Goal: Task Accomplishment & Management: Use online tool/utility

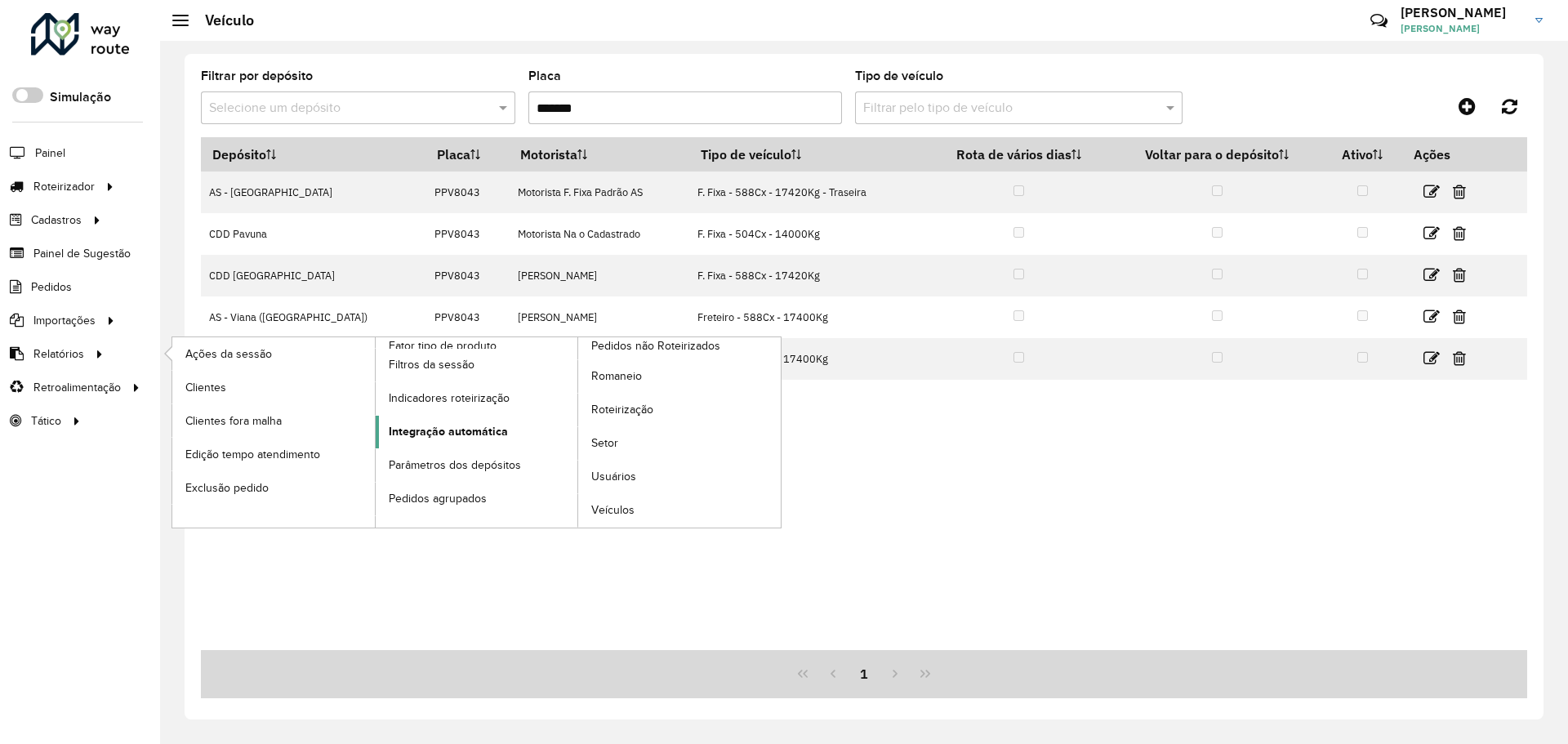
click at [498, 425] on span "Integração automática" at bounding box center [449, 431] width 119 height 17
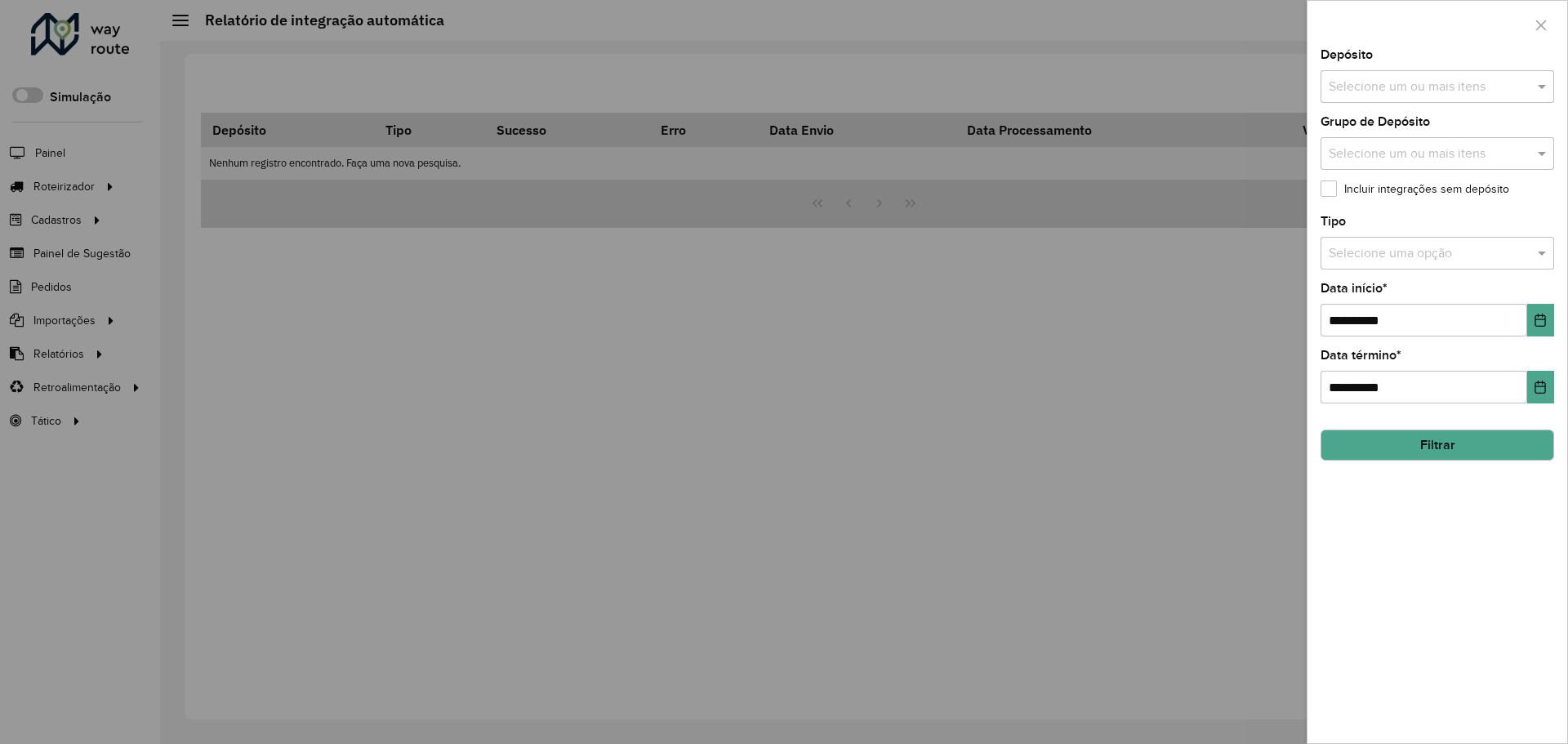
click at [1451, 84] on input "text" at bounding box center [1428, 87] width 209 height 20
type input "*****"
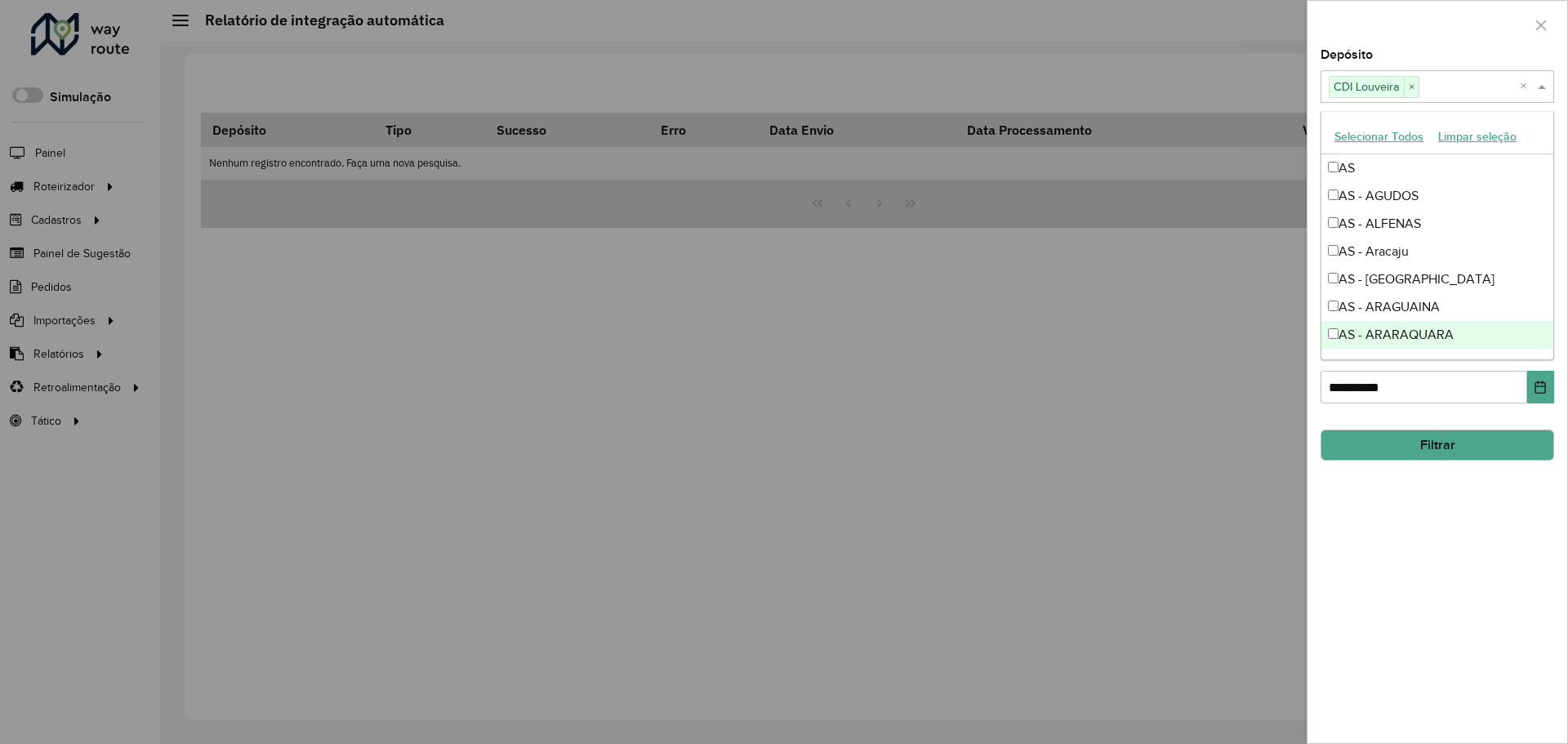
drag, startPoint x: 1464, startPoint y: 535, endPoint x: 1527, endPoint y: 352, distance: 193.5
click at [1465, 532] on div "**********" at bounding box center [1437, 395] width 259 height 694
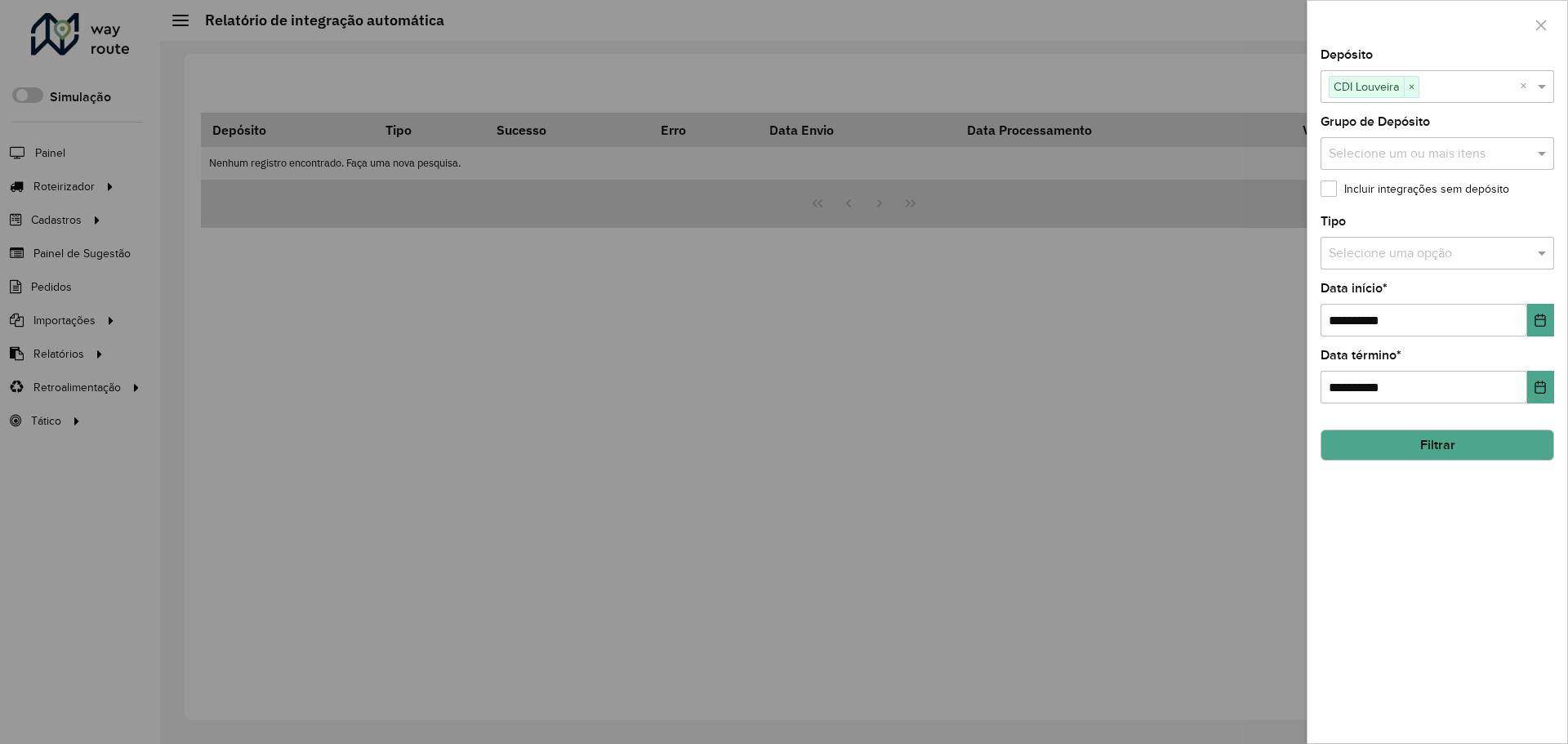
click at [1460, 248] on input "text" at bounding box center [1420, 254] width 185 height 20
type input "****"
drag, startPoint x: 1542, startPoint y: 393, endPoint x: 1522, endPoint y: 394, distance: 20.0
click at [1541, 393] on icon "Choose Date" at bounding box center [1539, 386] width 14 height 14
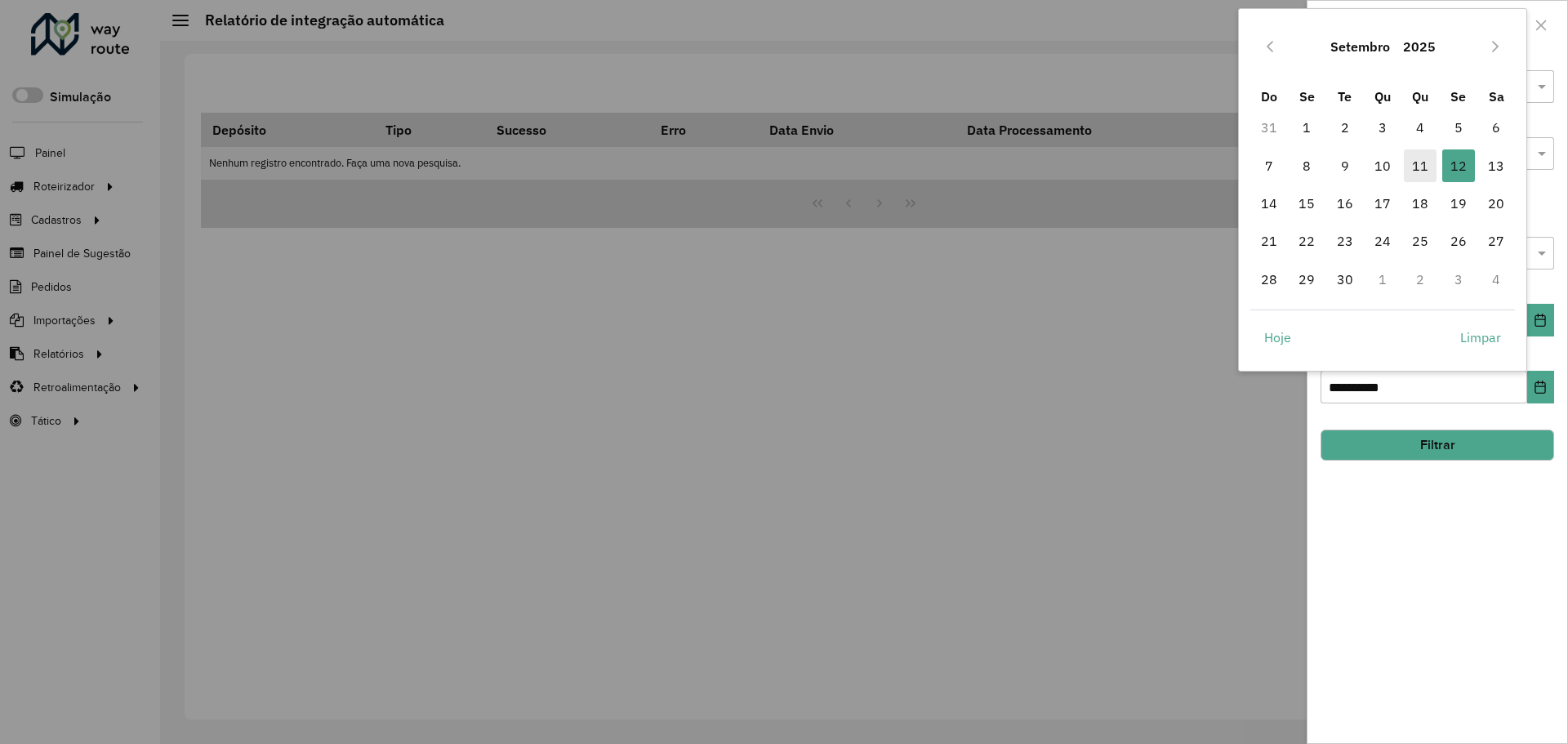
click at [1425, 157] on span "11" at bounding box center [1419, 166] width 32 height 32
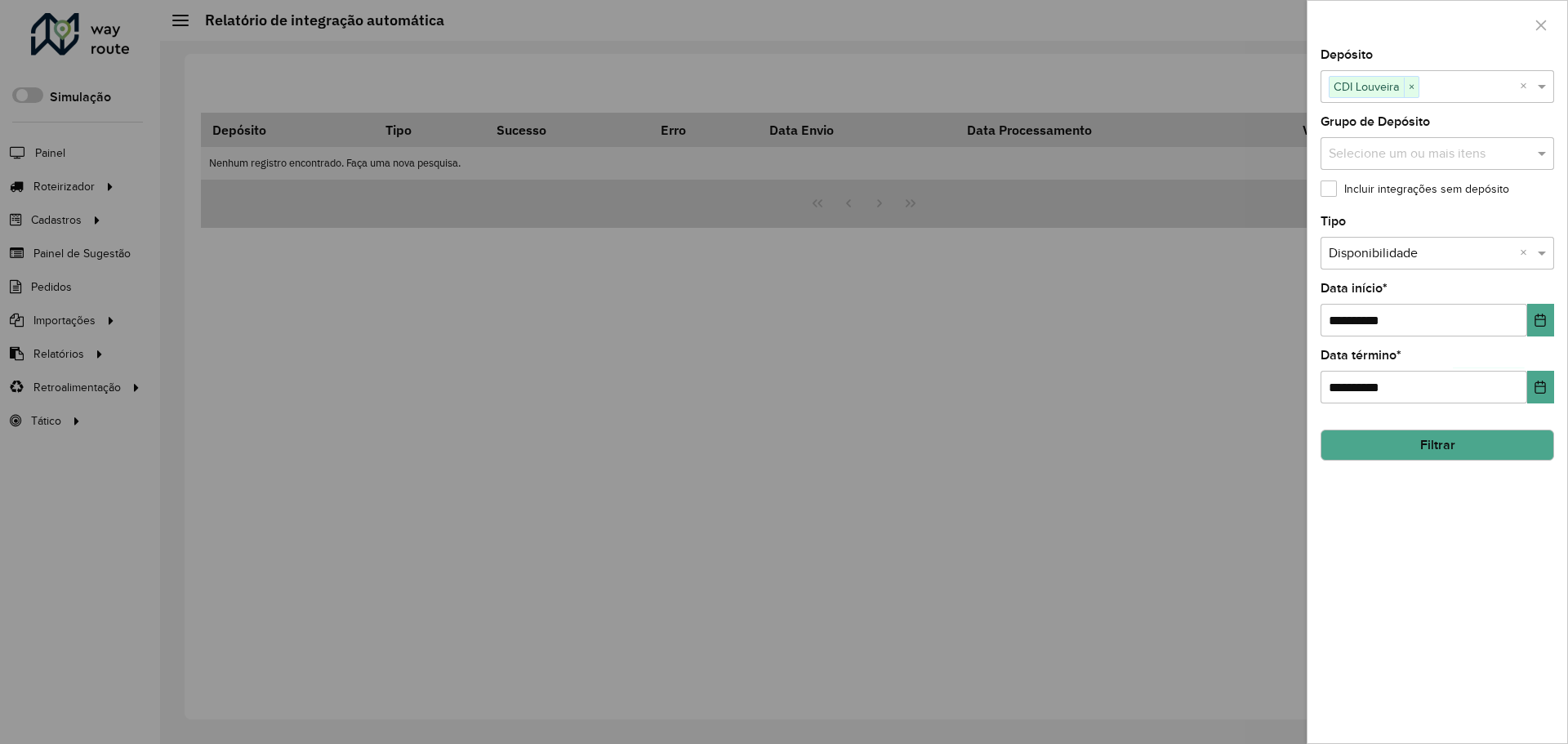
click at [1525, 447] on button "Filtrar" at bounding box center [1437, 445] width 233 height 31
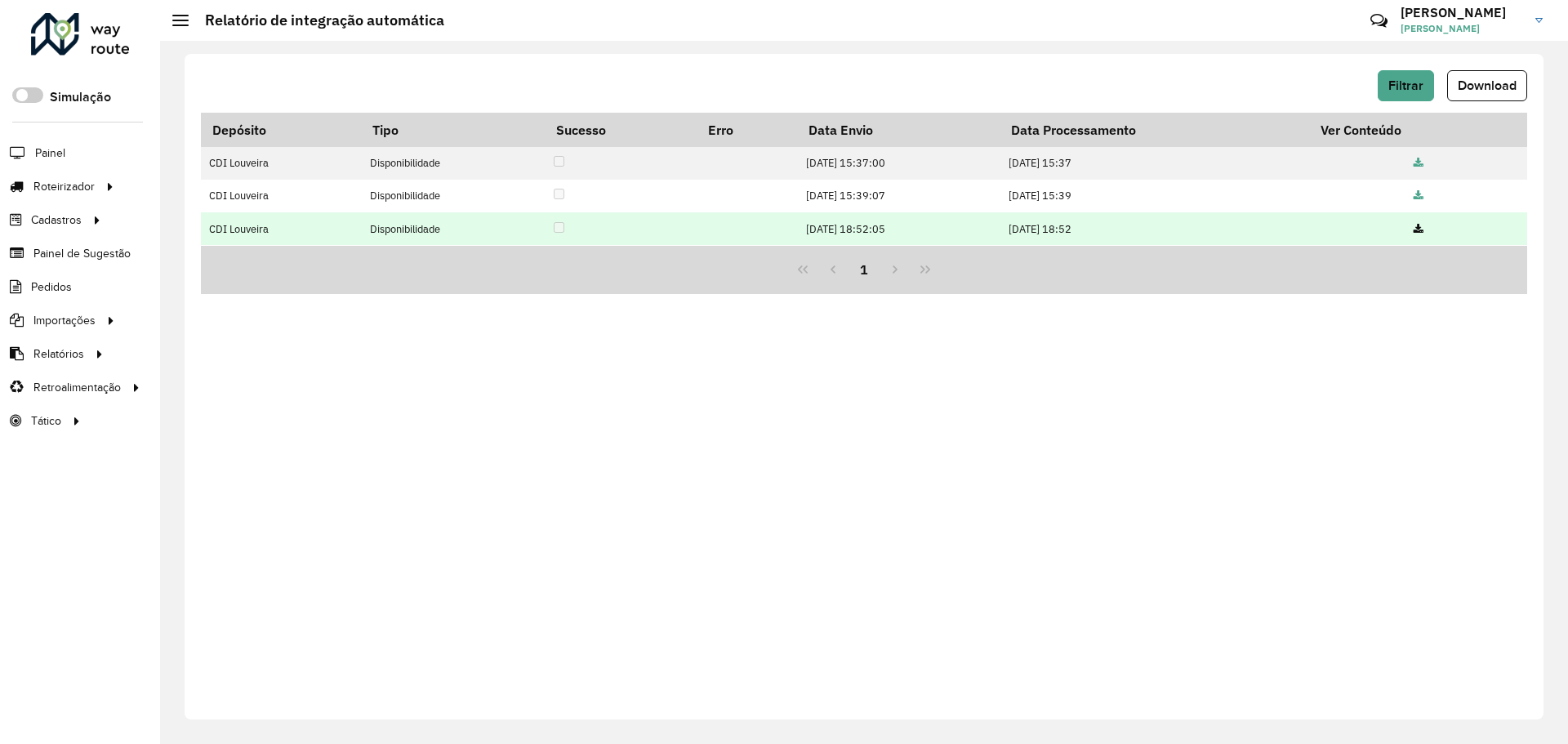
click at [1418, 231] on icon at bounding box center [1418, 230] width 10 height 11
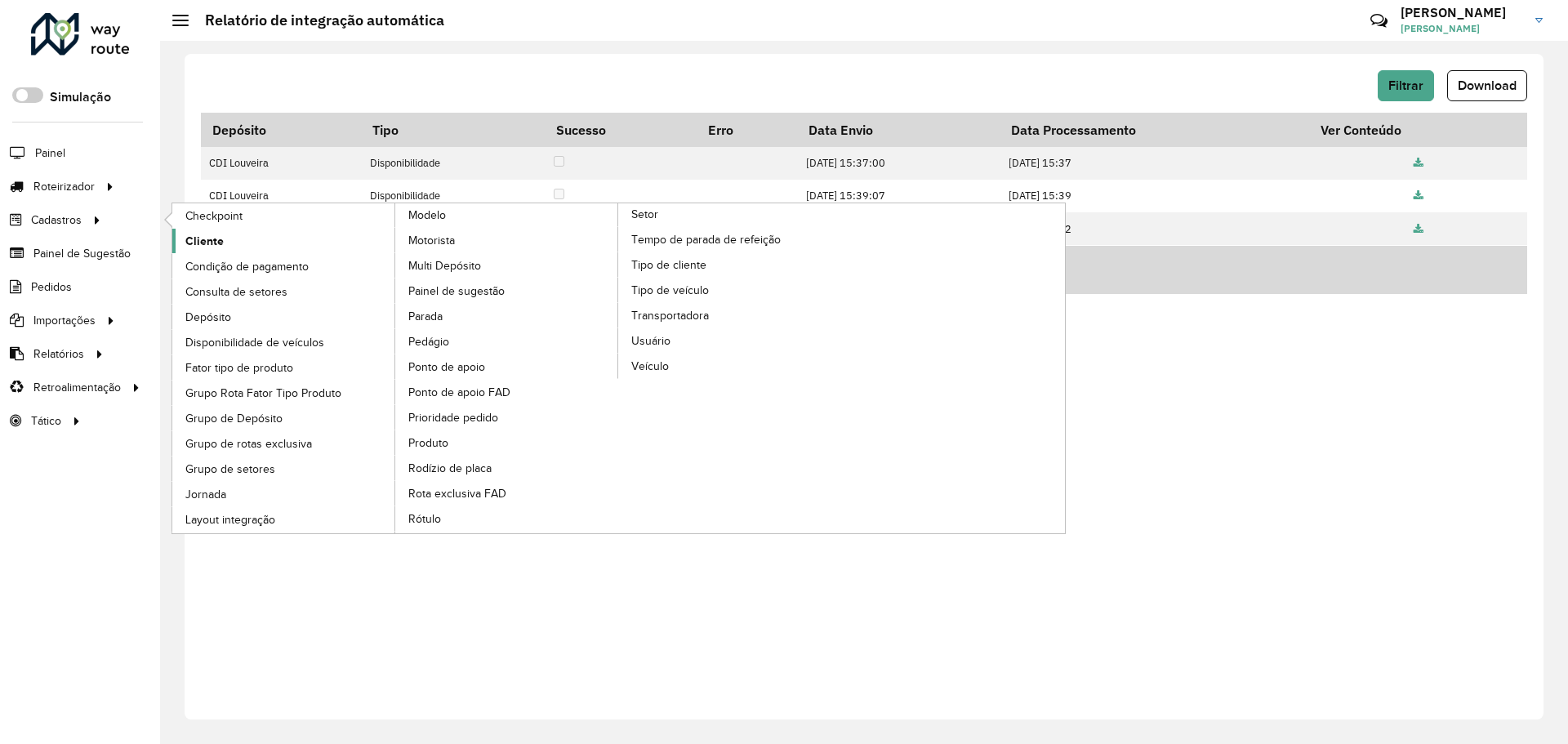
click at [213, 234] on span "Cliente" at bounding box center [204, 240] width 39 height 17
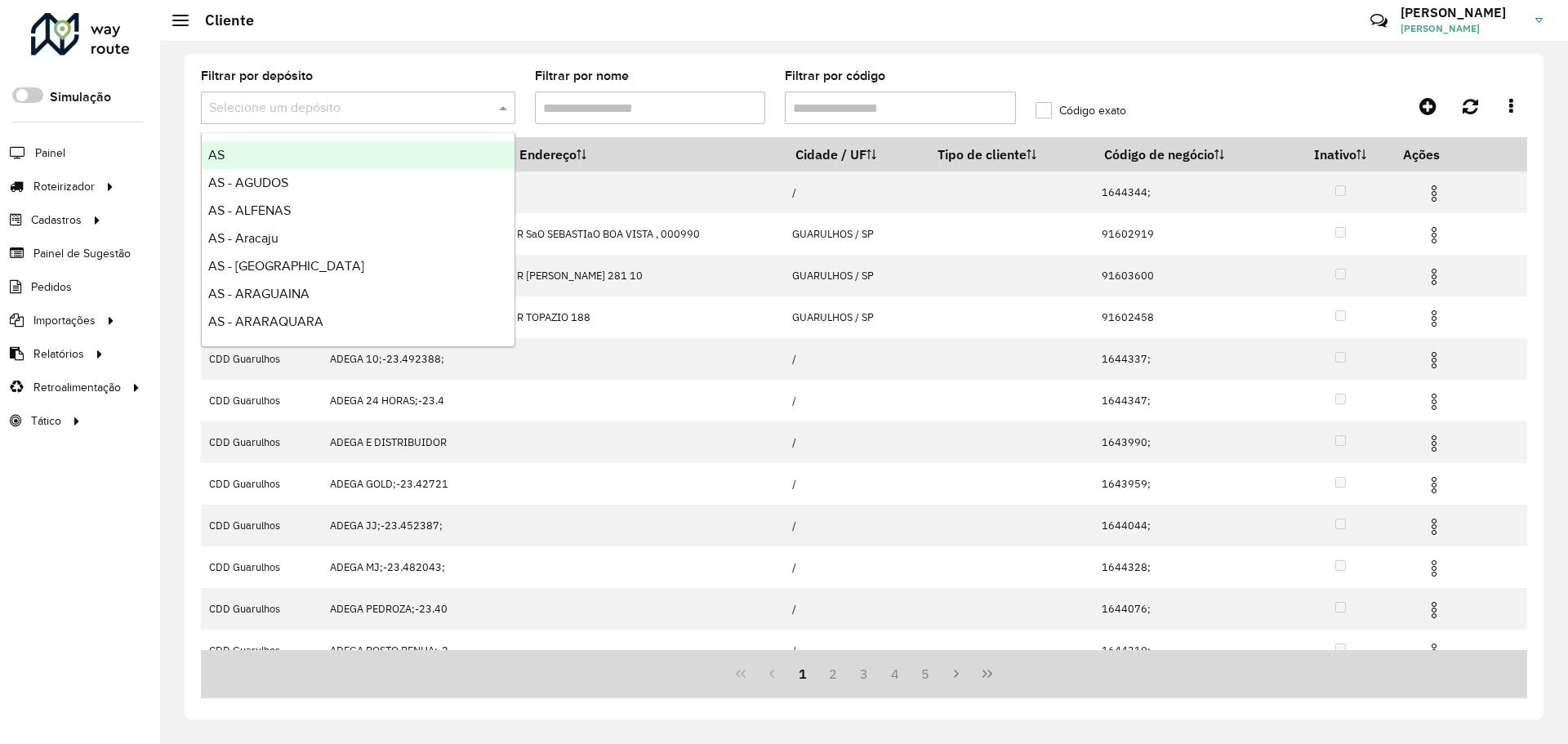
click at [367, 113] on input "text" at bounding box center [341, 109] width 266 height 20
type input "******"
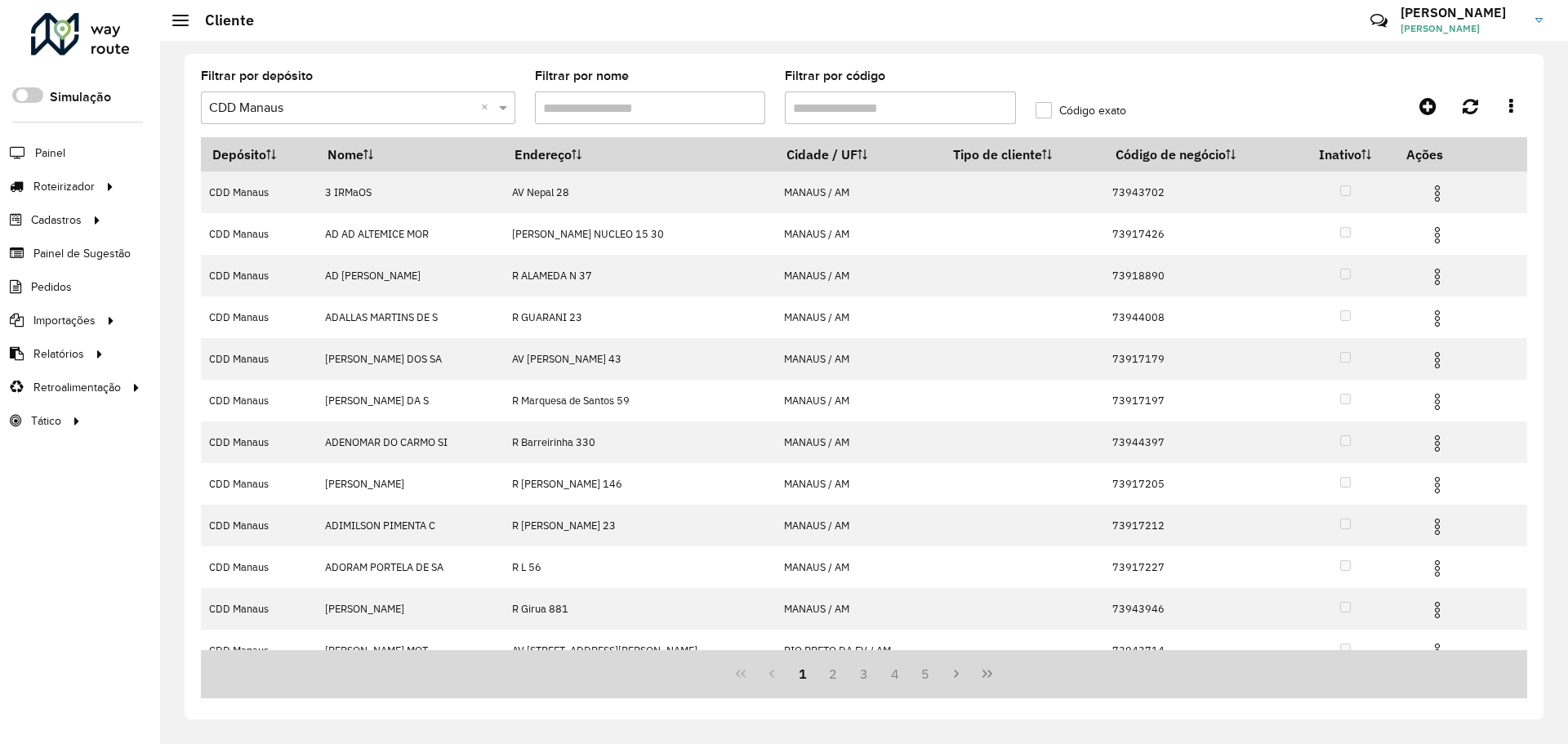
click at [844, 104] on hb-app "Aguarde... Pop-up bloqueado! Seu navegador bloqueou automáticamente a abertura …" at bounding box center [784, 372] width 1568 height 744
click at [855, 106] on input "Filtrar por código" at bounding box center [900, 108] width 231 height 32
click at [955, 100] on input "********" at bounding box center [900, 108] width 231 height 32
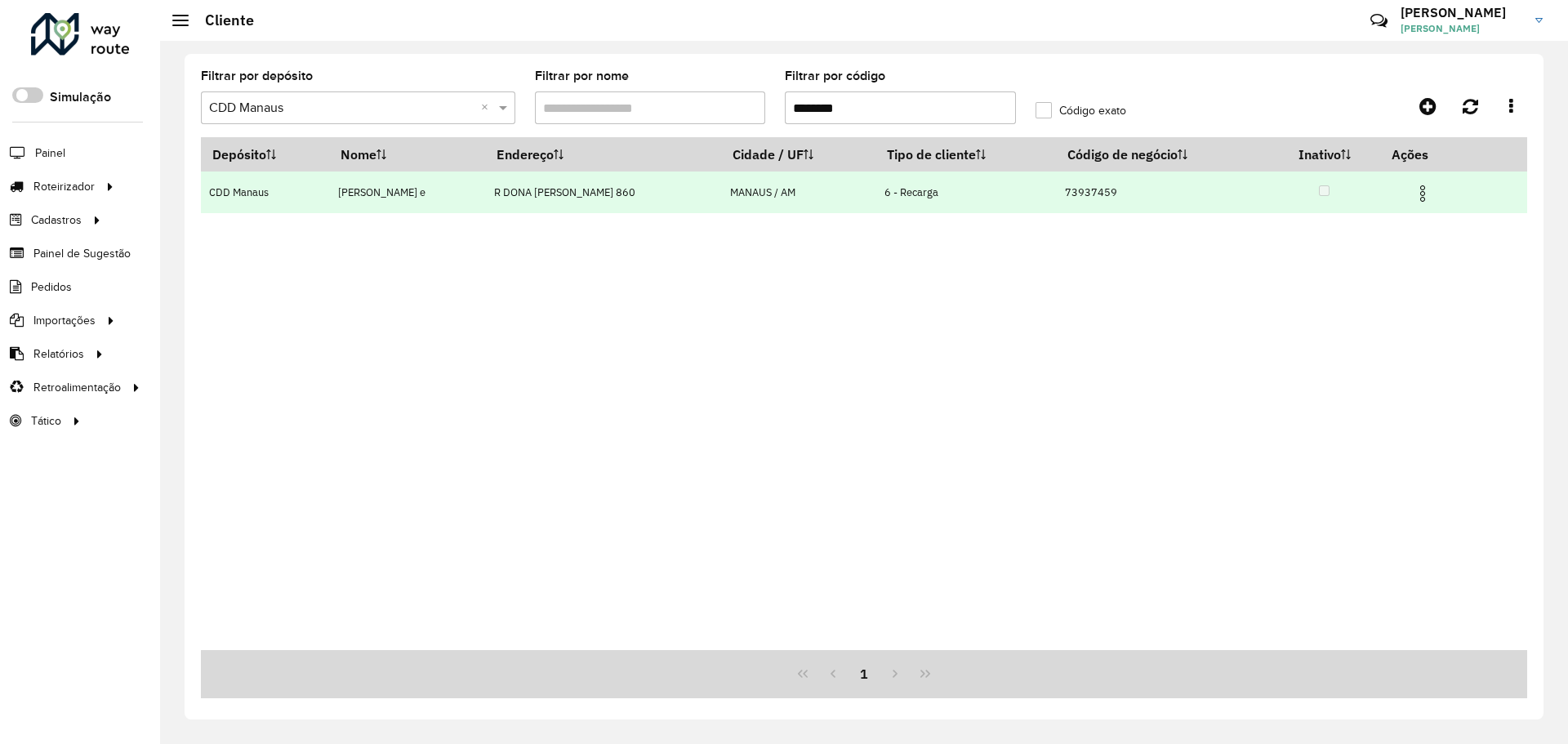
type input "********"
click at [1421, 188] on img at bounding box center [1422, 194] width 20 height 20
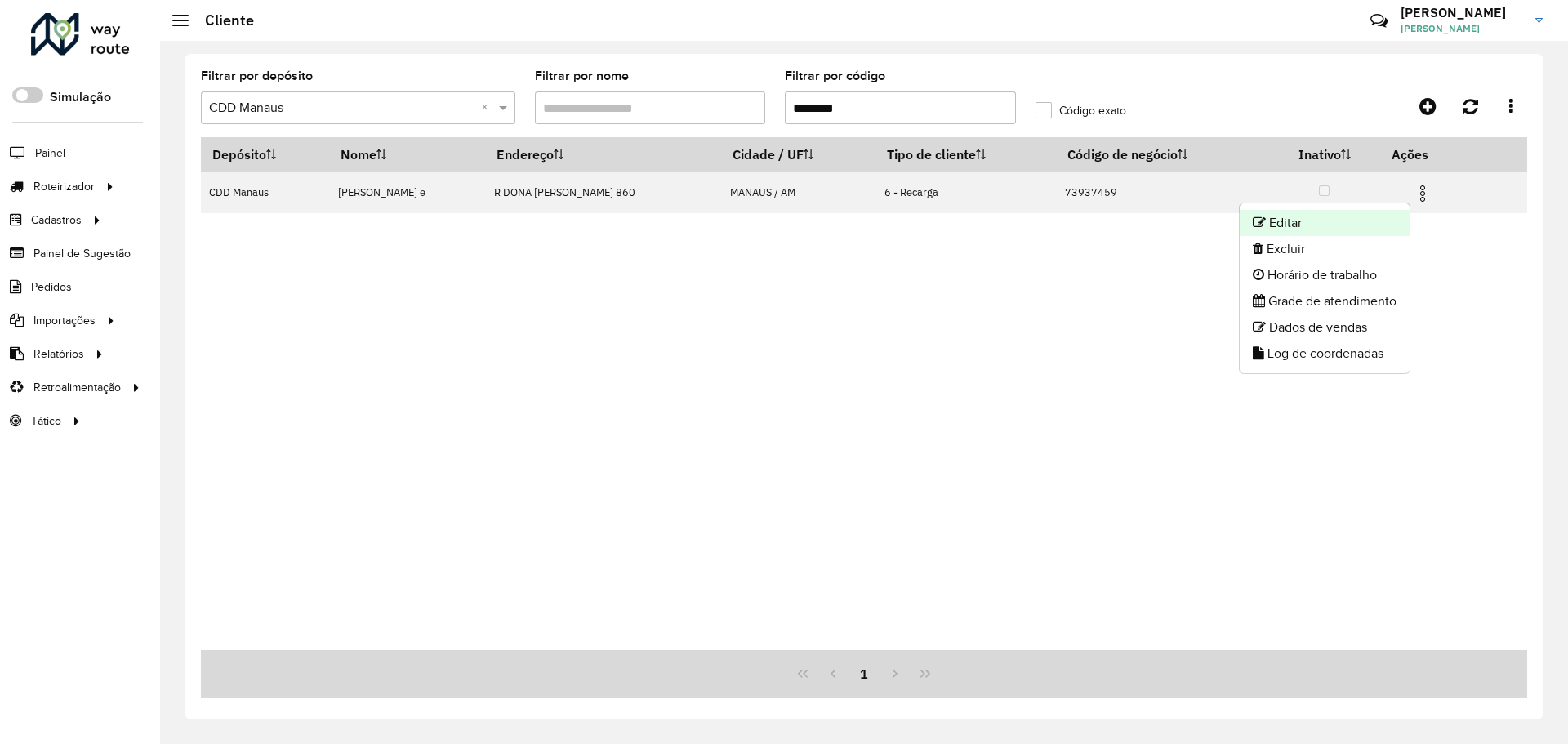
click at [1358, 225] on li "Editar" at bounding box center [1324, 222] width 170 height 26
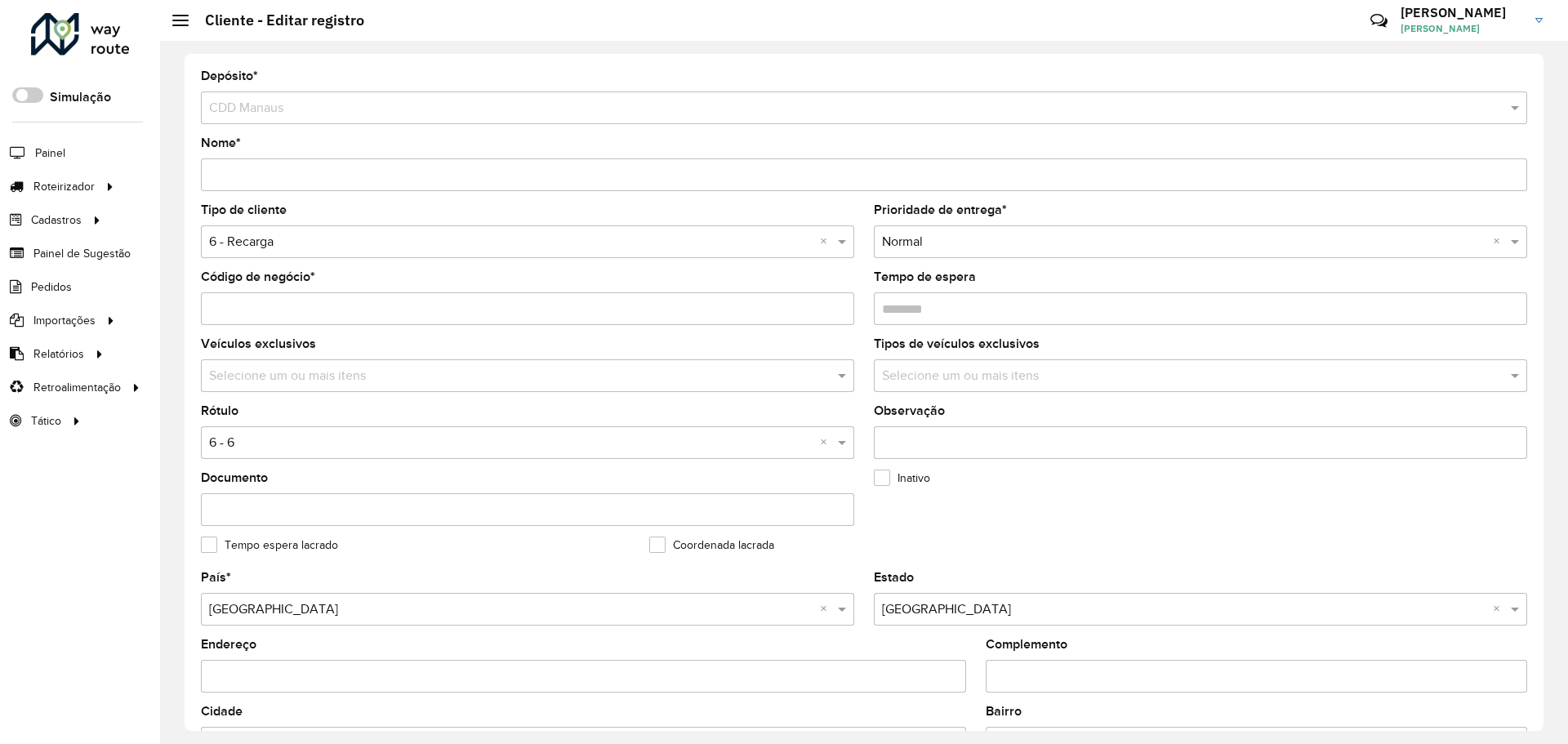
click at [340, 240] on input "text" at bounding box center [511, 242] width 604 height 20
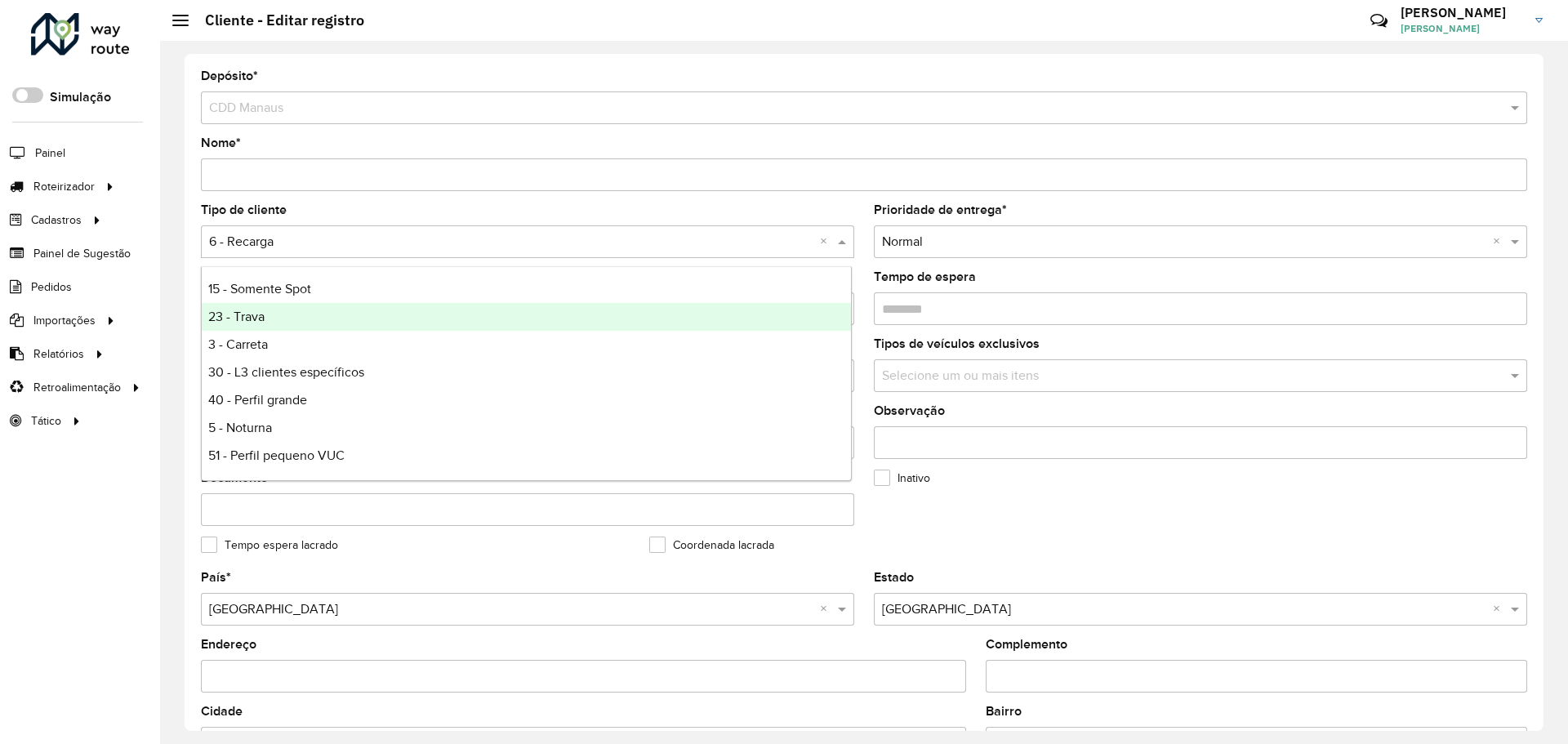
click at [325, 305] on div "23 - Trava" at bounding box center [526, 316] width 649 height 28
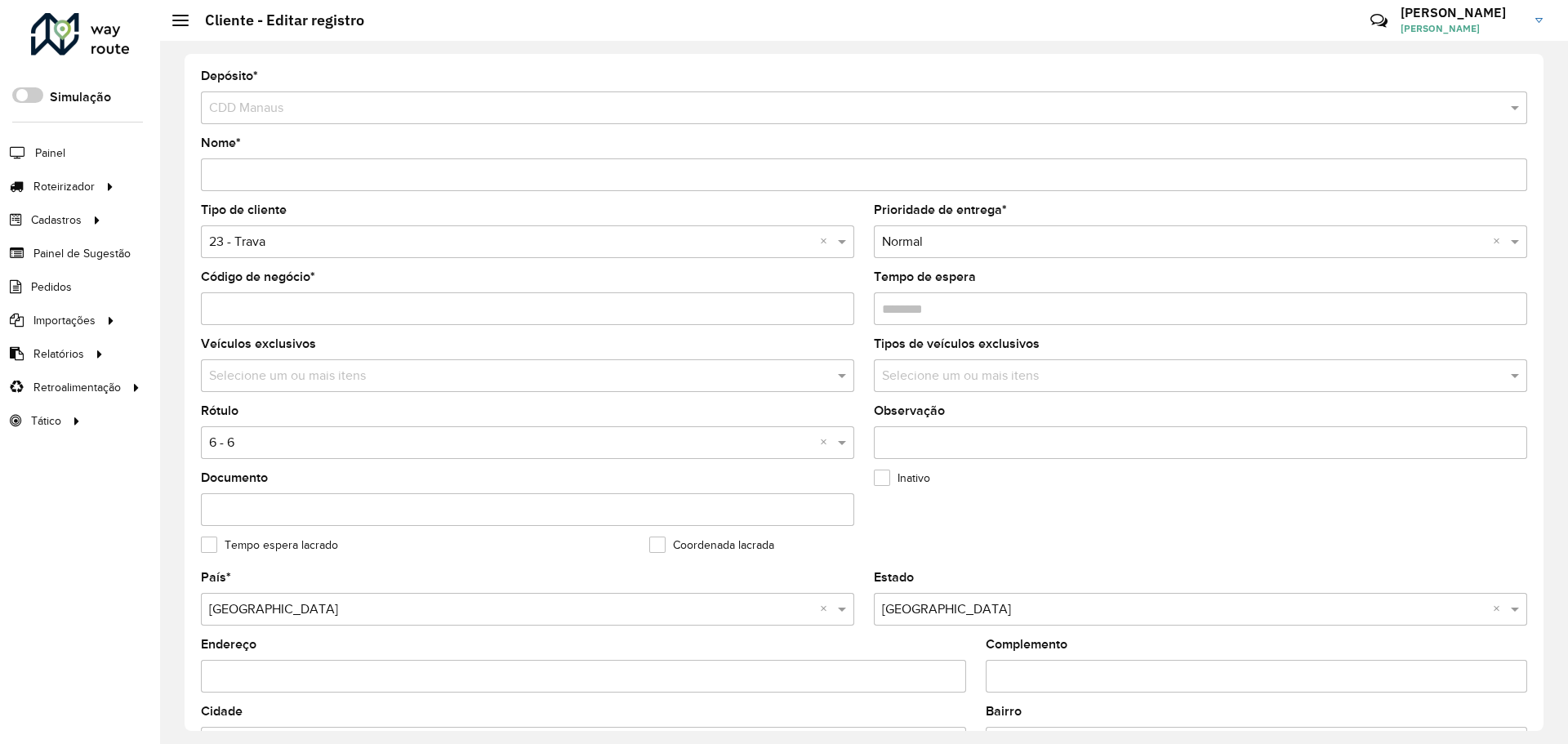
click at [183, 416] on div "Depósito * Selecione um depósito × CDD Manaus Nome * Tipo de cliente Selecione …" at bounding box center [864, 392] width 1408 height 703
click at [237, 441] on input "text" at bounding box center [511, 443] width 604 height 20
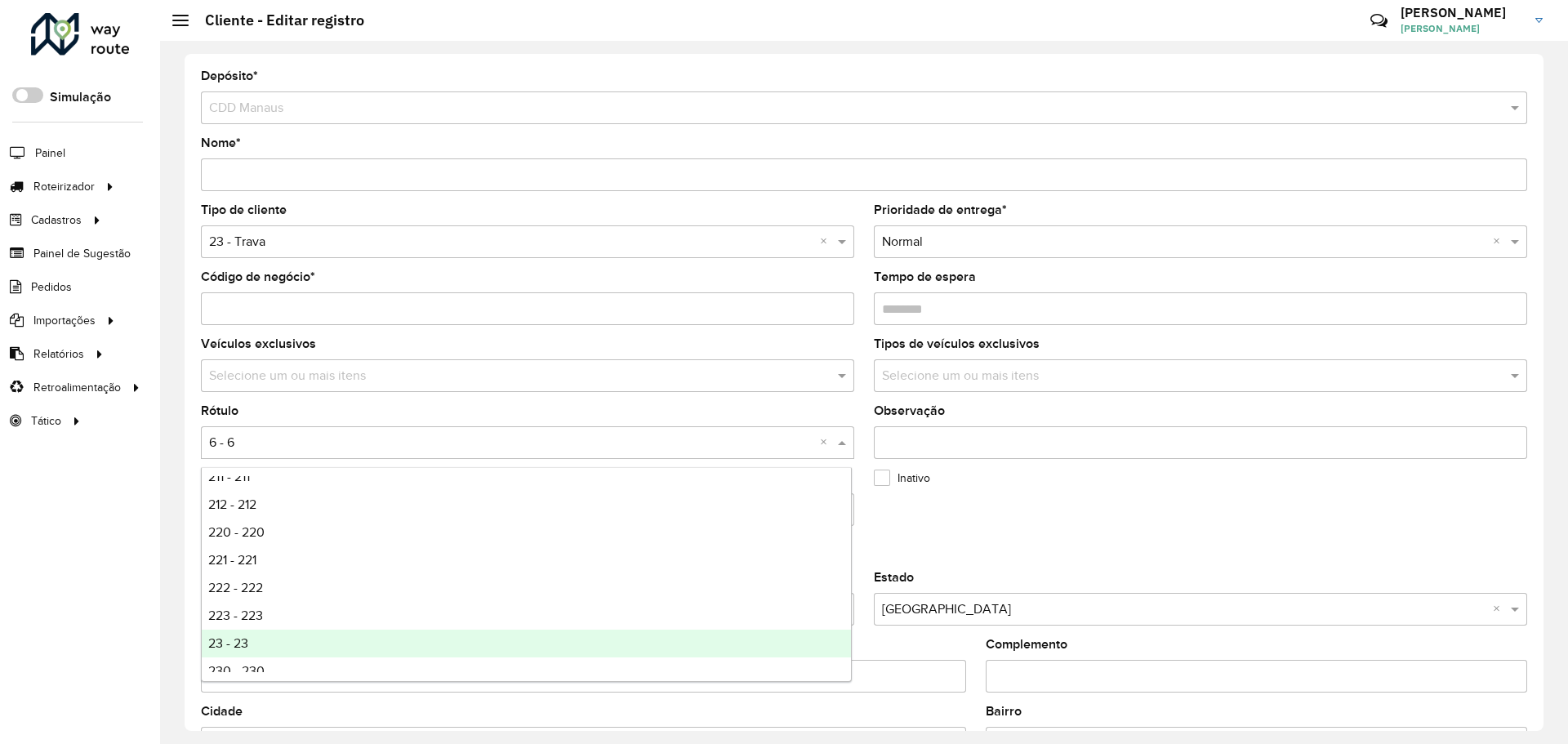
click at [275, 640] on div "23 - 23" at bounding box center [526, 643] width 649 height 28
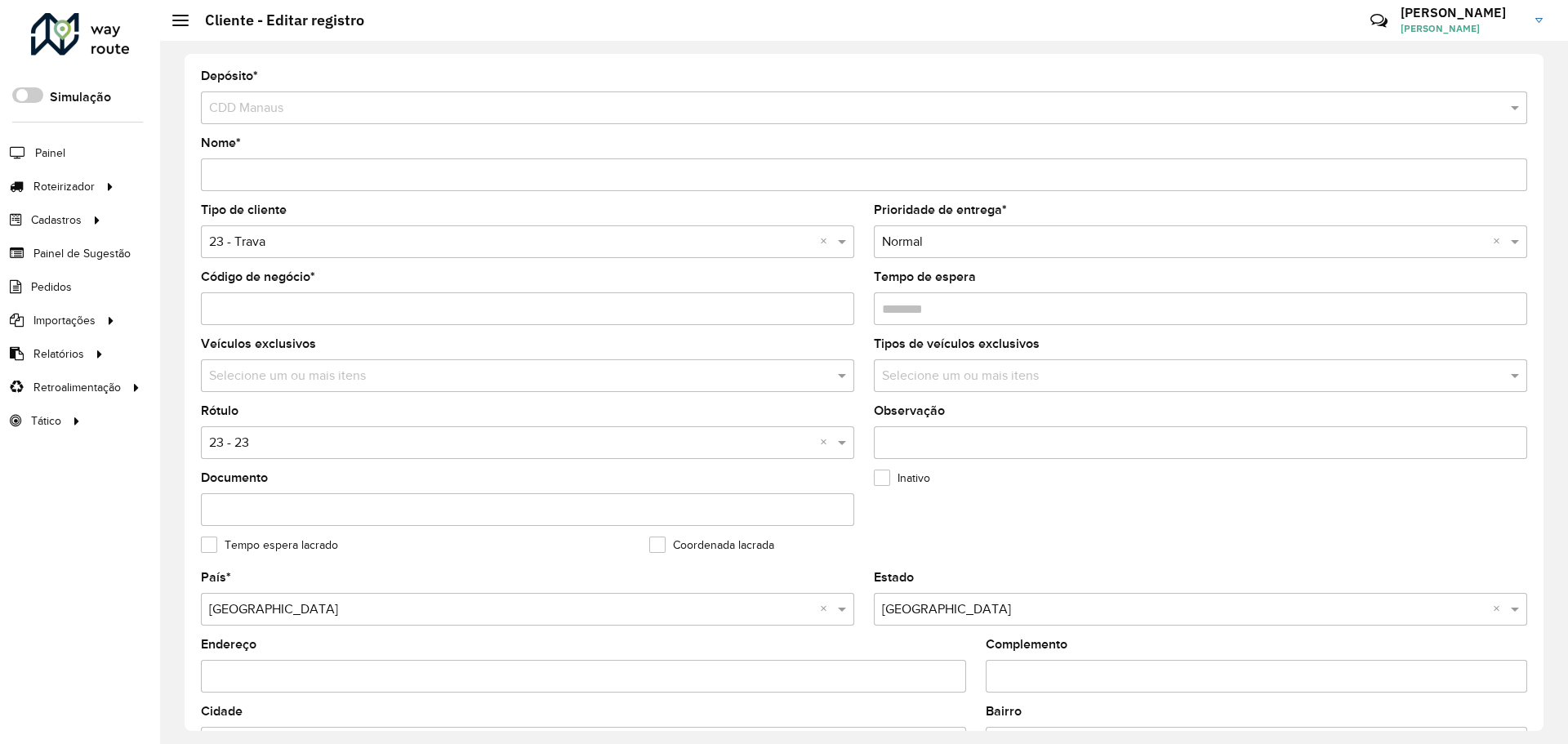
click at [187, 497] on div "Depósito * Selecione um depósito × CDD Manaus Nome * Tipo de cliente Selecione …" at bounding box center [864, 393] width 1358 height 677
click at [109, 467] on div "Roteirizador AmbevTech Simulação Painel Roteirizador Entregas Cadastros Checkpo…" at bounding box center [80, 372] width 160 height 744
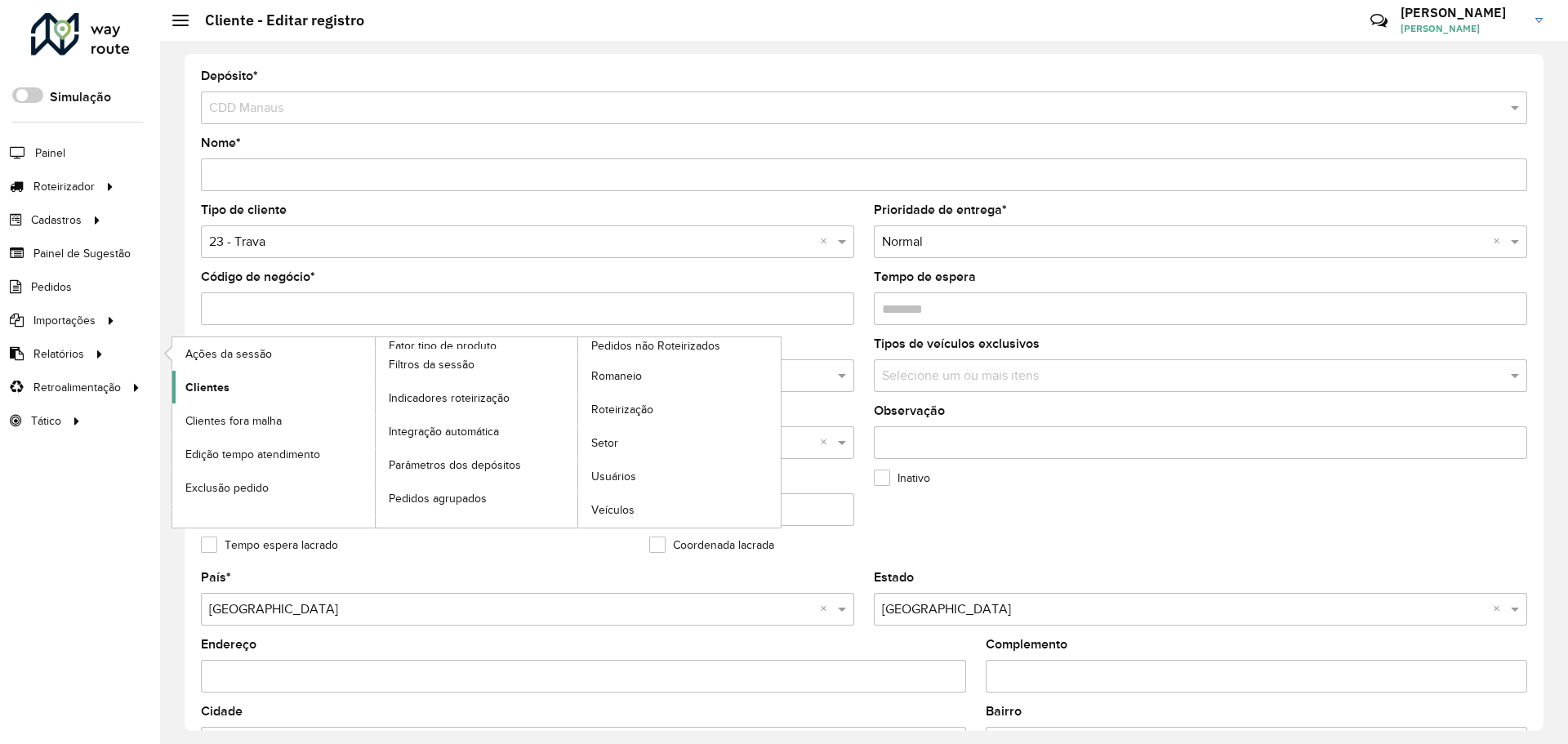
click at [227, 380] on span "Clientes" at bounding box center [207, 387] width 44 height 17
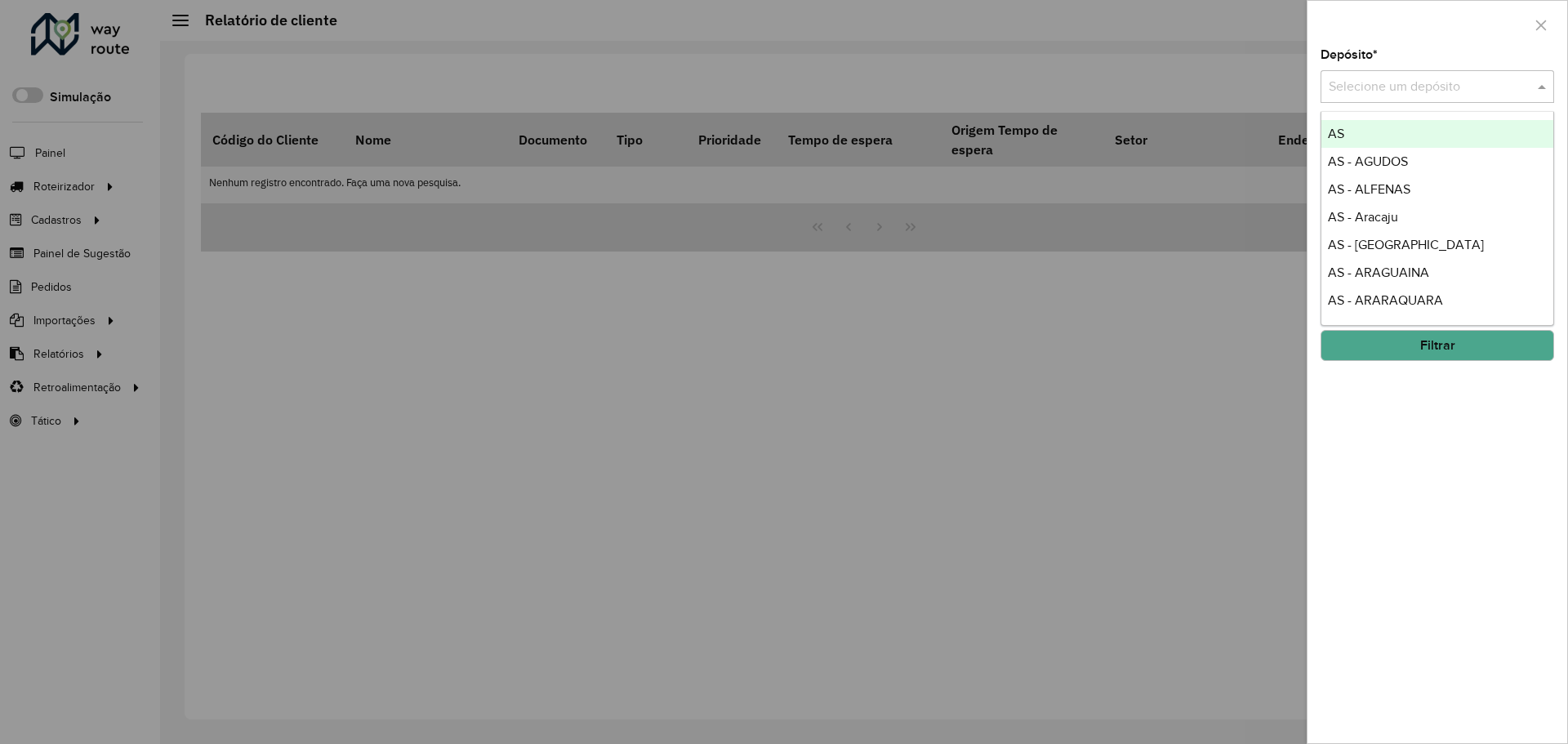
click at [1402, 91] on input "text" at bounding box center [1420, 87] width 185 height 20
drag, startPoint x: 1457, startPoint y: 493, endPoint x: 1352, endPoint y: 175, distance: 334.9
click at [1448, 472] on div "Depósito * Selecione um depósito Setor Selecione um ou mais itens Tipo de clien…" at bounding box center [1437, 395] width 259 height 694
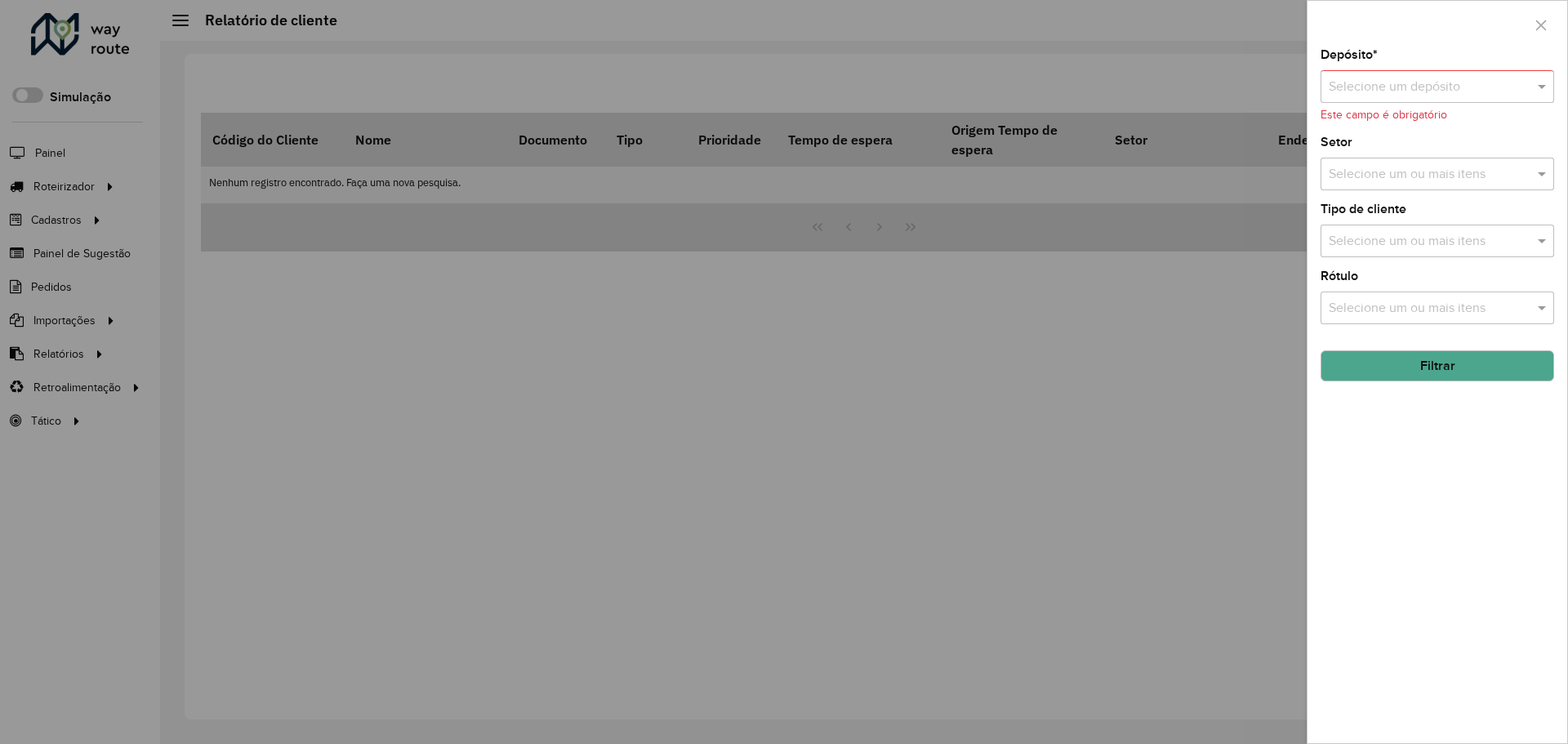
click at [1406, 111] on formly-validation-message "Este campo é obrigatório" at bounding box center [1383, 115] width 127 height 13
click at [1408, 81] on input "text" at bounding box center [1420, 87] width 185 height 20
type input "******"
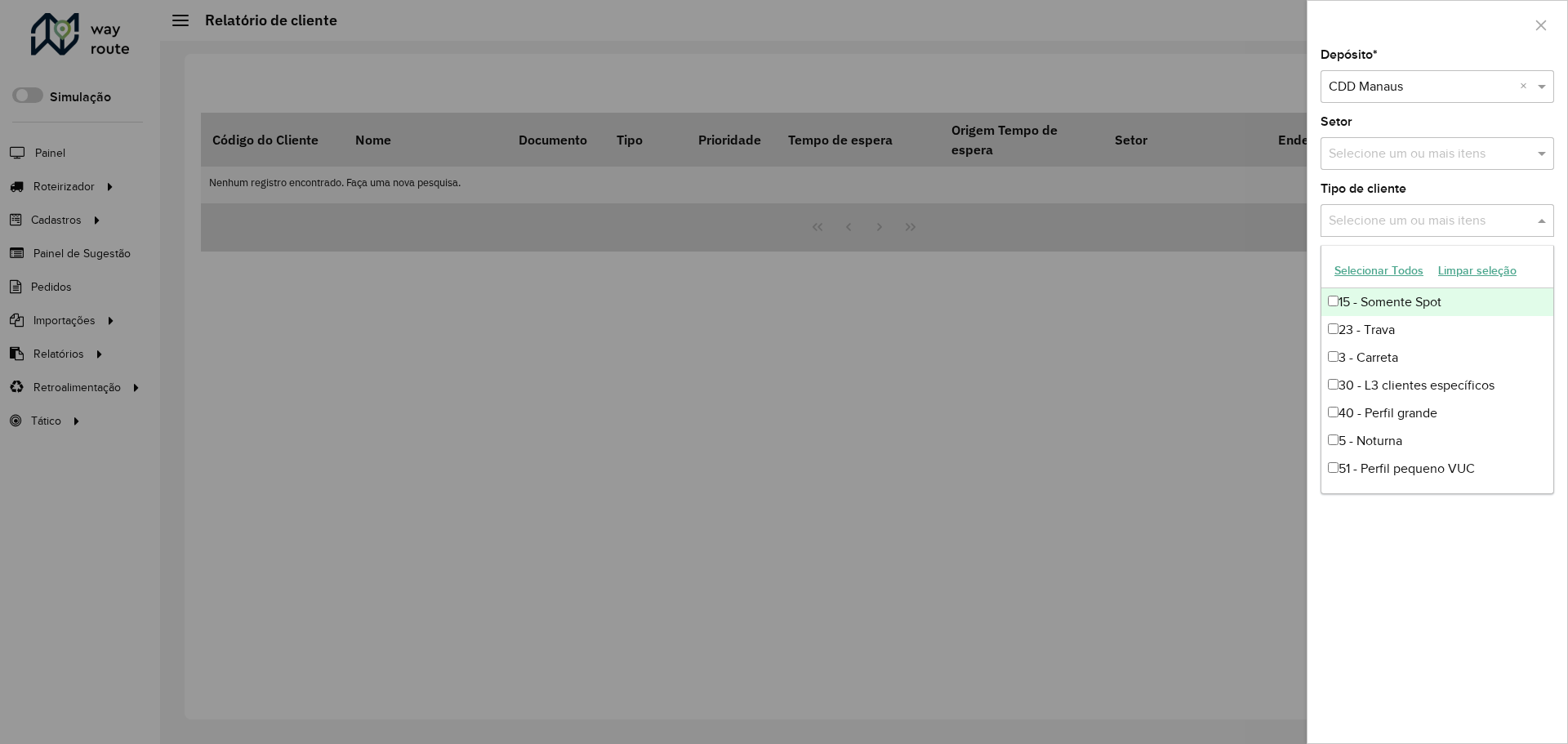
click at [1429, 227] on input "text" at bounding box center [1428, 222] width 209 height 20
click at [407, 515] on div at bounding box center [784, 372] width 1568 height 744
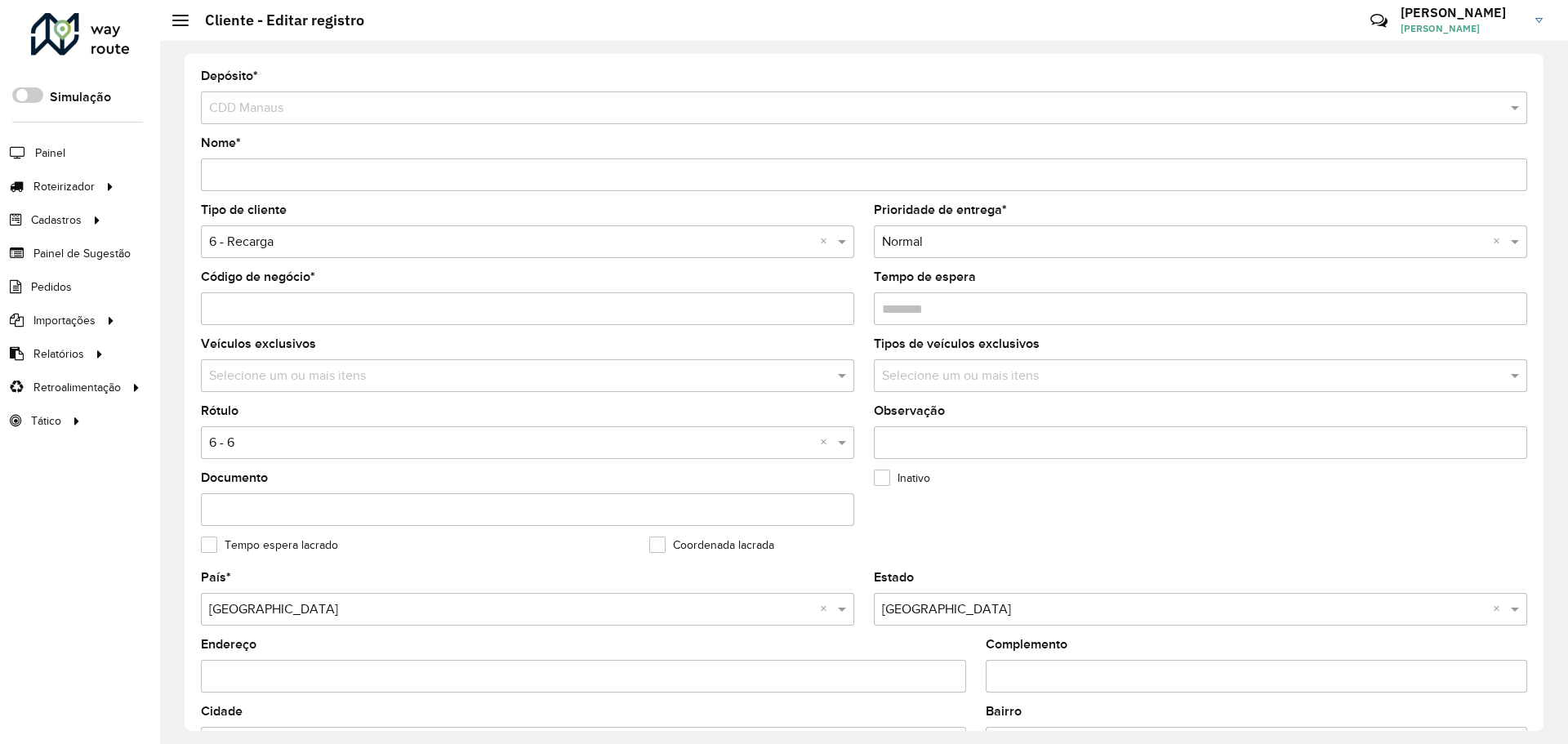
click at [295, 240] on hb-app "Aguarde... Pop-up bloqueado! Seu navegador bloqueou automáticamente a abertura …" at bounding box center [784, 372] width 1568 height 744
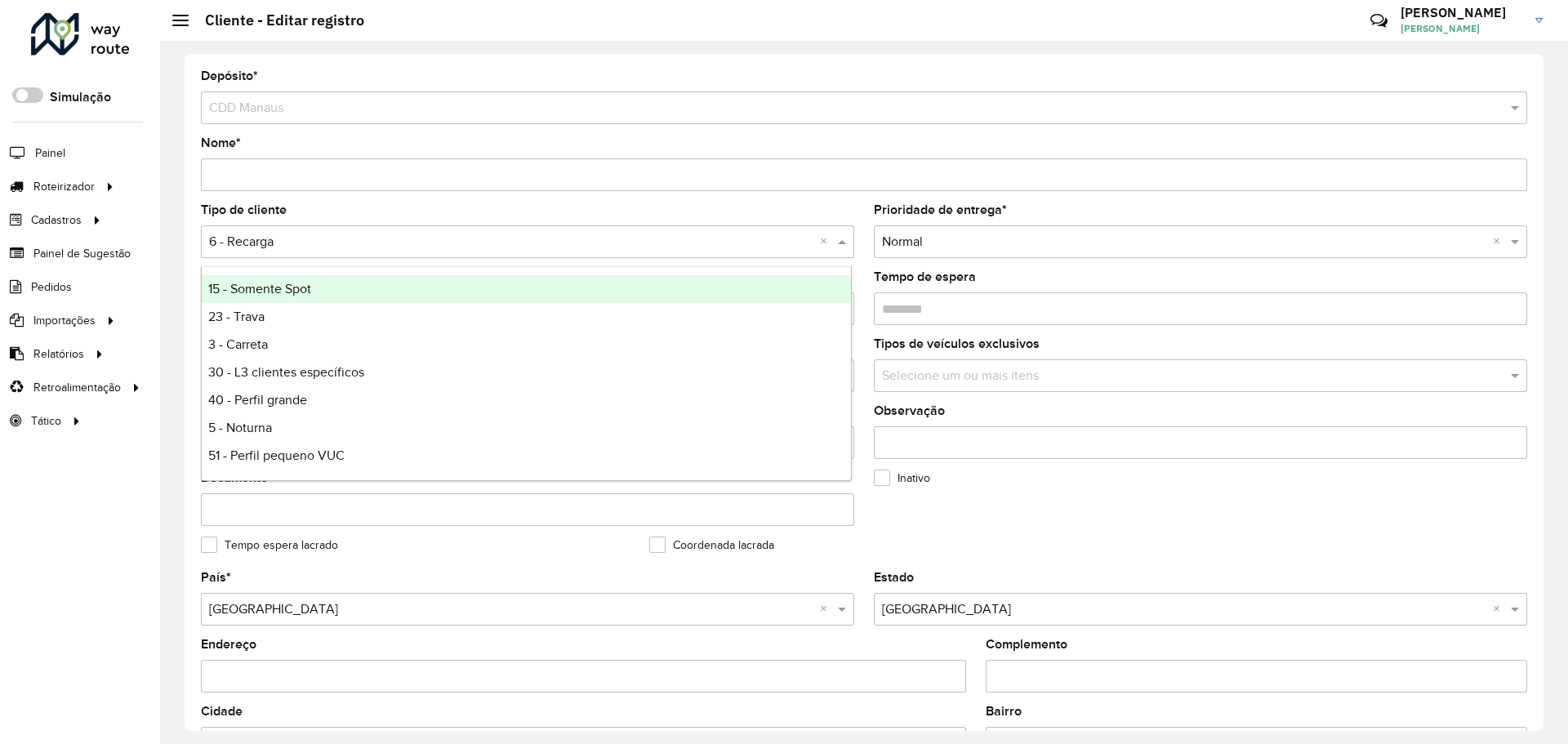
click at [317, 244] on input "text" at bounding box center [511, 242] width 604 height 20
type input "*"
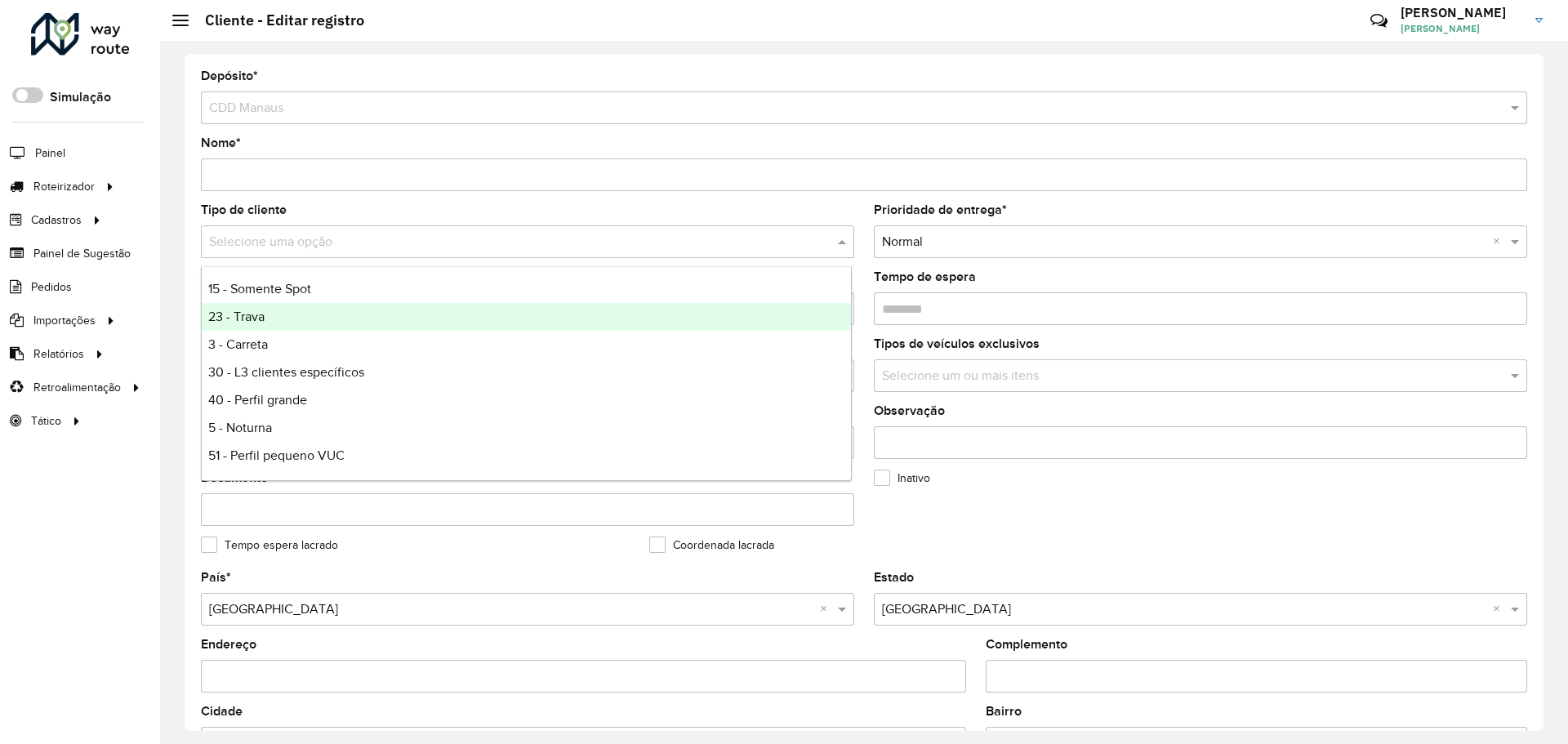
click at [349, 319] on div "23 - Trava" at bounding box center [526, 316] width 649 height 28
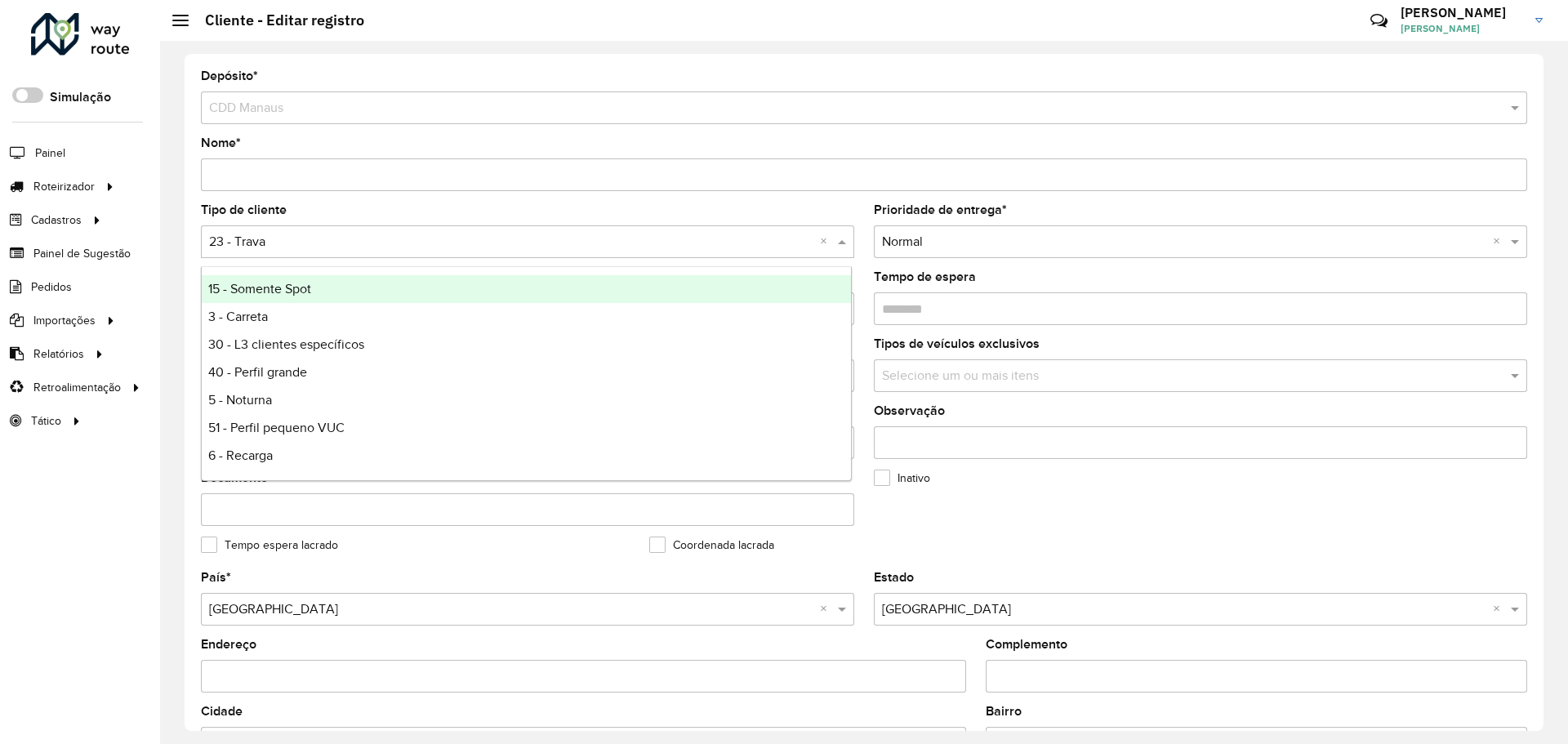
click at [328, 245] on input "text" at bounding box center [511, 242] width 604 height 20
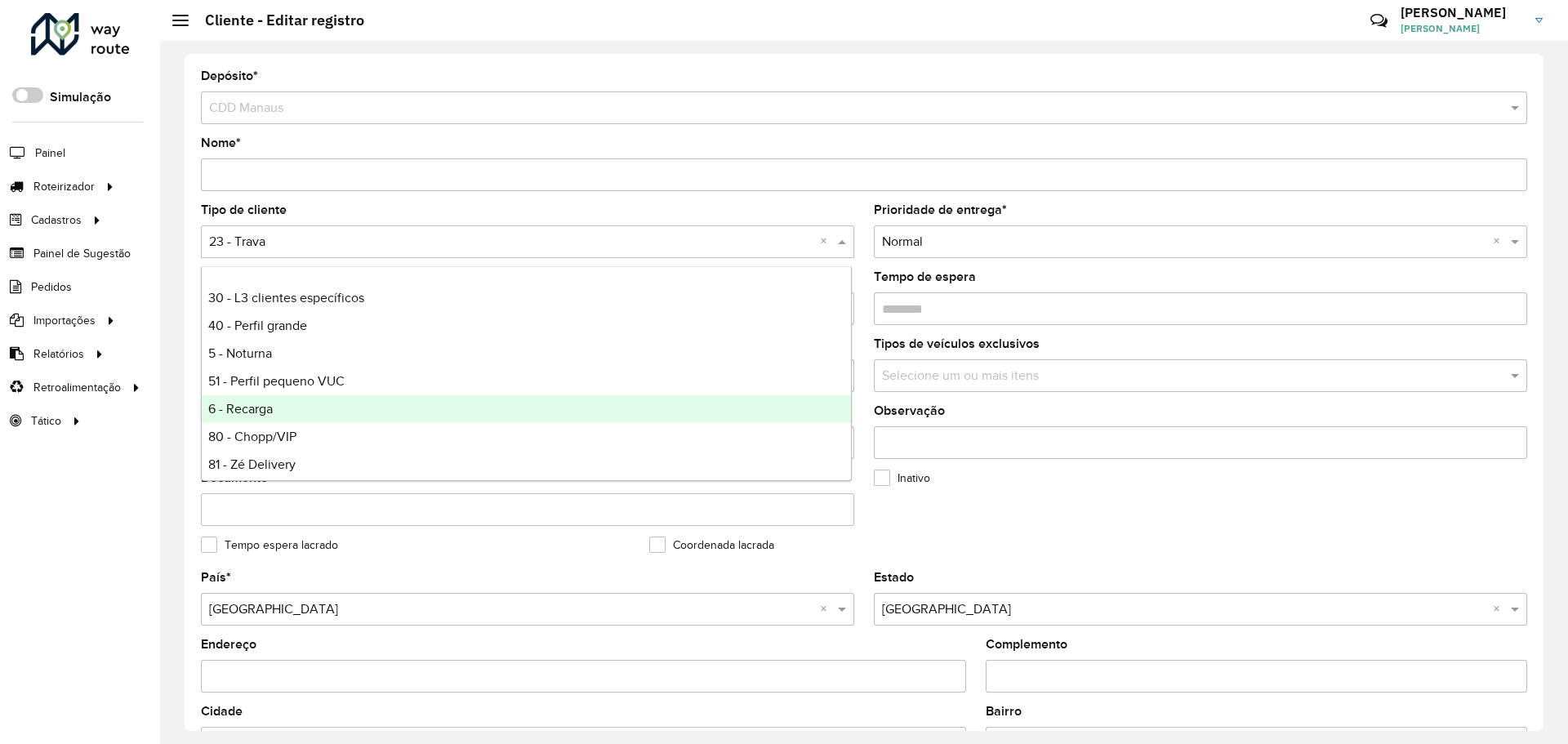
scroll to position [82, 0]
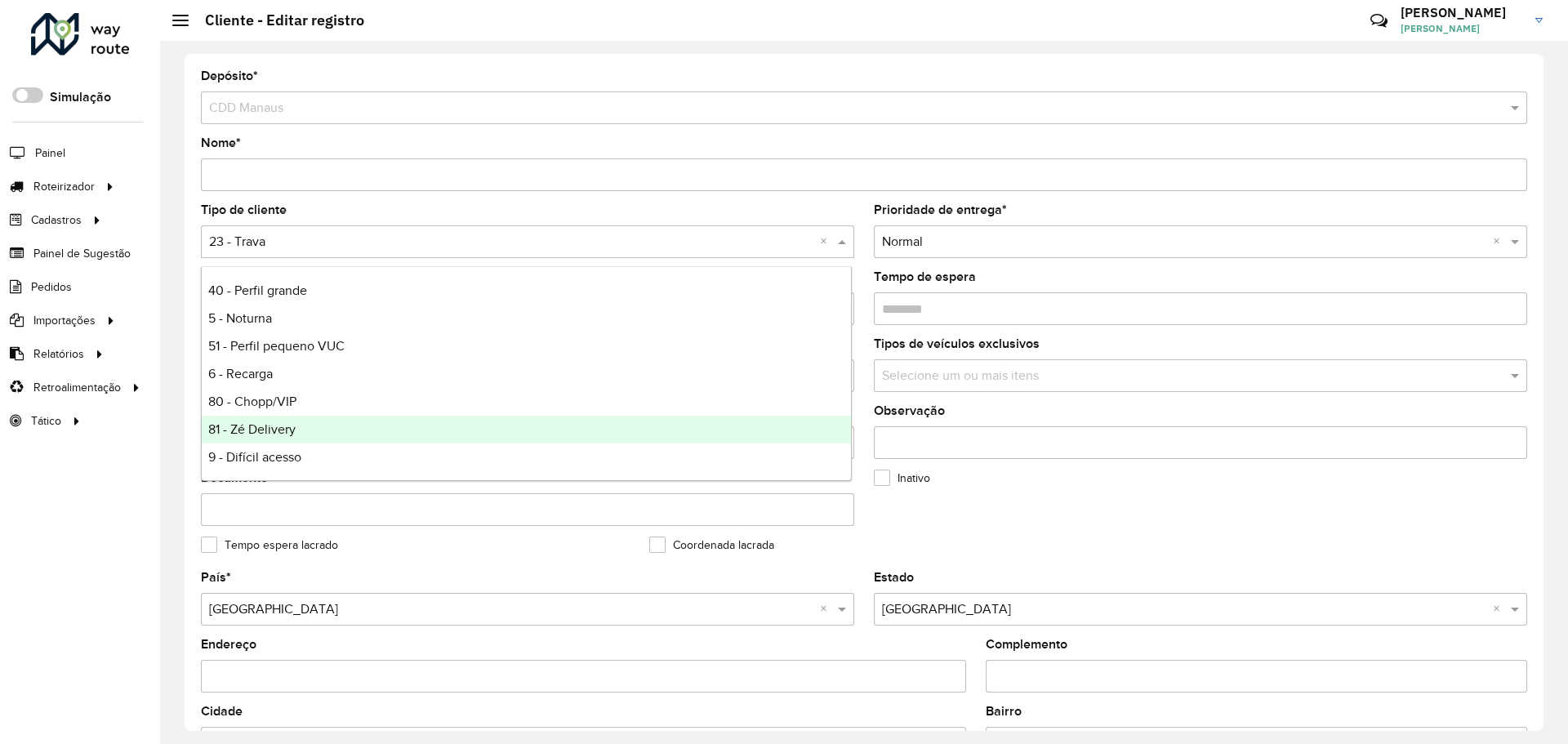
click at [342, 429] on div "81 - Zé Delivery" at bounding box center [526, 429] width 649 height 28
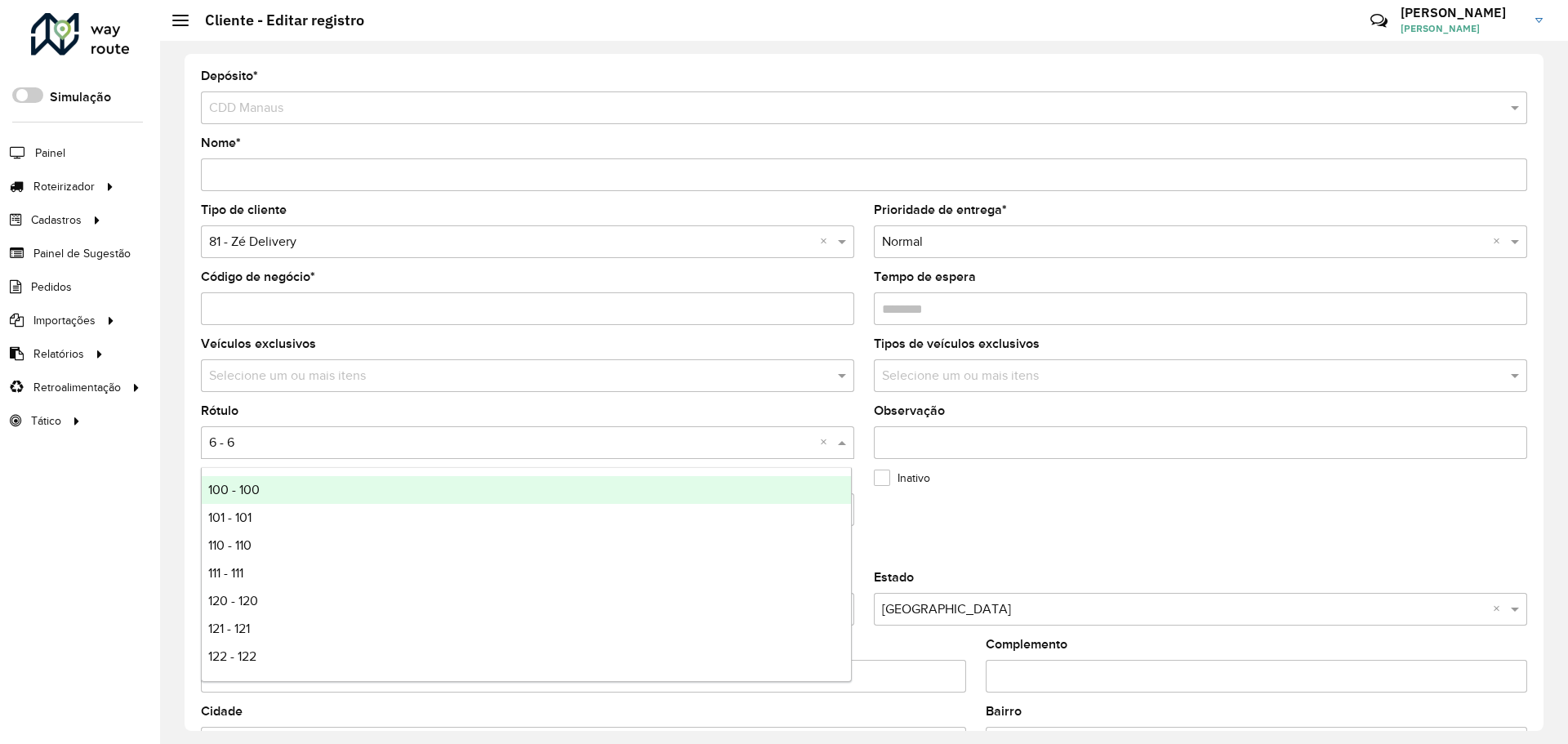
click at [327, 449] on input "text" at bounding box center [511, 443] width 604 height 20
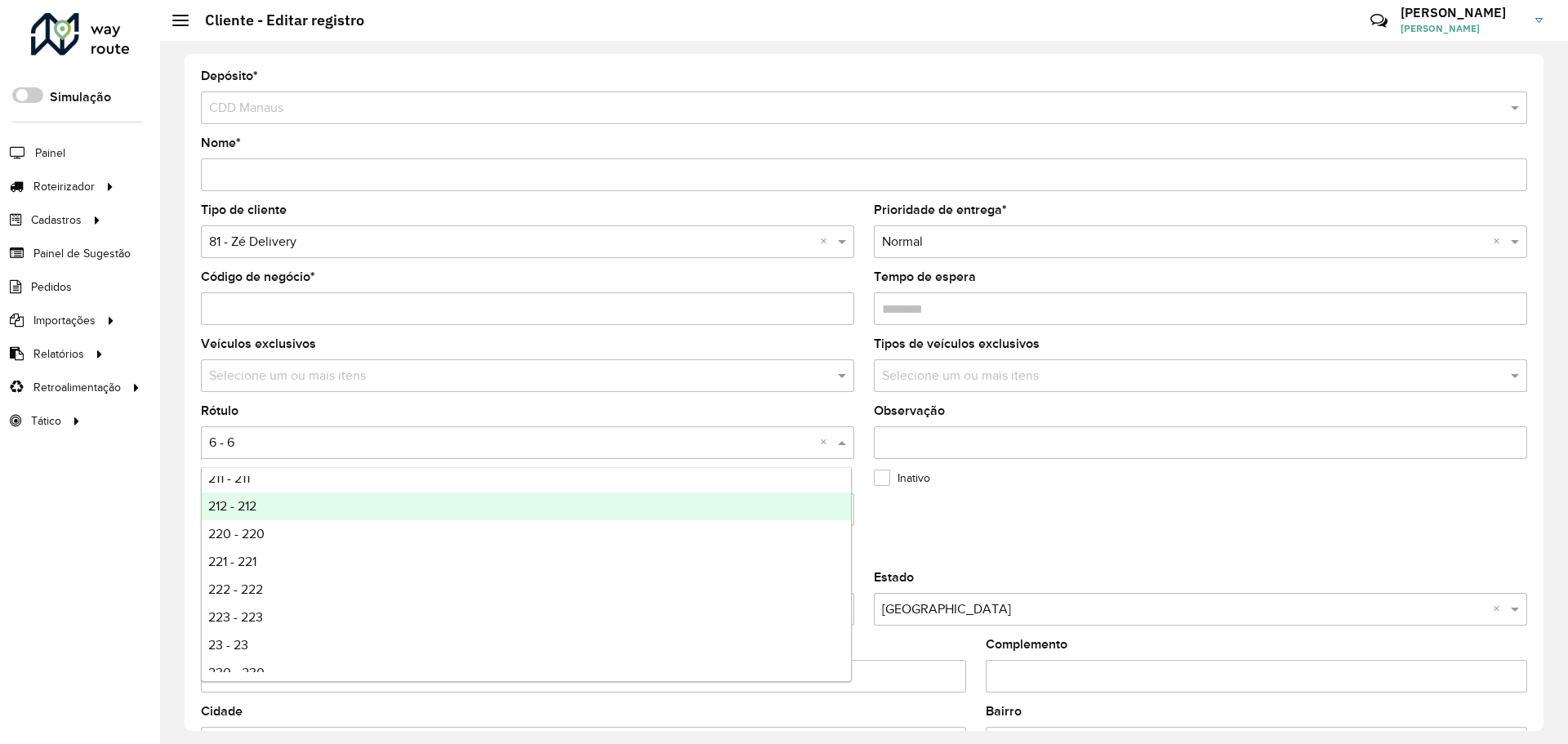
scroll to position [735, 0]
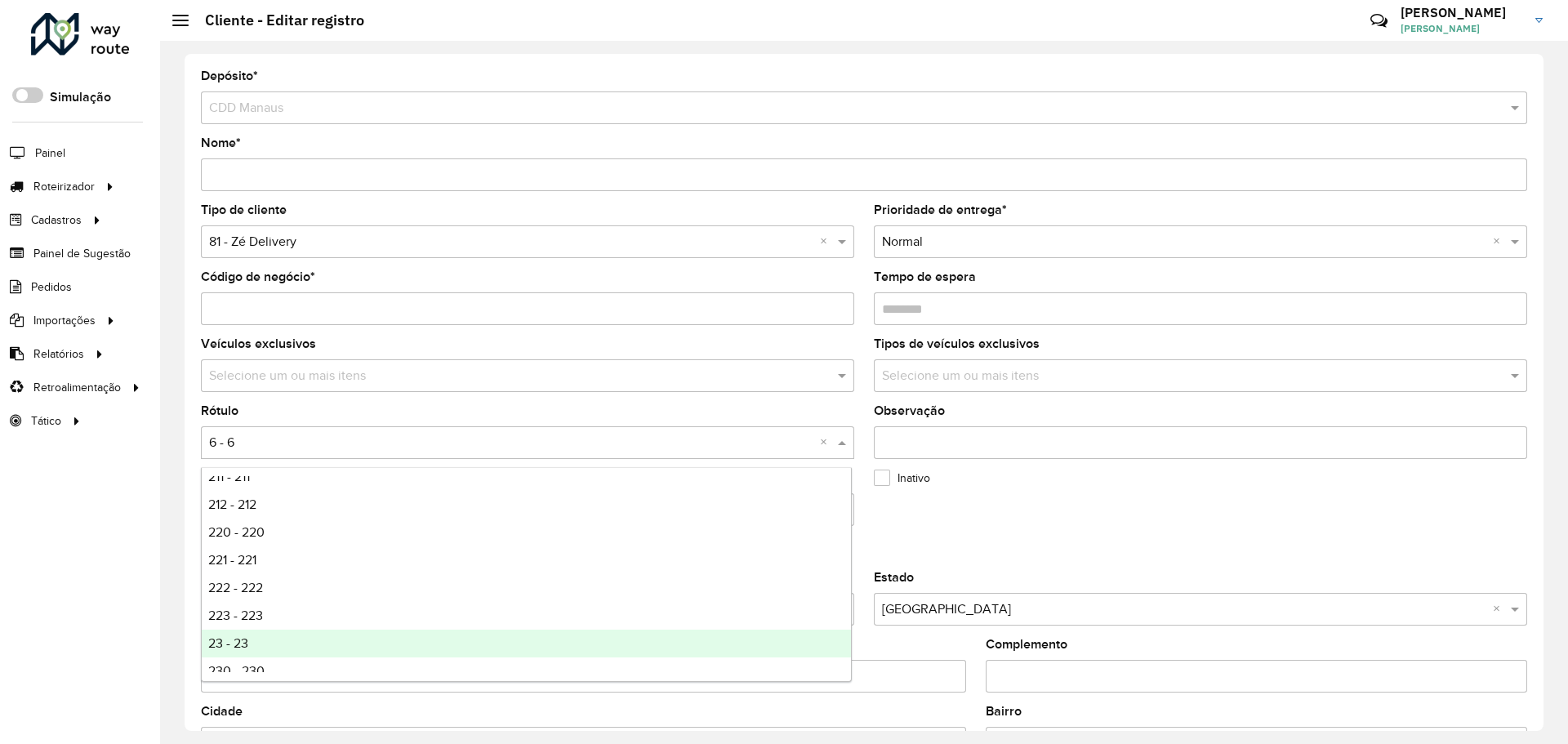
drag, startPoint x: 284, startPoint y: 636, endPoint x: 151, endPoint y: 607, distance: 136.1
click at [283, 636] on div "23 - 23" at bounding box center [526, 643] width 649 height 28
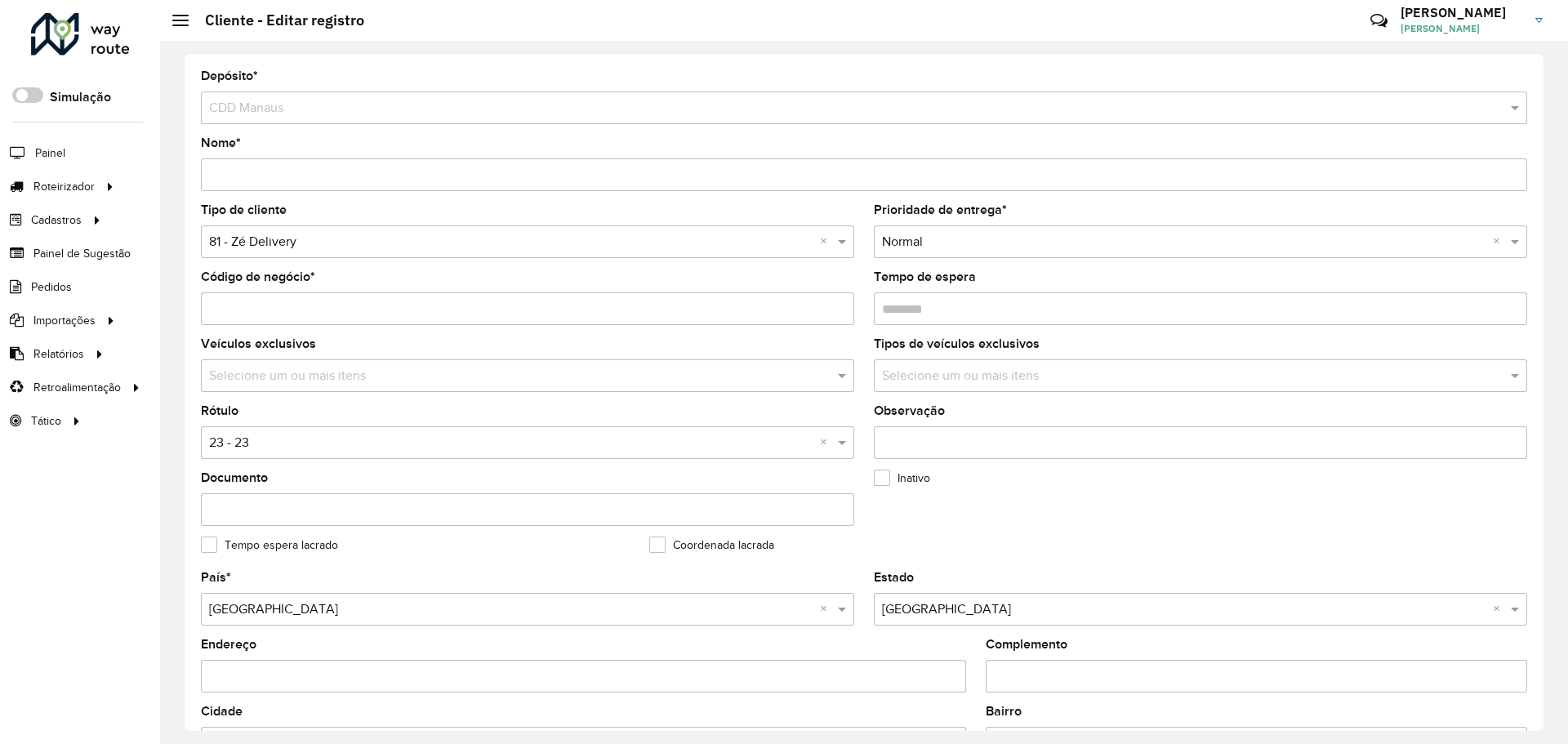
click at [150, 576] on div "Roteirizador AmbevTech Simulação Painel Roteirizador Entregas Cadastros Checkpo…" at bounding box center [80, 372] width 160 height 744
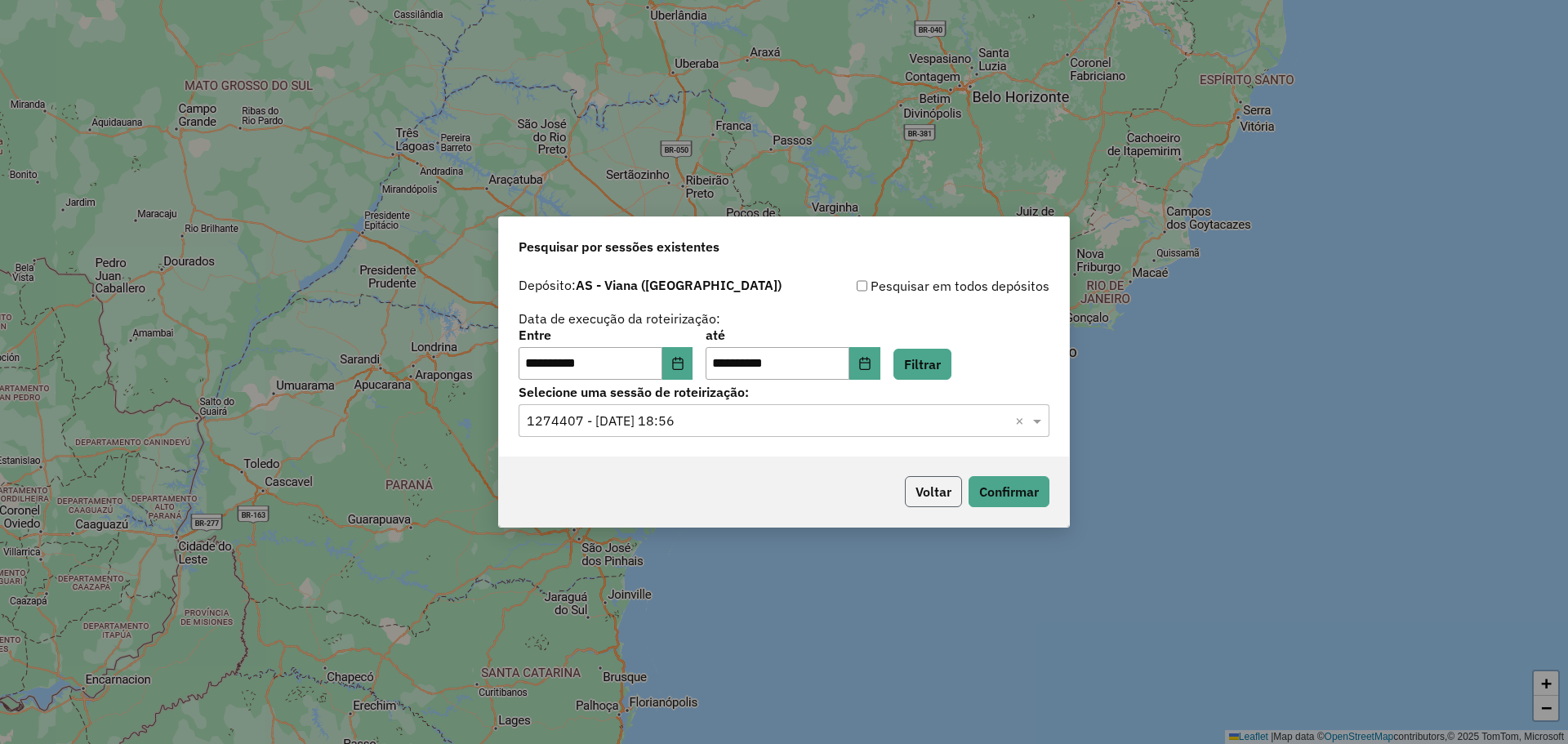
click at [930, 487] on button "Voltar" at bounding box center [932, 492] width 57 height 31
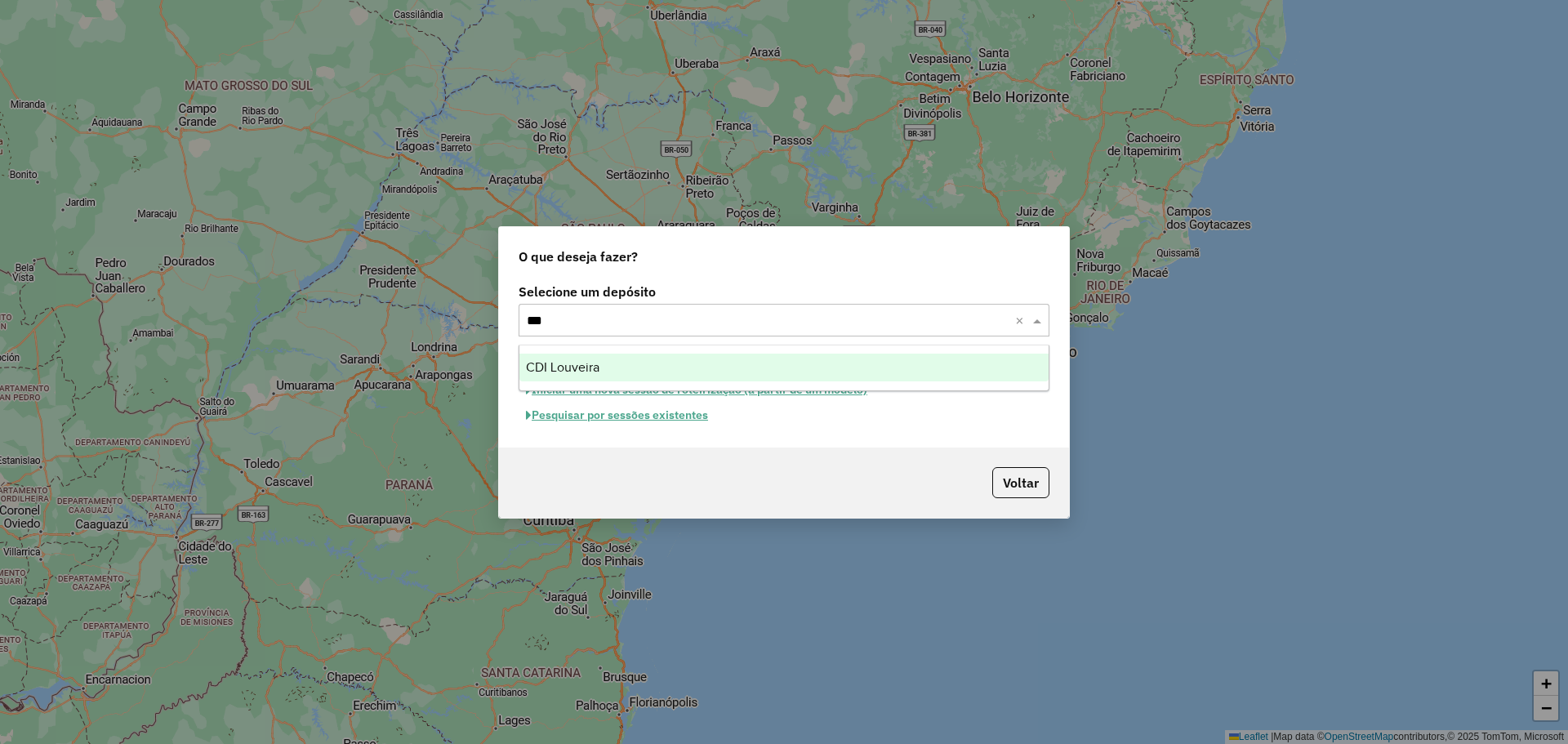
type input "****"
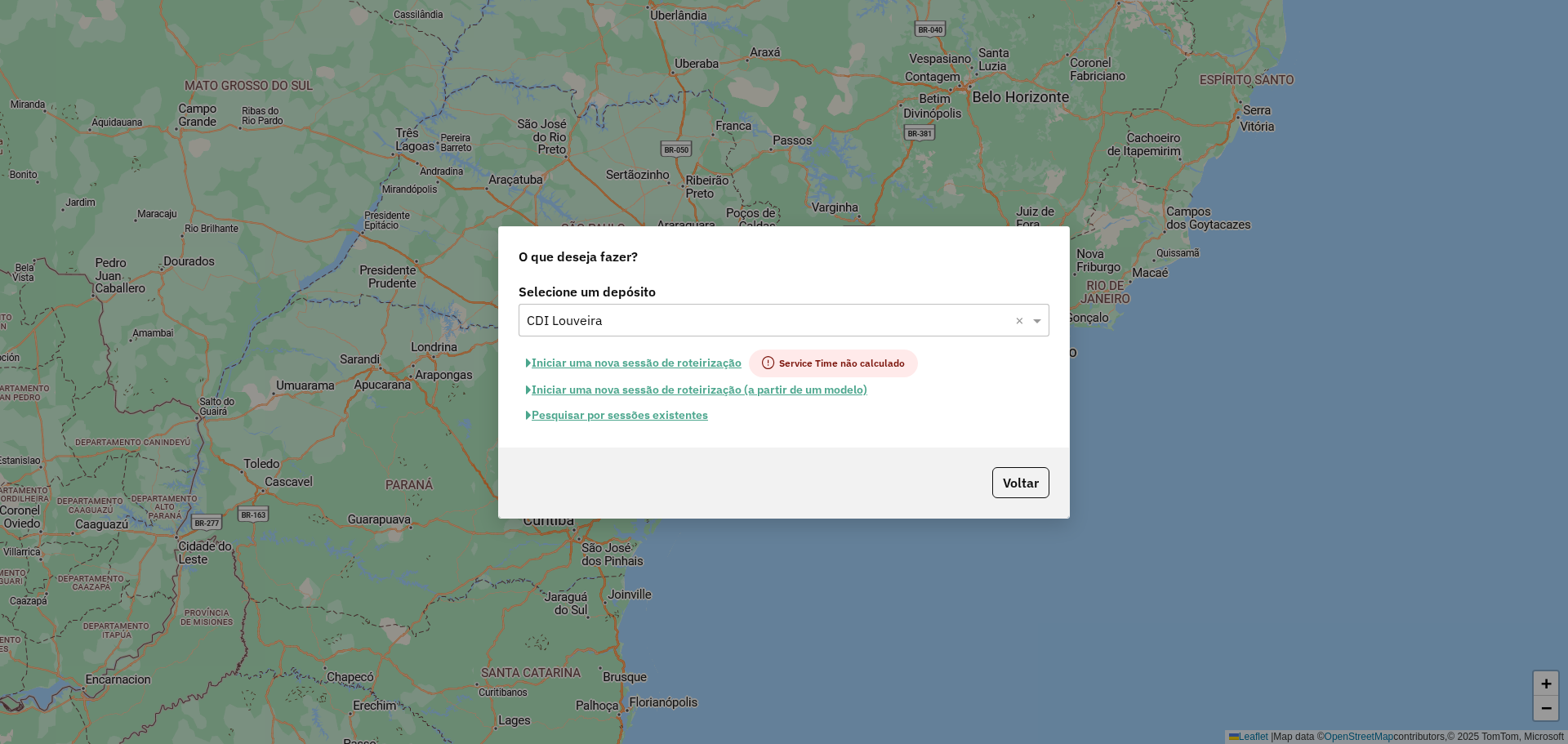
click at [667, 420] on button "Pesquisar por sessões existentes" at bounding box center [617, 415] width 196 height 25
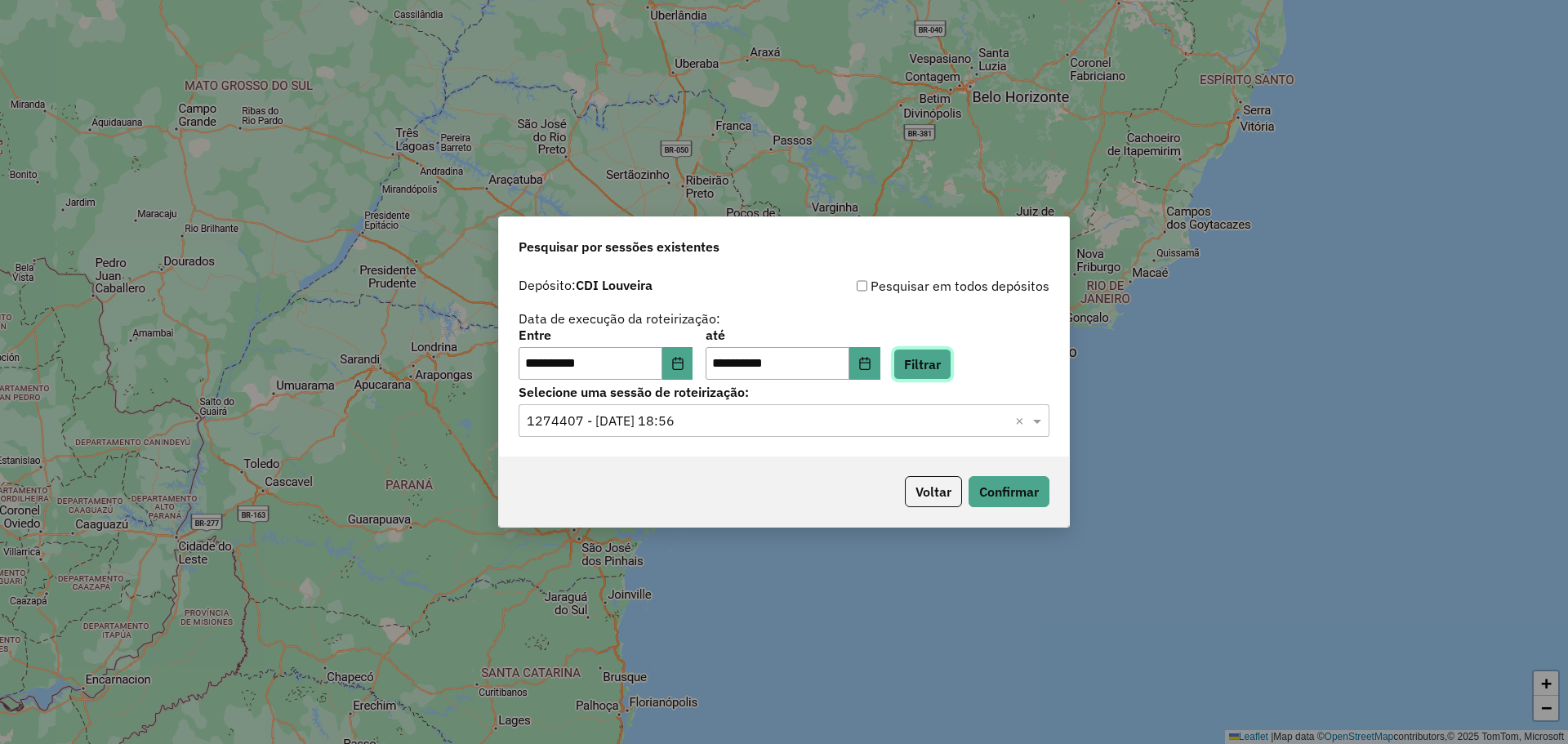
click at [950, 371] on button "Filtrar" at bounding box center [922, 364] width 58 height 31
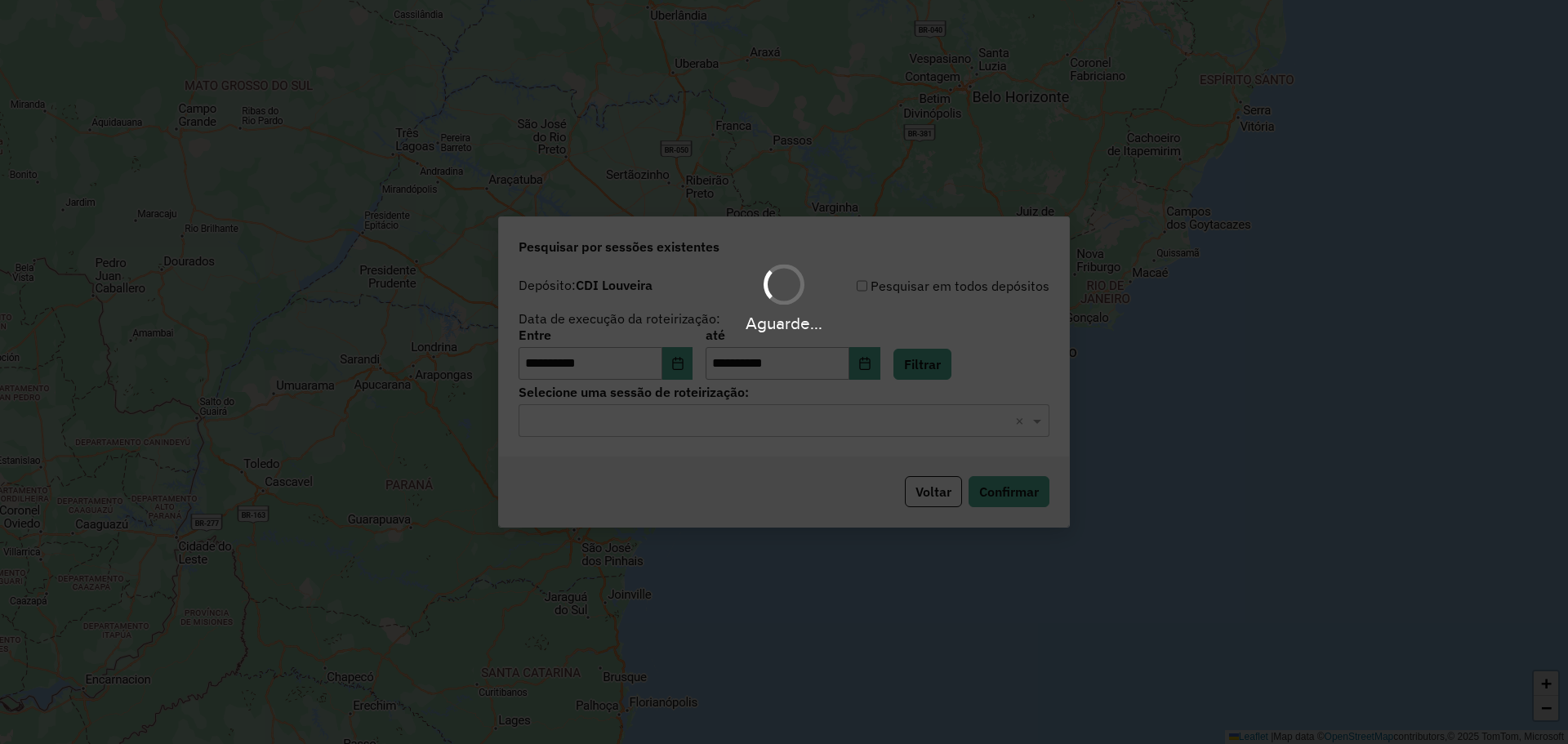
drag, startPoint x: 706, startPoint y: 423, endPoint x: 683, endPoint y: 419, distance: 23.3
click at [702, 423] on div "Aguarde..." at bounding box center [784, 372] width 1568 height 744
click at [659, 419] on hb-app "**********" at bounding box center [784, 372] width 1568 height 744
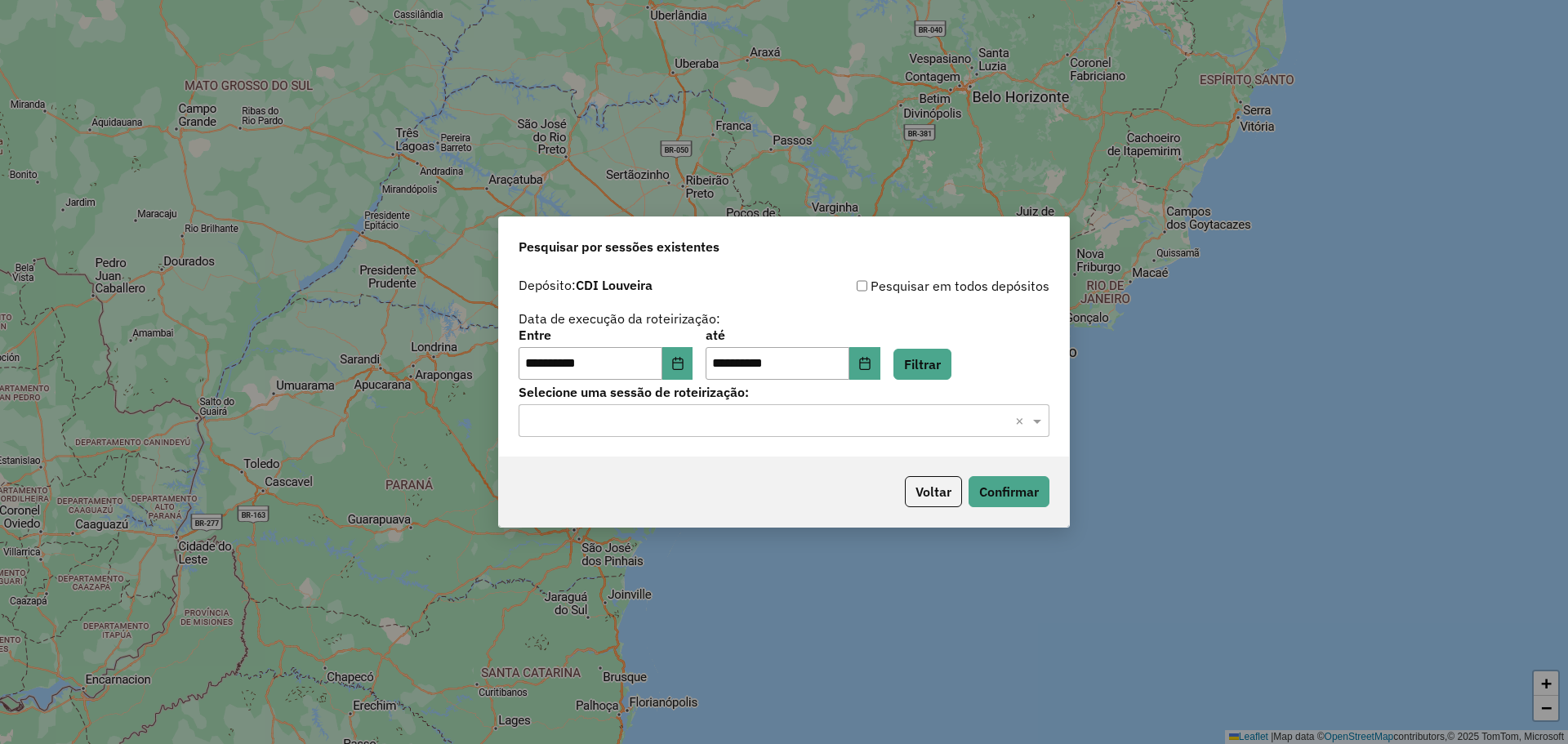
click at [655, 424] on input "text" at bounding box center [767, 422] width 482 height 20
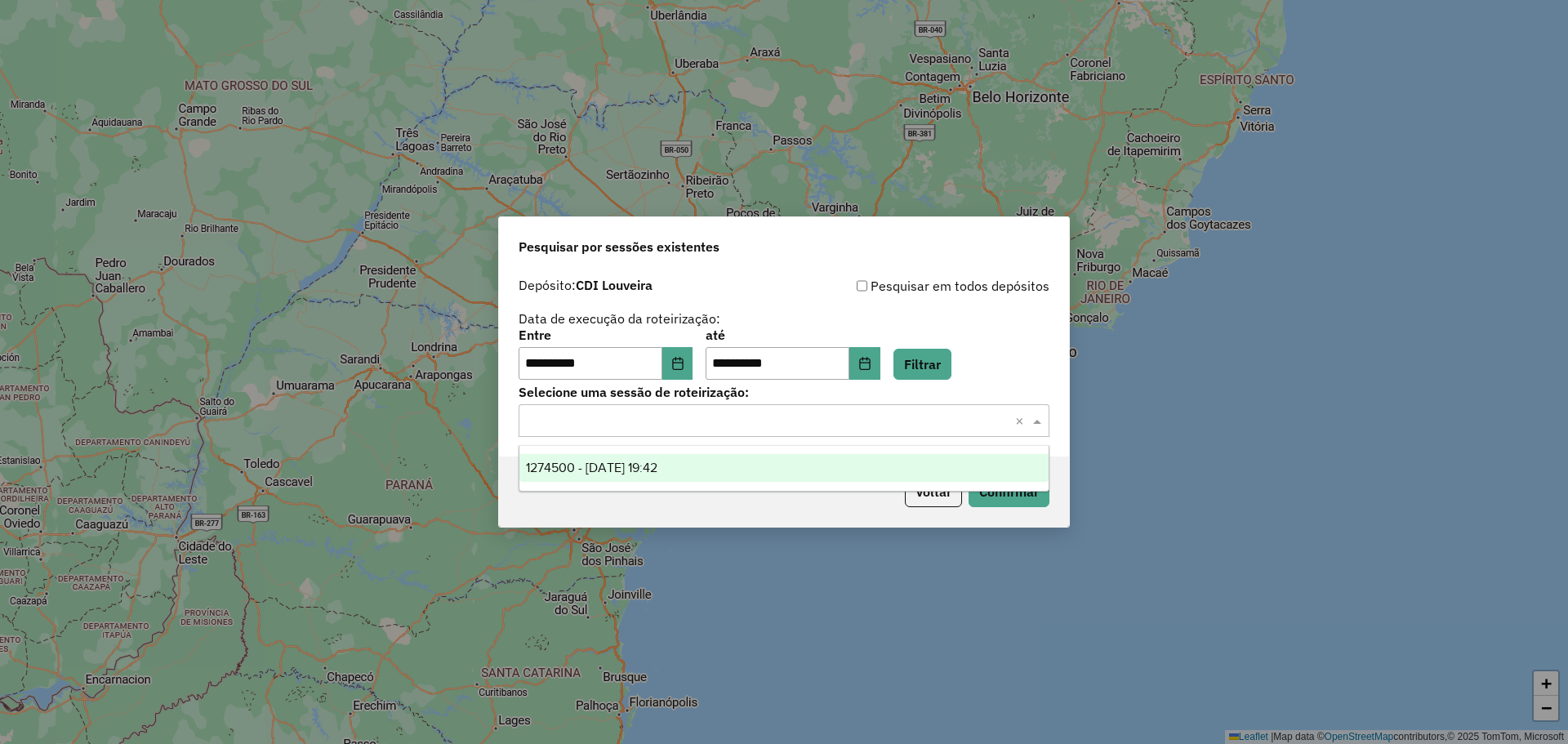
click at [657, 462] on span "1274500 - 12/09/2025 19:42" at bounding box center [592, 467] width 131 height 14
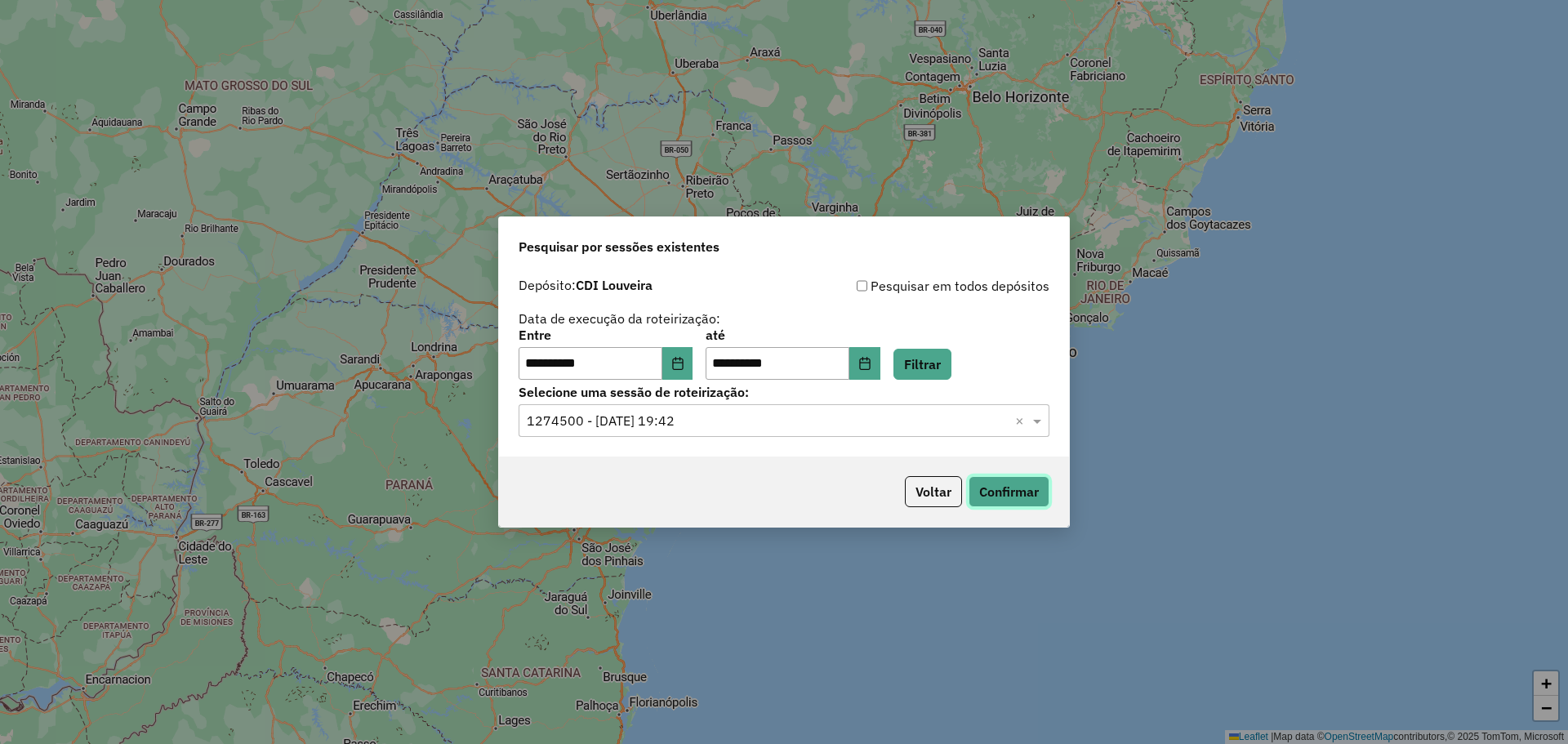
click at [1012, 493] on button "Confirmar" at bounding box center [1009, 492] width 81 height 31
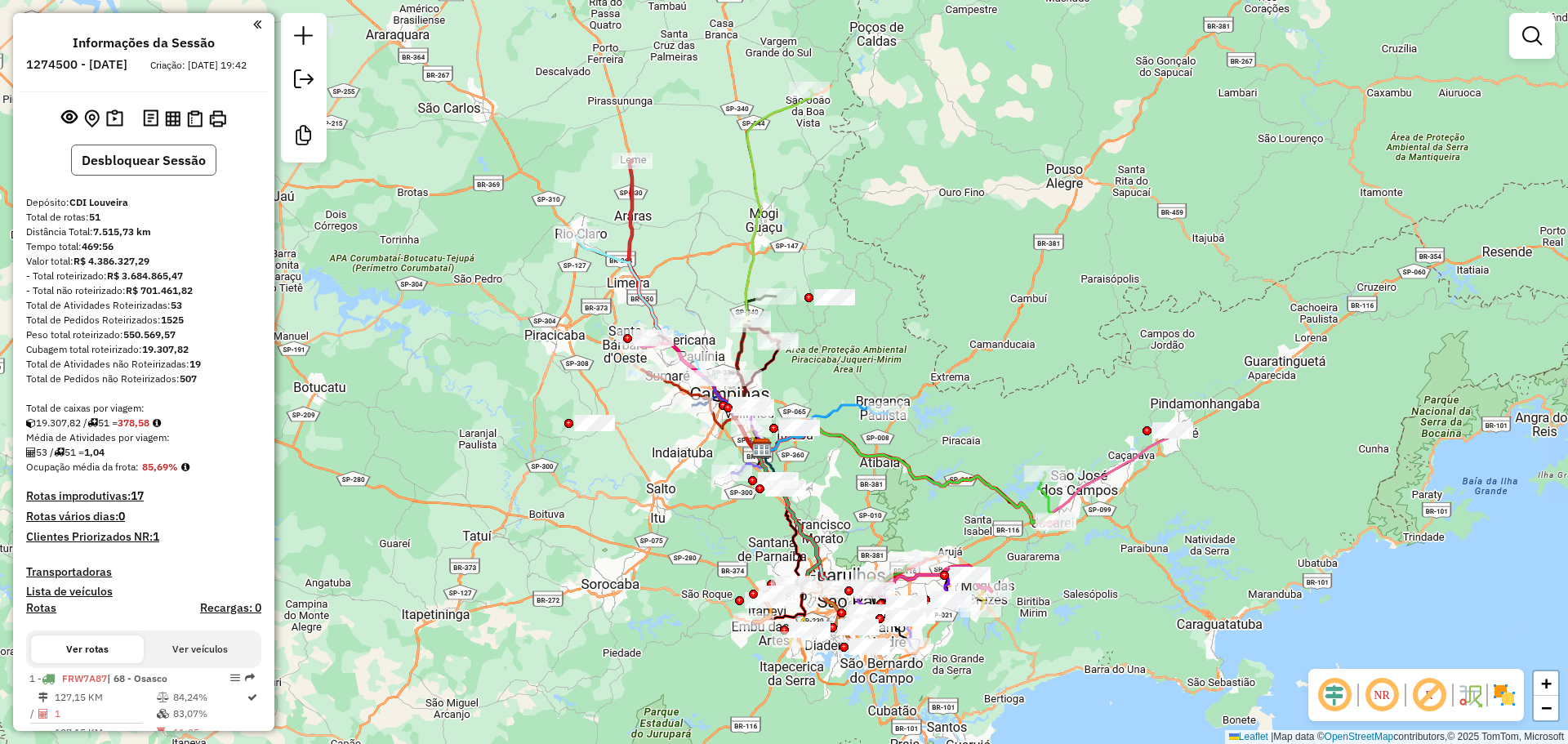
click at [146, 172] on button "Desbloquear Sessão" at bounding box center [143, 159] width 145 height 31
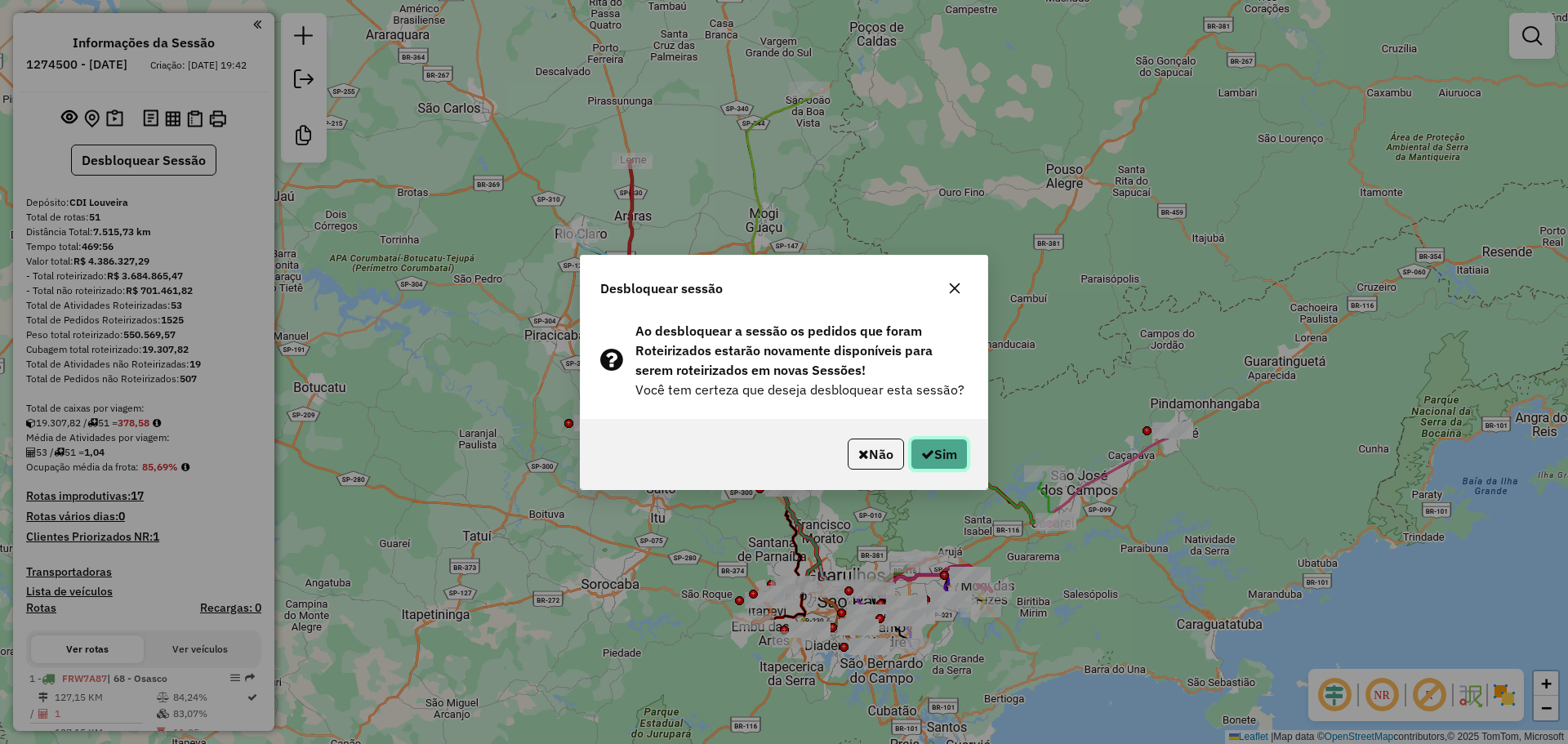
click at [947, 450] on button "Sim" at bounding box center [938, 454] width 57 height 31
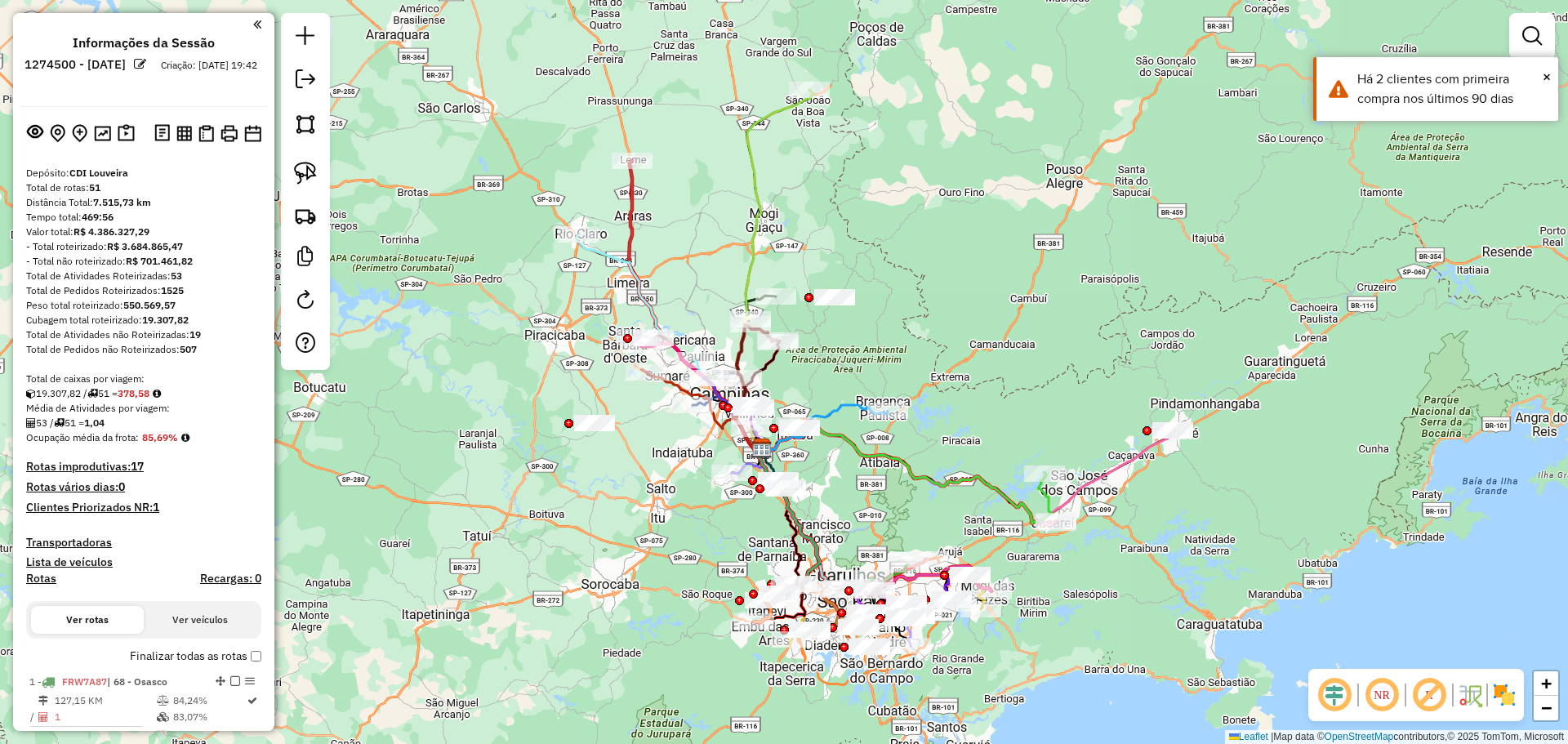
click at [473, 409] on div "Janela de atendimento Grade de atendimento Capacidade Transportadoras Veículos …" at bounding box center [784, 372] width 1568 height 744
click at [306, 304] on em at bounding box center [305, 300] width 20 height 20
select select "*"
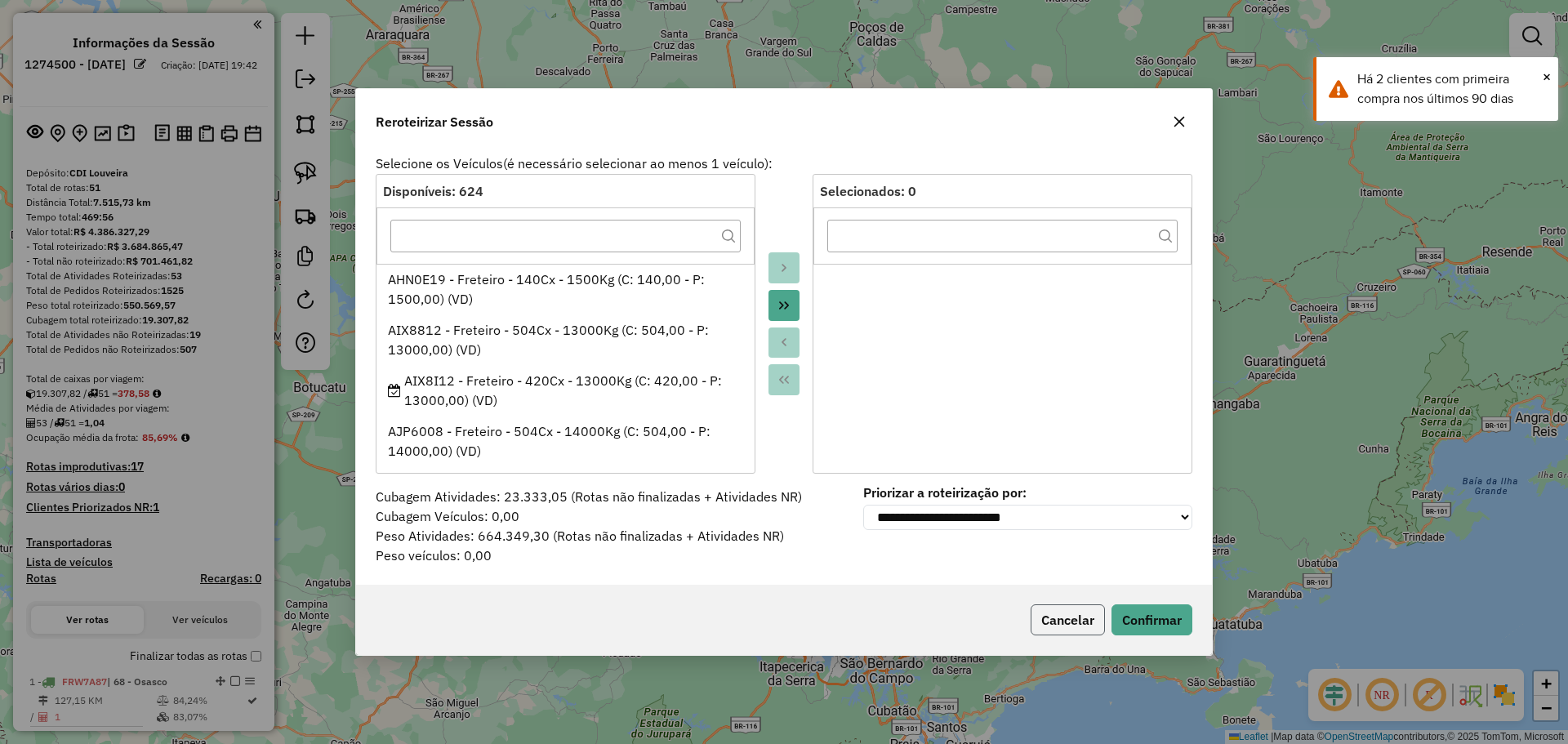
click at [1077, 617] on button "Cancelar" at bounding box center [1067, 620] width 74 height 31
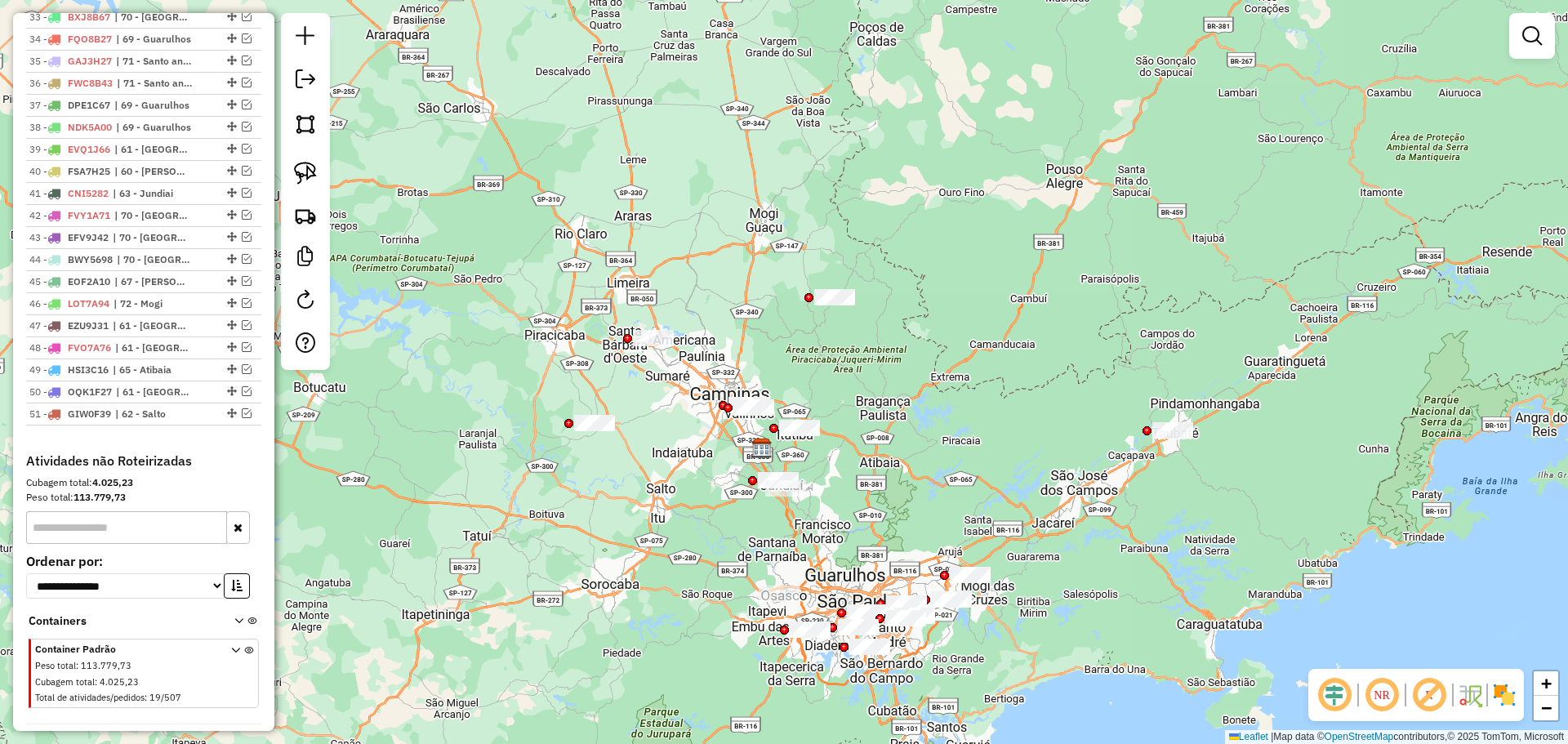
scroll to position [1430, 0]
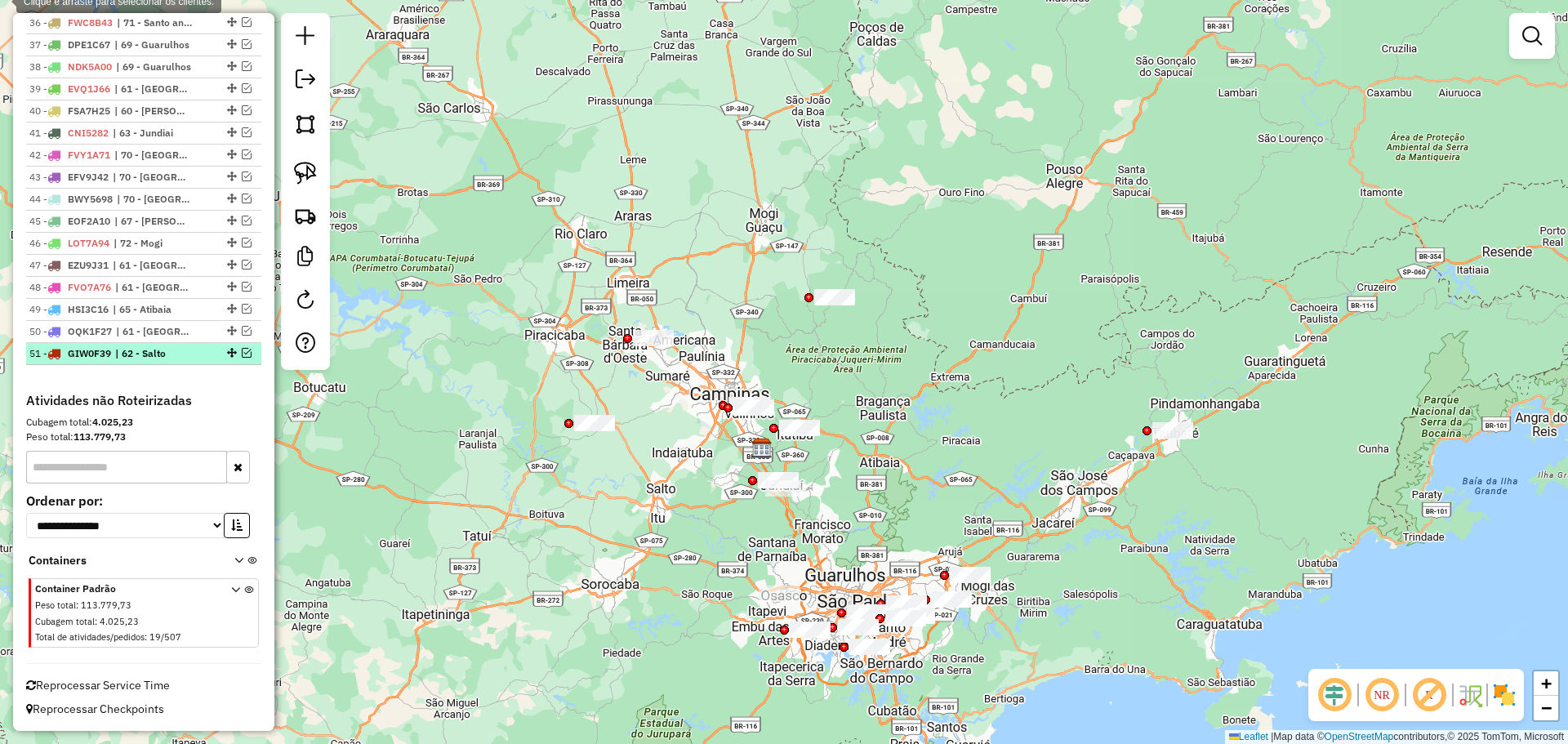
copy ul "1 - LOR3I50 | 48 - Dolors 5 - AME3C22 | 74 - Adipiscingeli 5 - SED8D96 | 90 - E…"
drag, startPoint x: 25, startPoint y: 275, endPoint x: 191, endPoint y: 358, distance: 185.6
copy ul "1 - LOR3I50 | 48 - Dolors 5 - AME3C22 | 74 - Adipiscingeli 5 - SED8D96 | 90 - E…"
click at [170, 420] on div "Cubagem total: 4.025,23" at bounding box center [143, 422] width 235 height 14
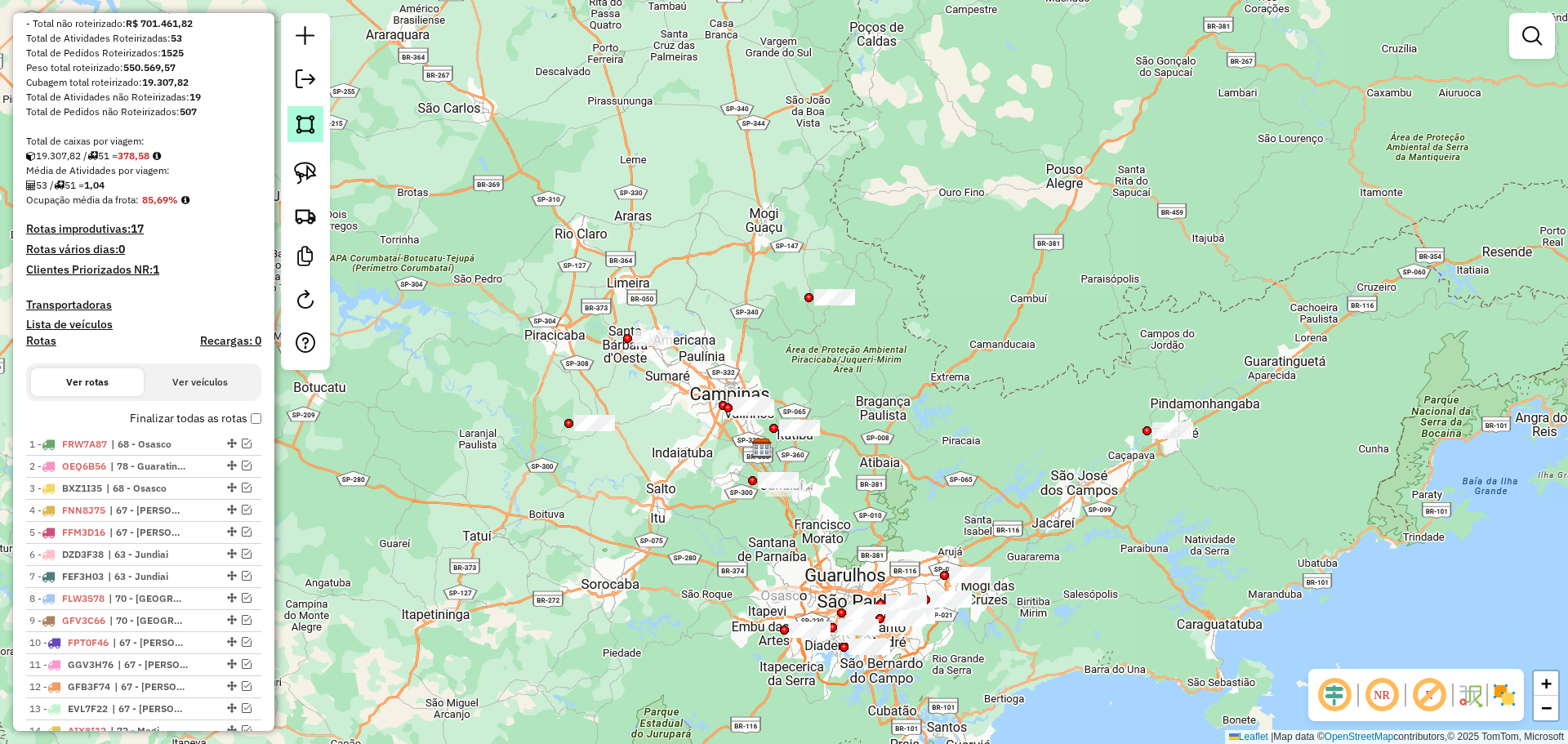
scroll to position [42, 0]
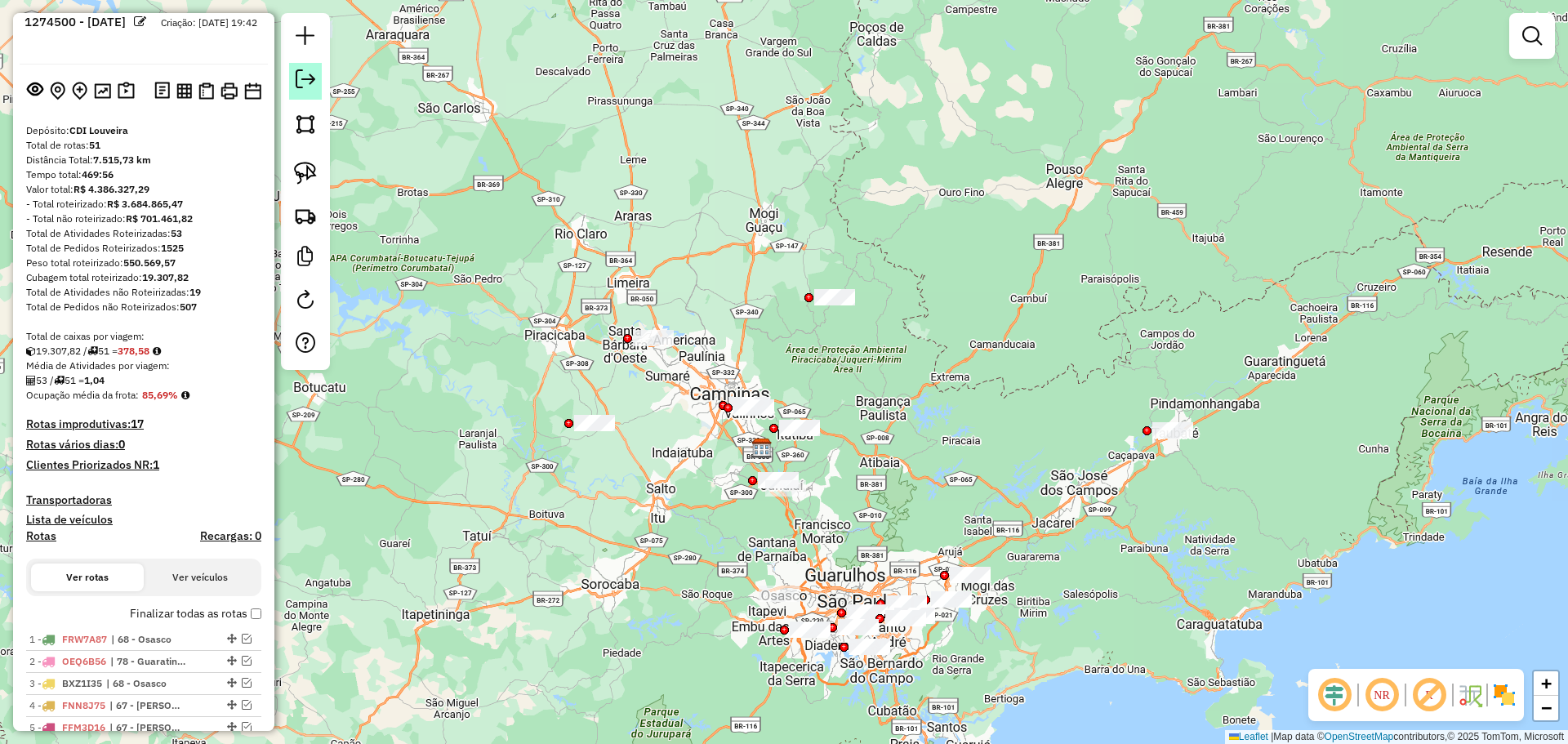
click at [295, 79] on link at bounding box center [305, 81] width 32 height 37
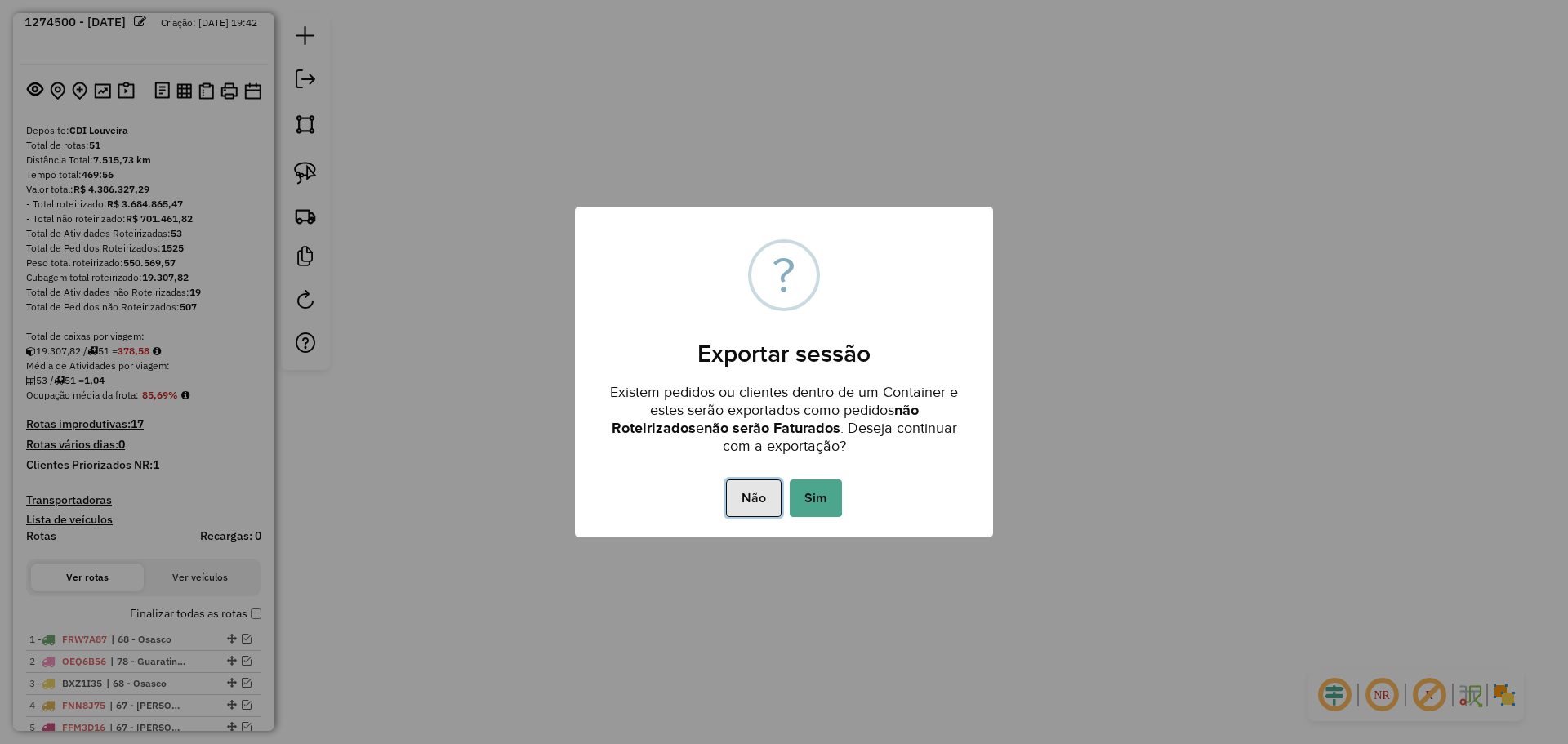
click at [755, 485] on button "Não" at bounding box center [753, 498] width 55 height 38
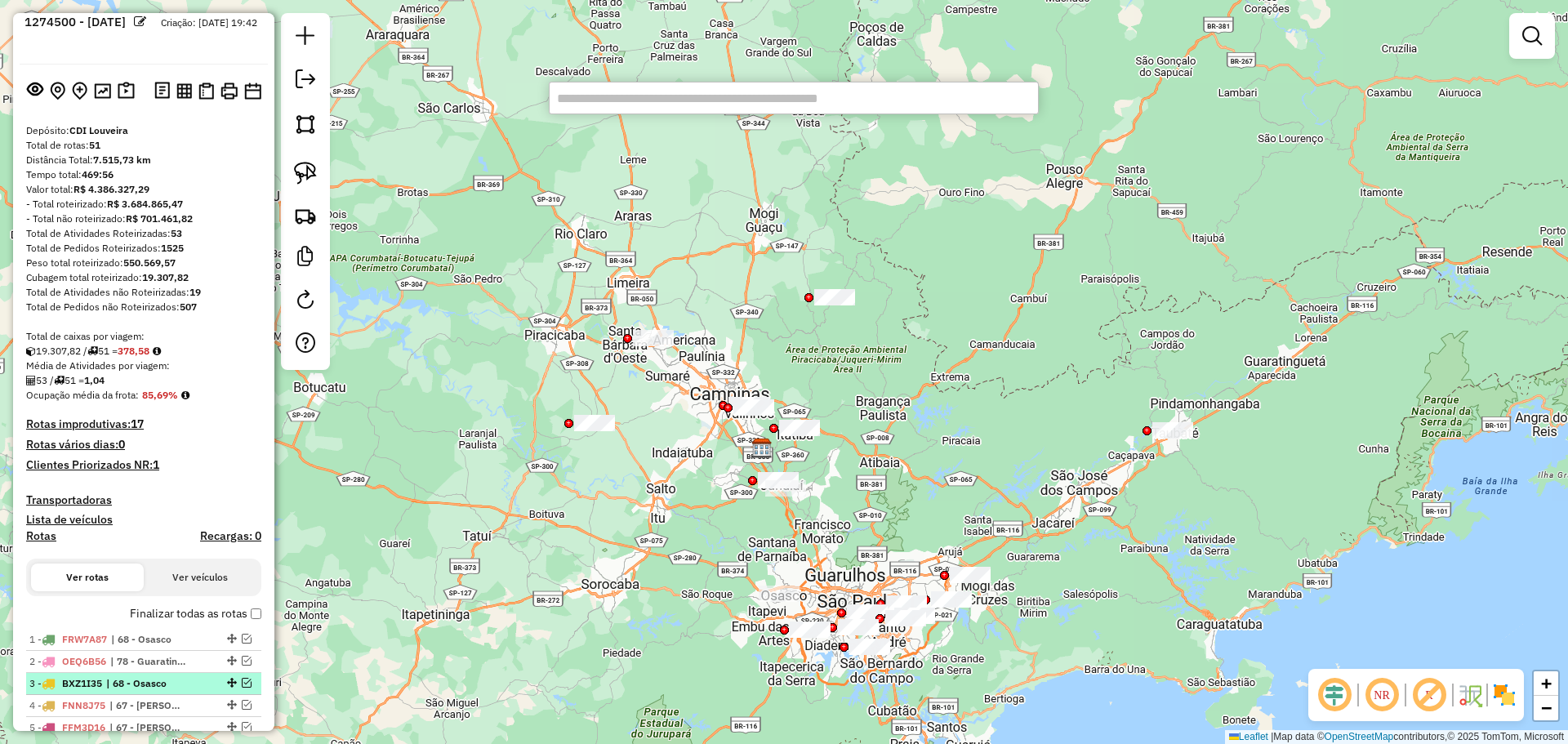
click at [174, 694] on li "3 - BXZ1I35 | 68 - Osasco" at bounding box center [143, 684] width 235 height 22
select select "**********"
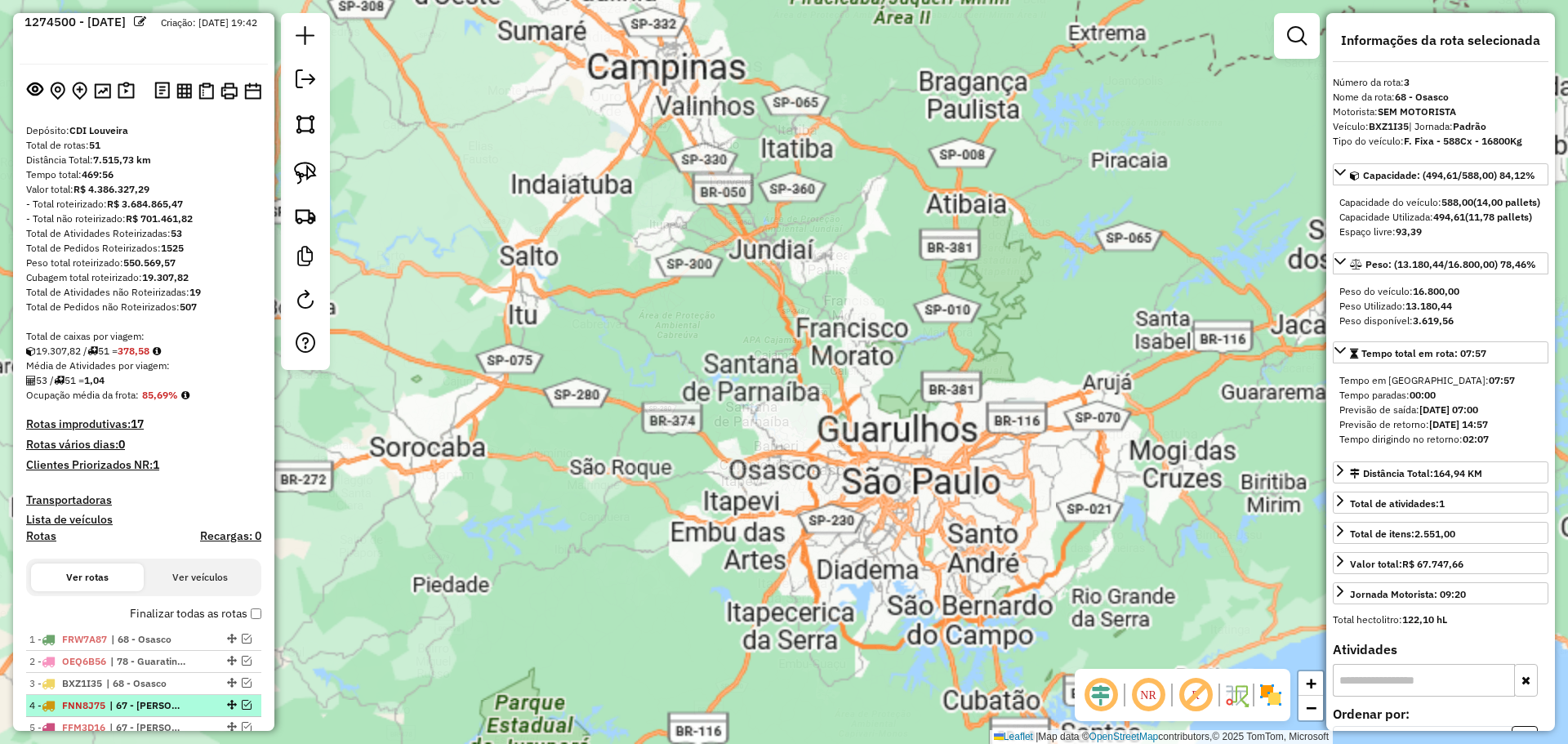
click at [158, 703] on span "| 67 - [PERSON_NAME]" at bounding box center [146, 705] width 75 height 14
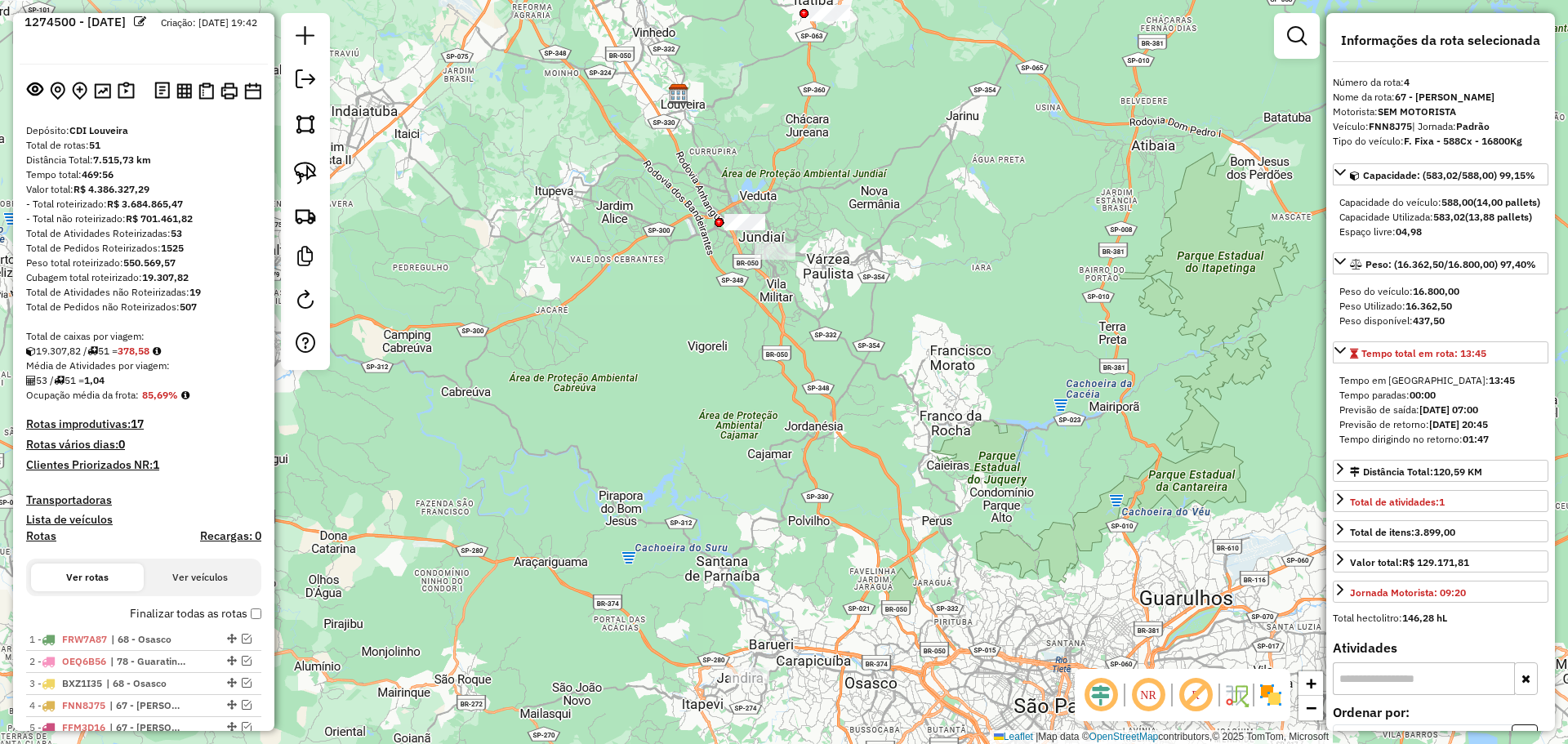
scroll to position [420, 0]
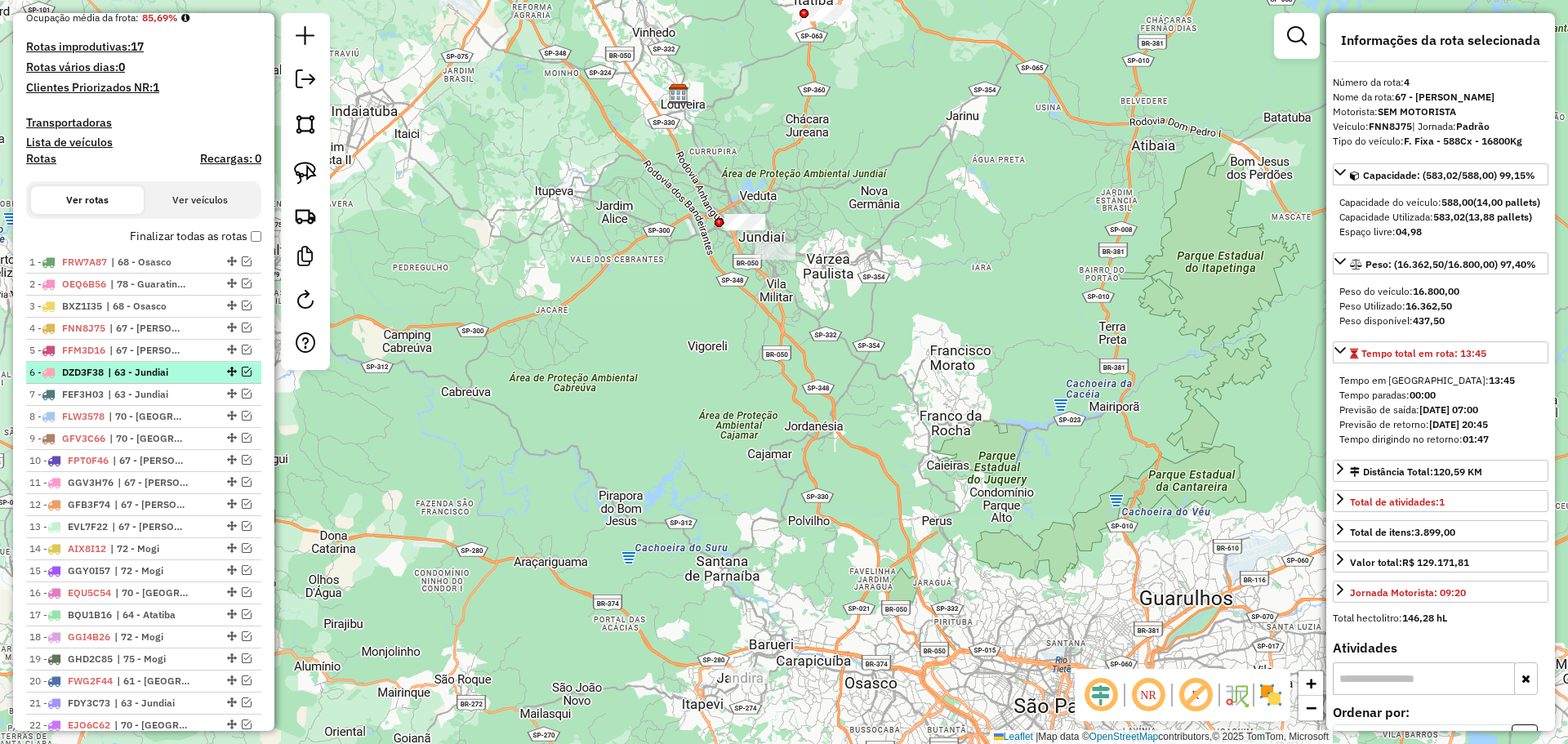
click at [173, 376] on span "| 63 - Jundiai" at bounding box center [145, 372] width 75 height 14
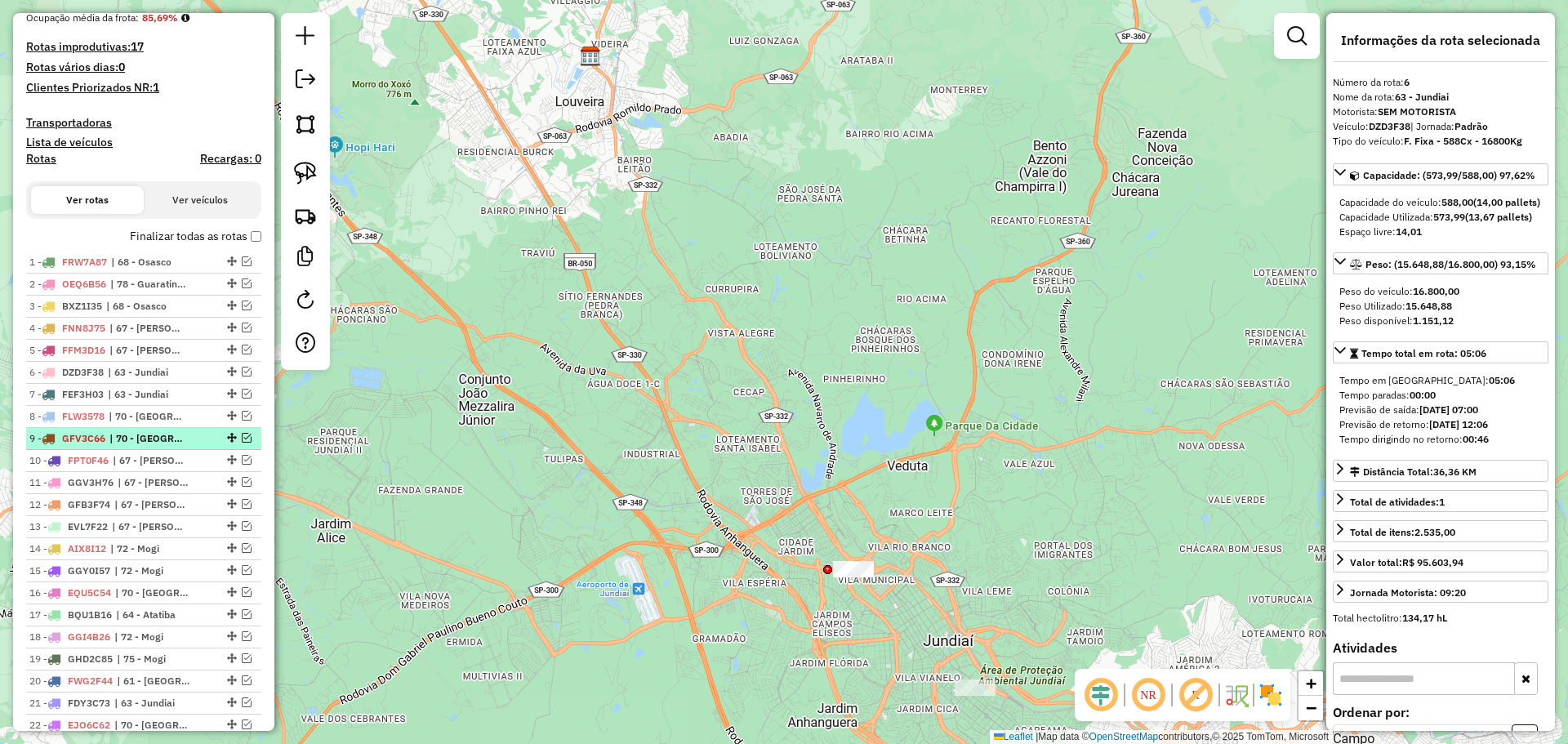
click at [150, 439] on span "| 70 - [GEOGRAPHIC_DATA]" at bounding box center [146, 439] width 75 height 14
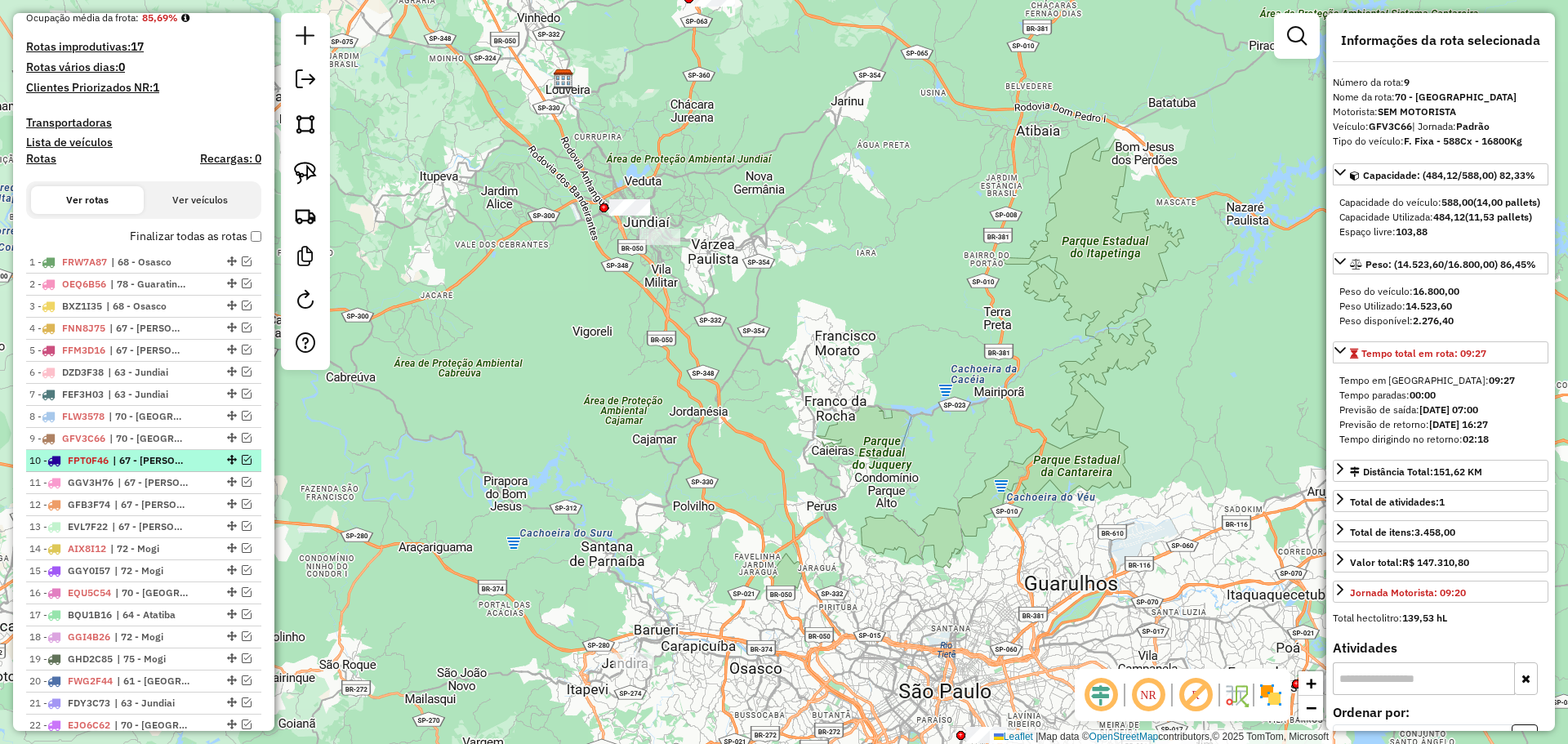
click at [173, 454] on span "| 67 - [PERSON_NAME]" at bounding box center [150, 460] width 75 height 14
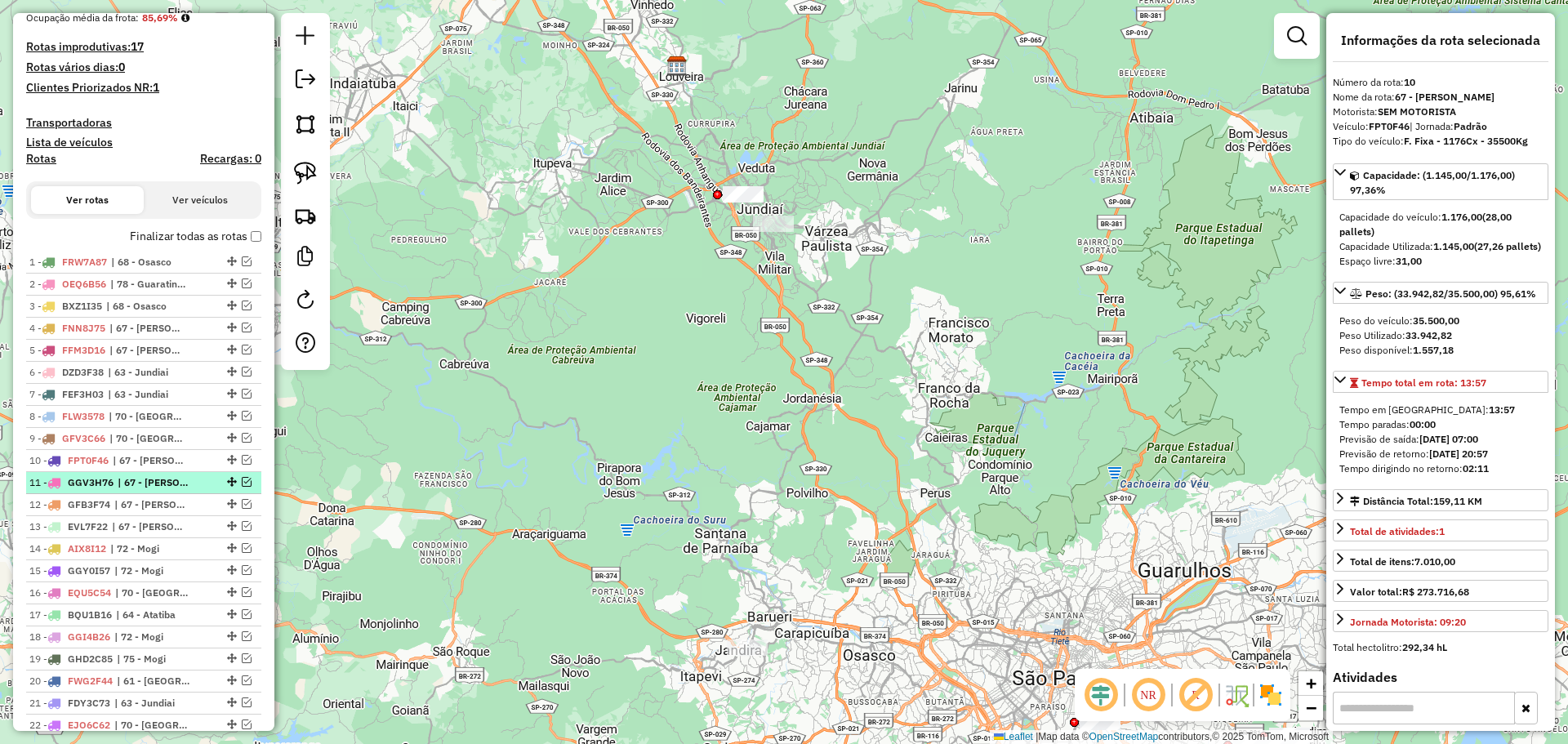
click at [205, 481] on div at bounding box center [230, 481] width 49 height 10
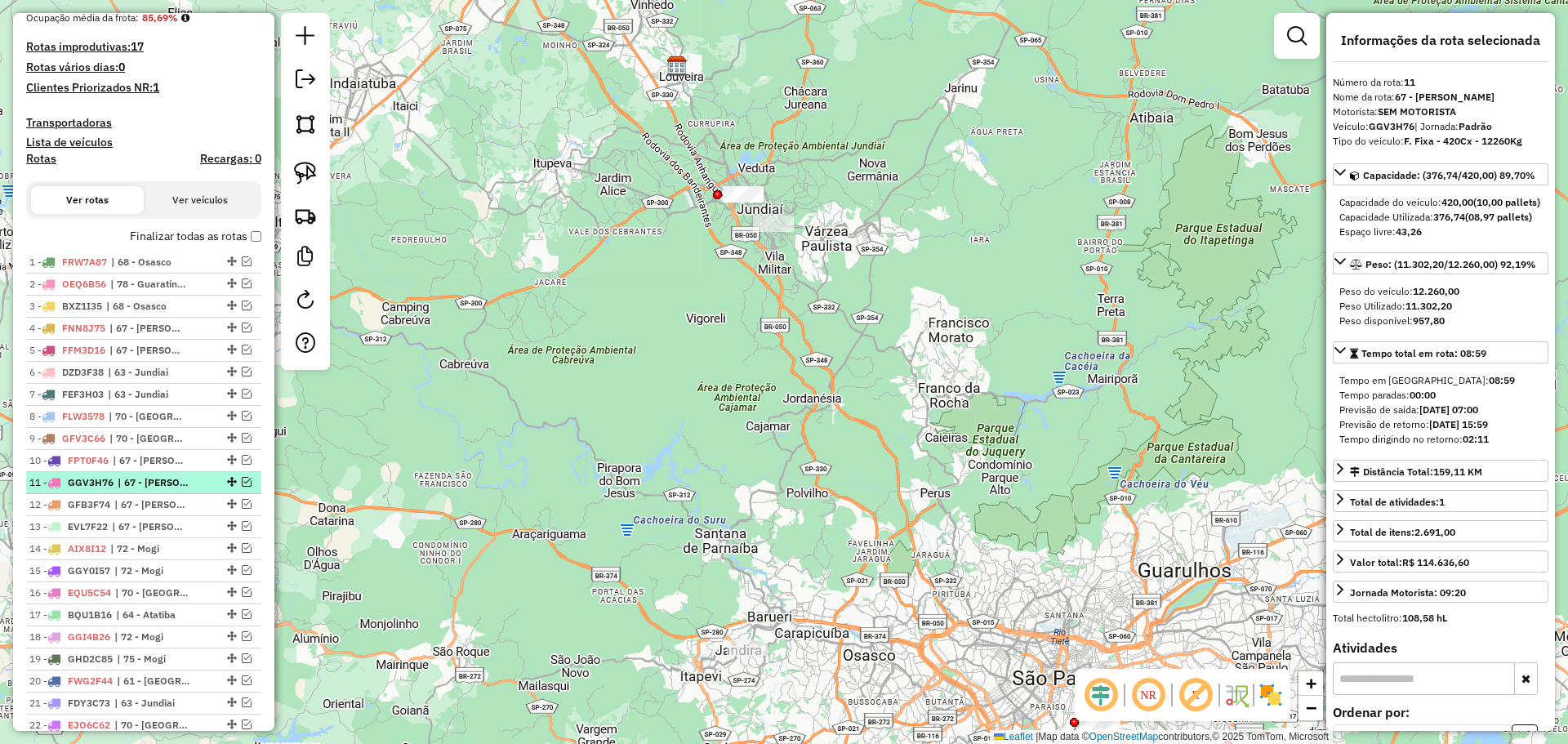
click at [177, 483] on span "| 67 - [PERSON_NAME]" at bounding box center [155, 483] width 75 height 14
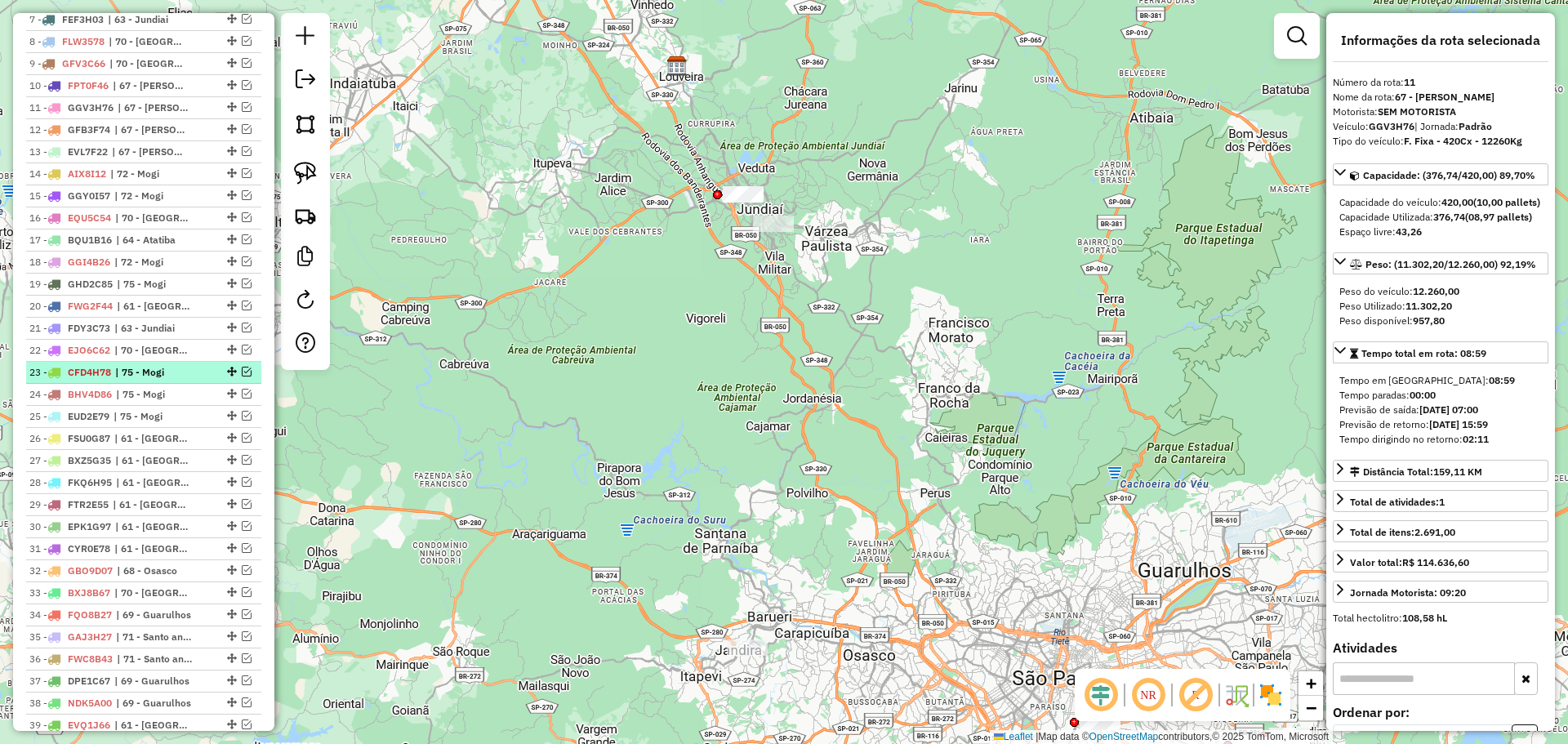
click at [111, 371] on span "CFD4H78" at bounding box center [89, 372] width 43 height 13
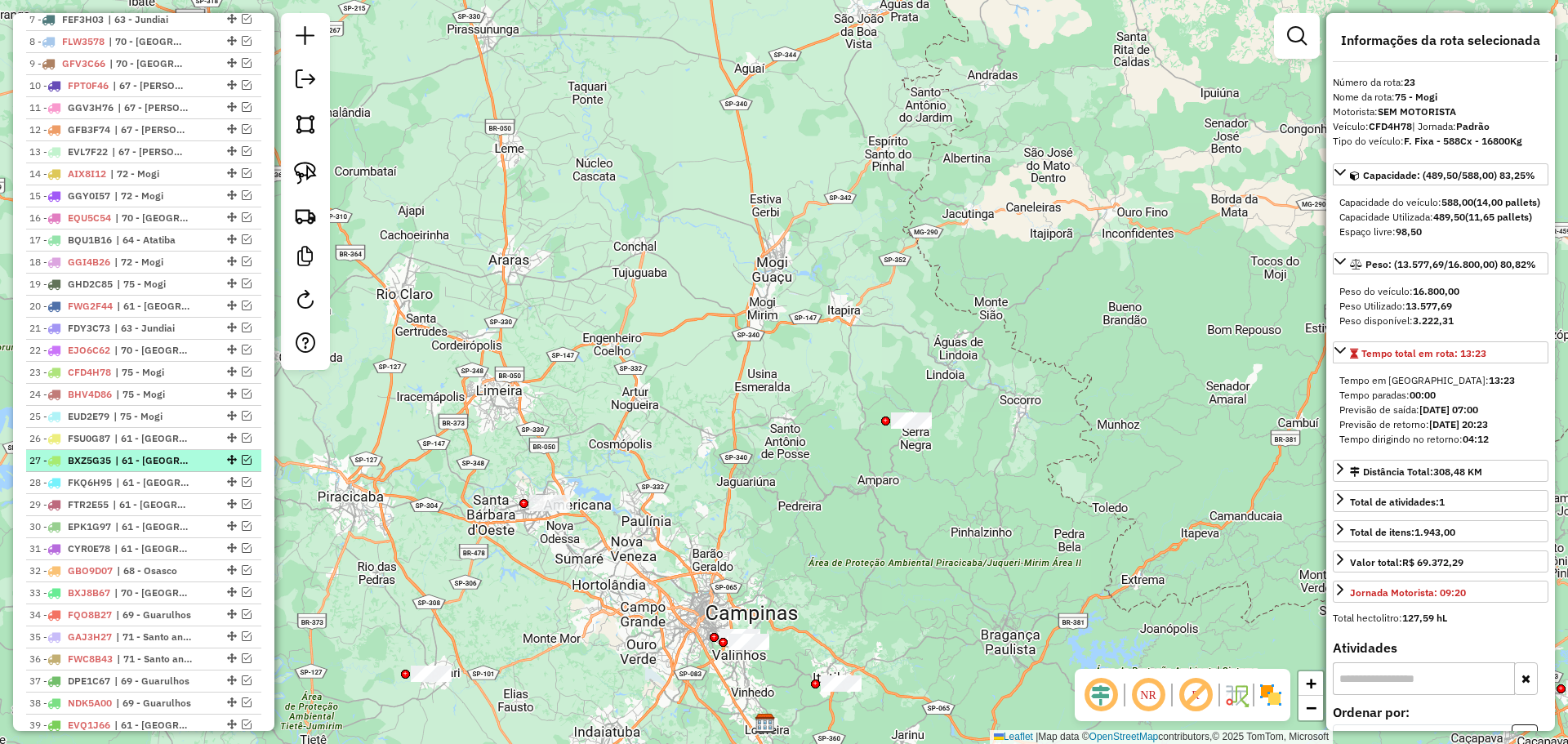
click at [161, 462] on span "| 61 - [GEOGRAPHIC_DATA]" at bounding box center [152, 460] width 75 height 14
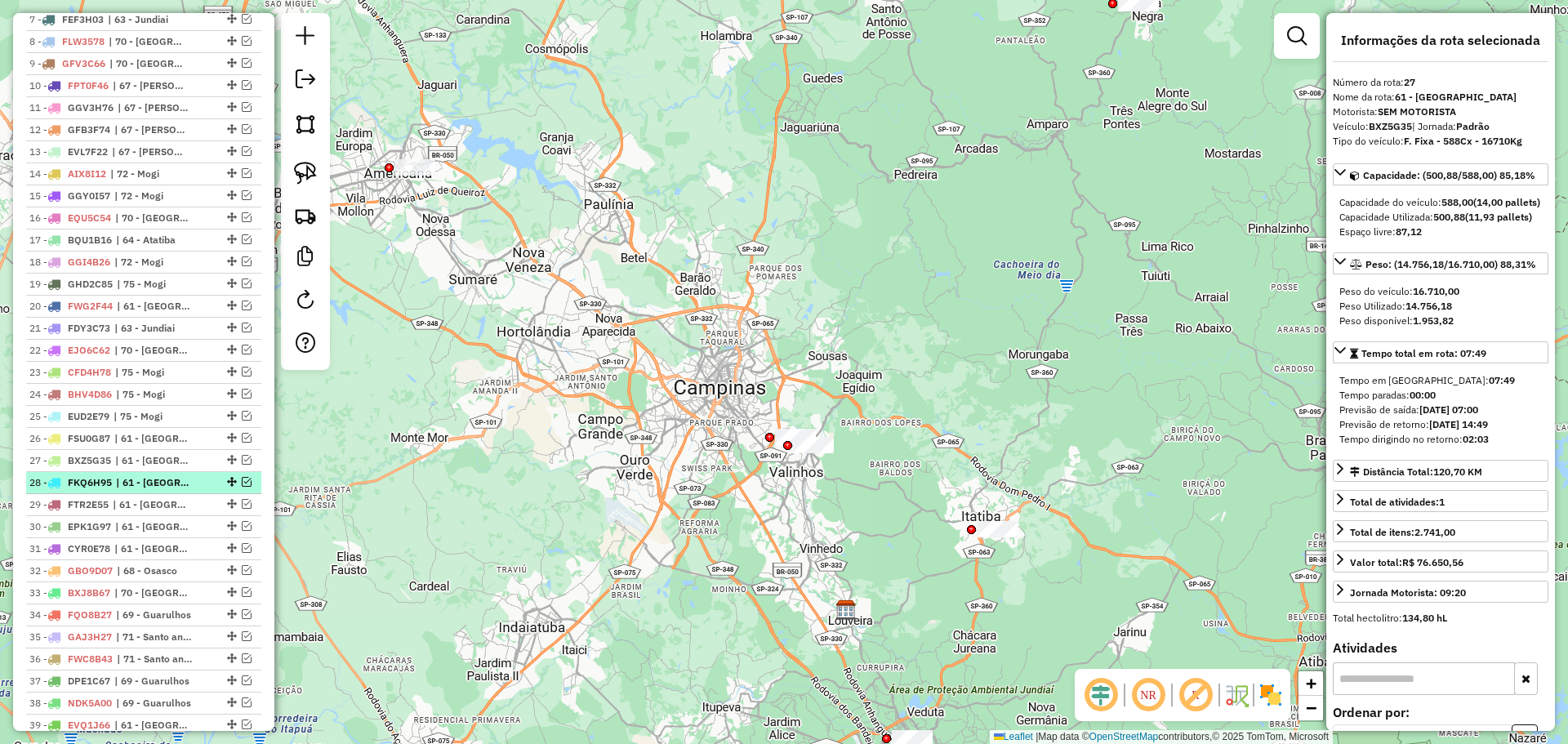
click at [172, 479] on span "| 61 - [GEOGRAPHIC_DATA]" at bounding box center [153, 483] width 75 height 14
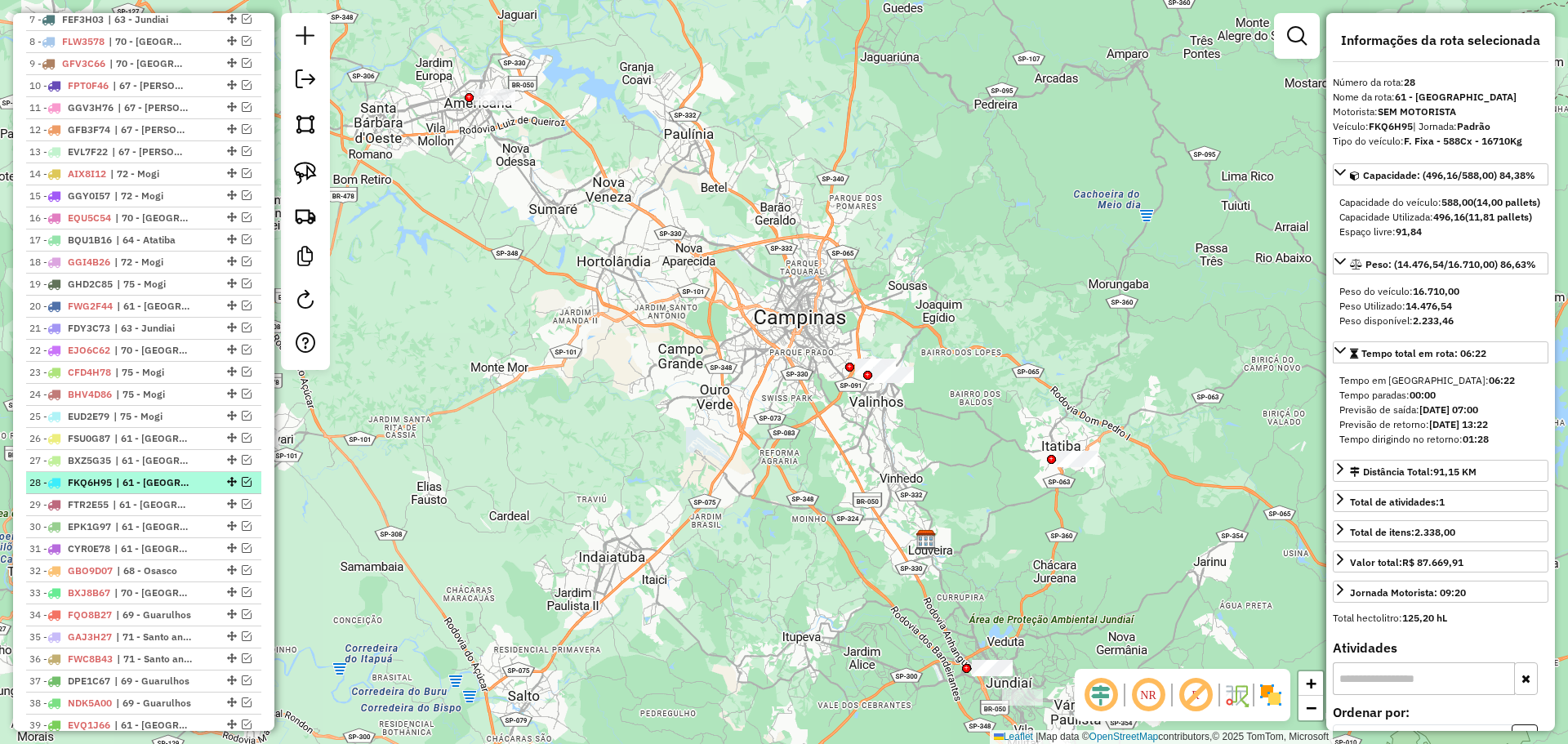
click at [172, 479] on span "| 61 - [GEOGRAPHIC_DATA]" at bounding box center [153, 483] width 75 height 14
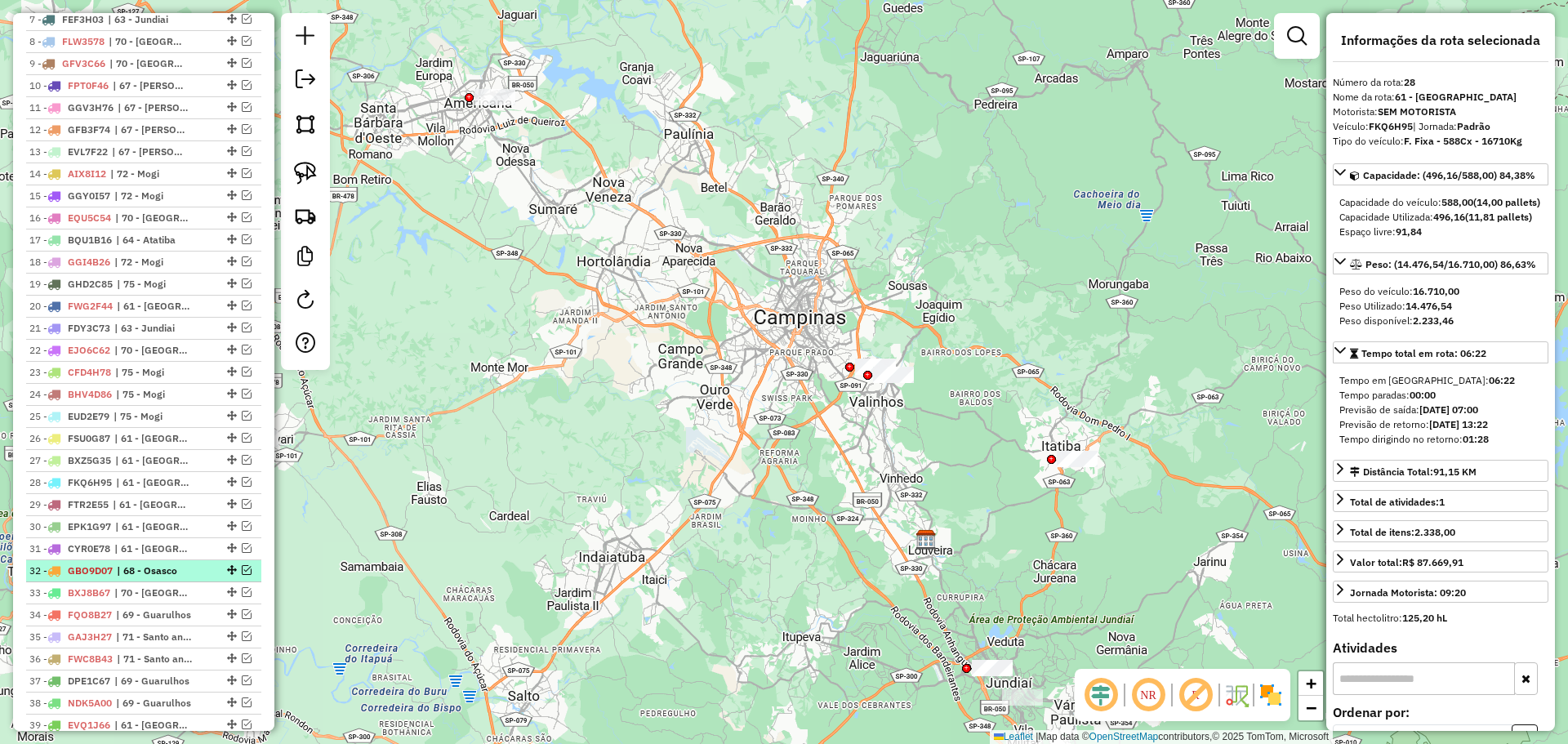
click at [165, 564] on span "| 68 - Osasco" at bounding box center [154, 571] width 75 height 14
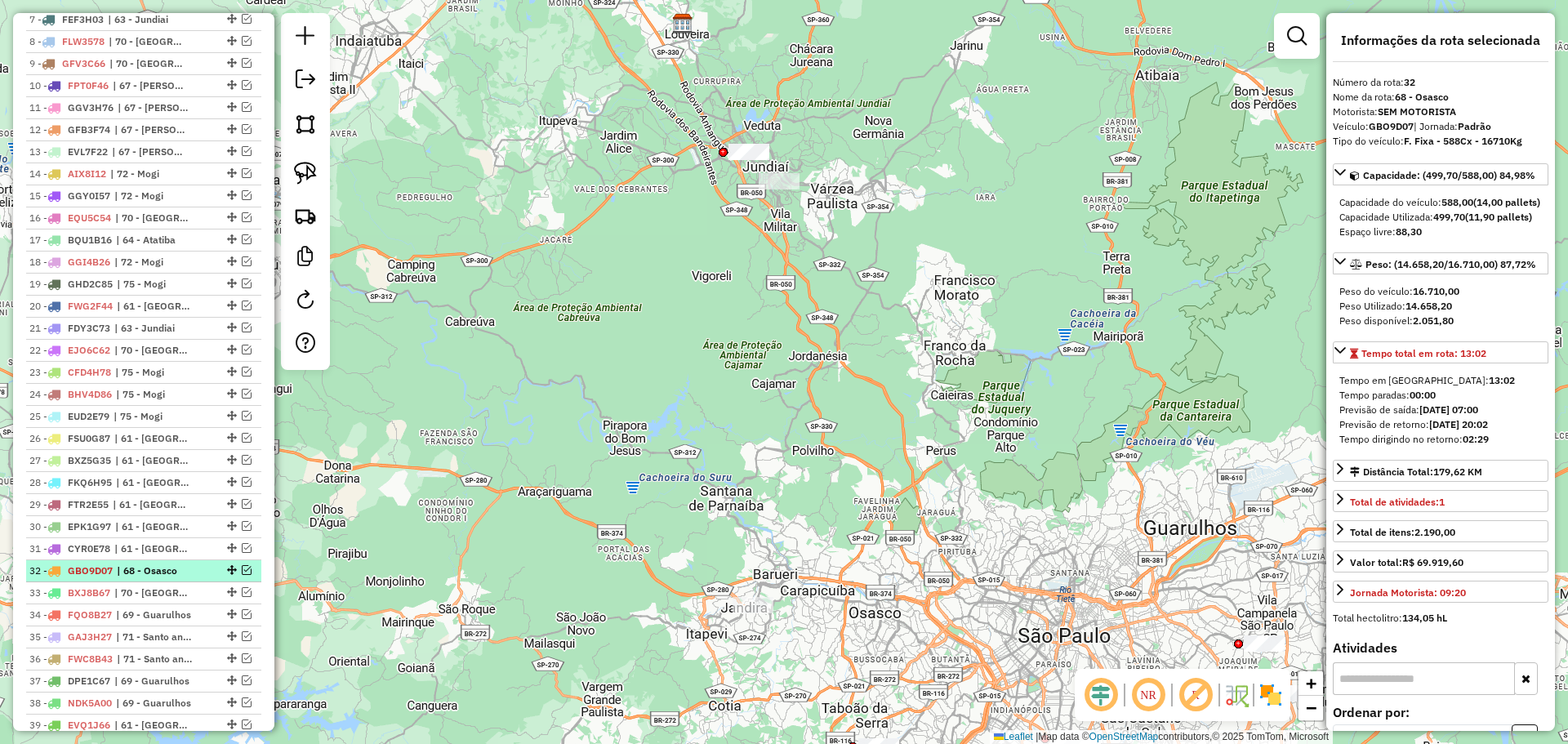
click at [165, 564] on span "| 68 - Osasco" at bounding box center [154, 571] width 75 height 14
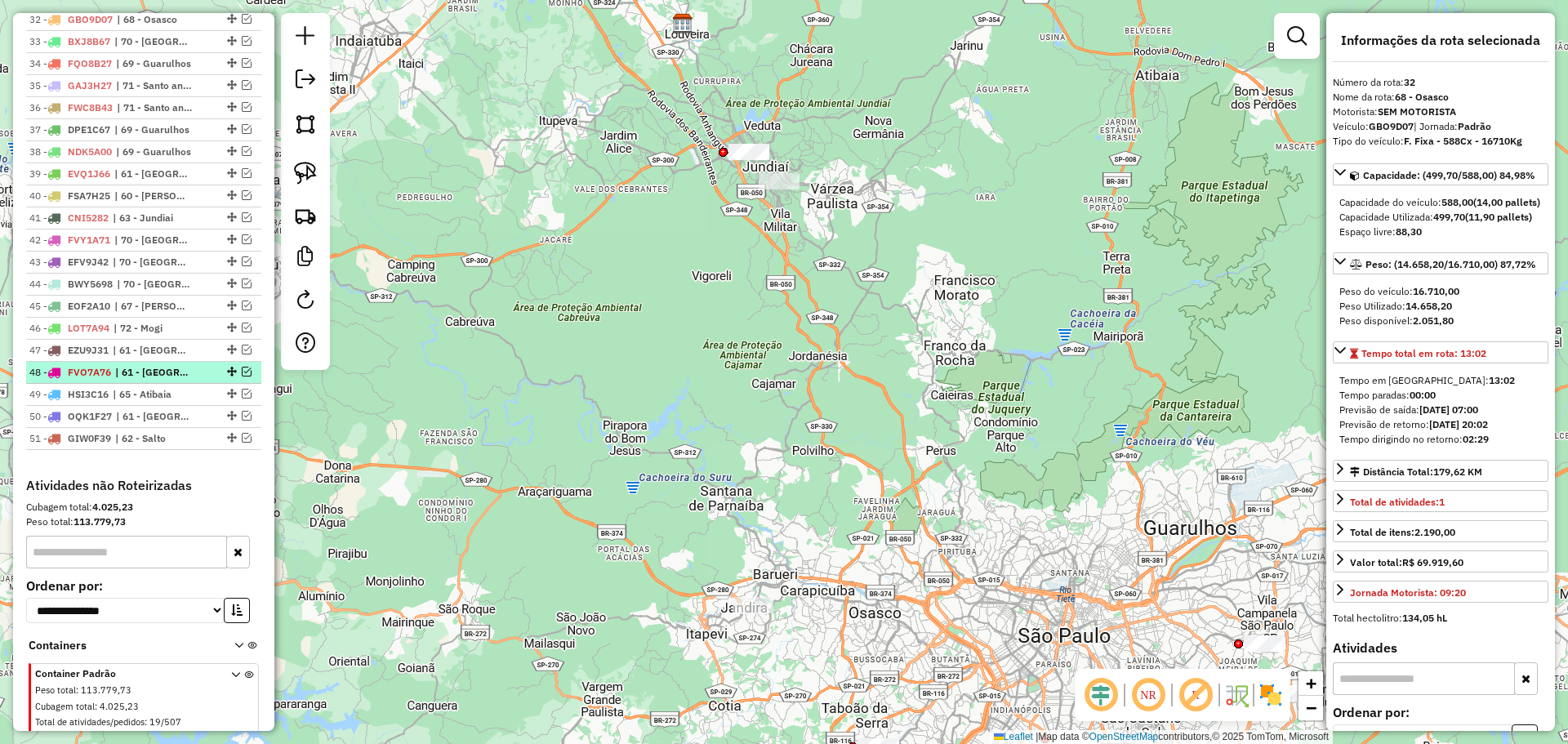
click at [186, 376] on span "| 61 - [GEOGRAPHIC_DATA]" at bounding box center [152, 372] width 75 height 14
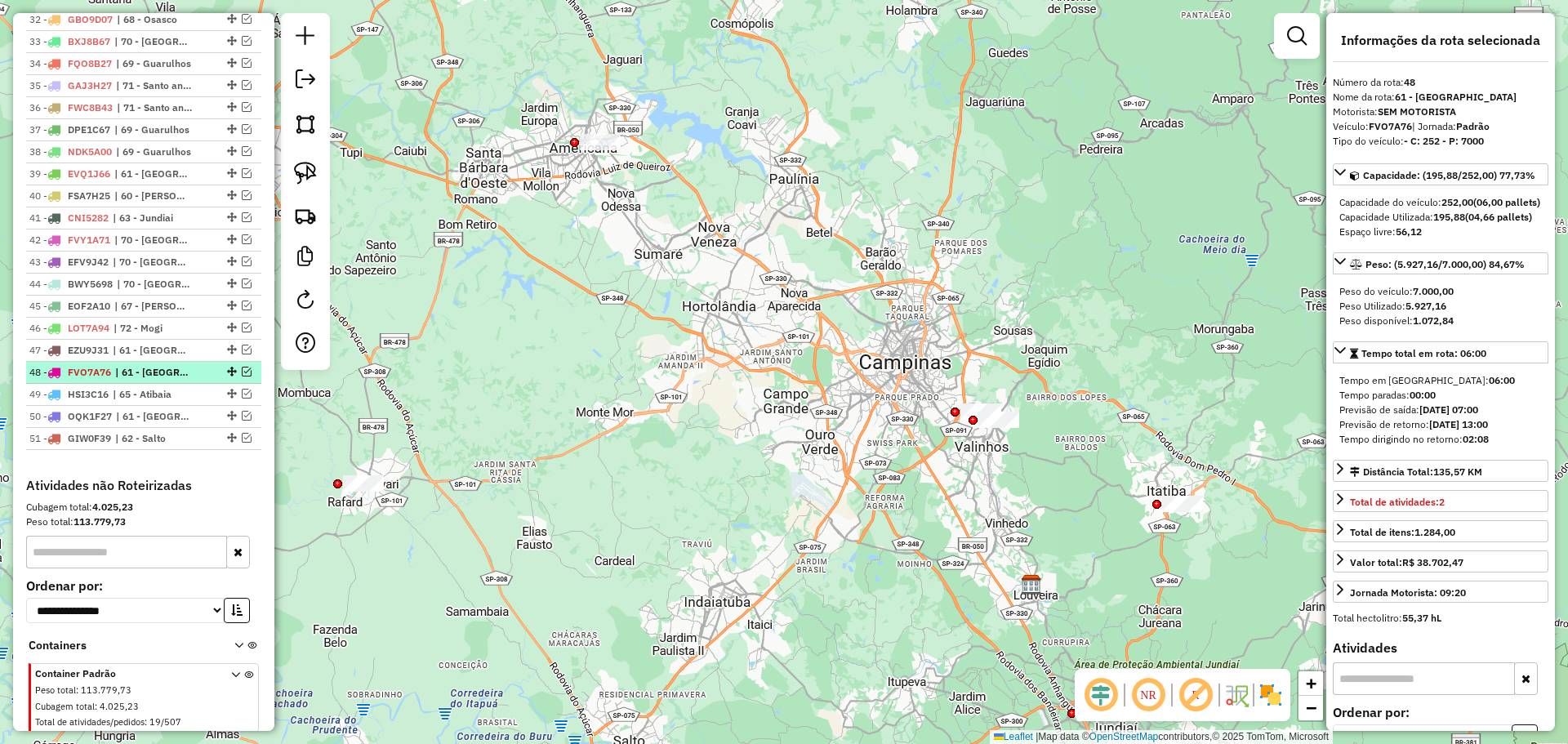
click at [186, 376] on span "| 61 - [GEOGRAPHIC_DATA]" at bounding box center [152, 372] width 75 height 14
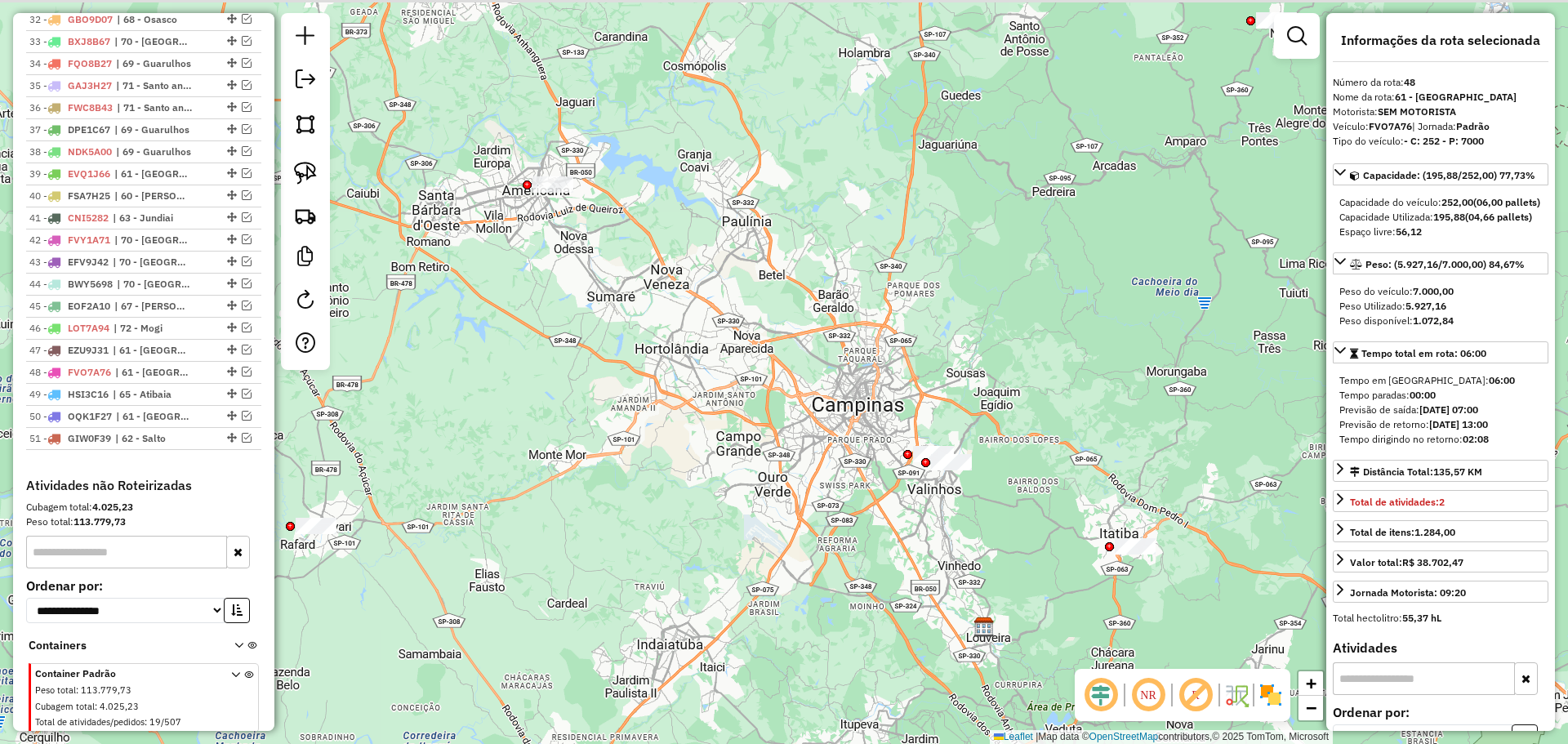
drag, startPoint x: 450, startPoint y: 432, endPoint x: 612, endPoint y: 496, distance: 174.2
click at [430, 494] on div "Janela de atendimento Grade de atendimento Capacidade Transportadoras Veículos …" at bounding box center [784, 372] width 1568 height 744
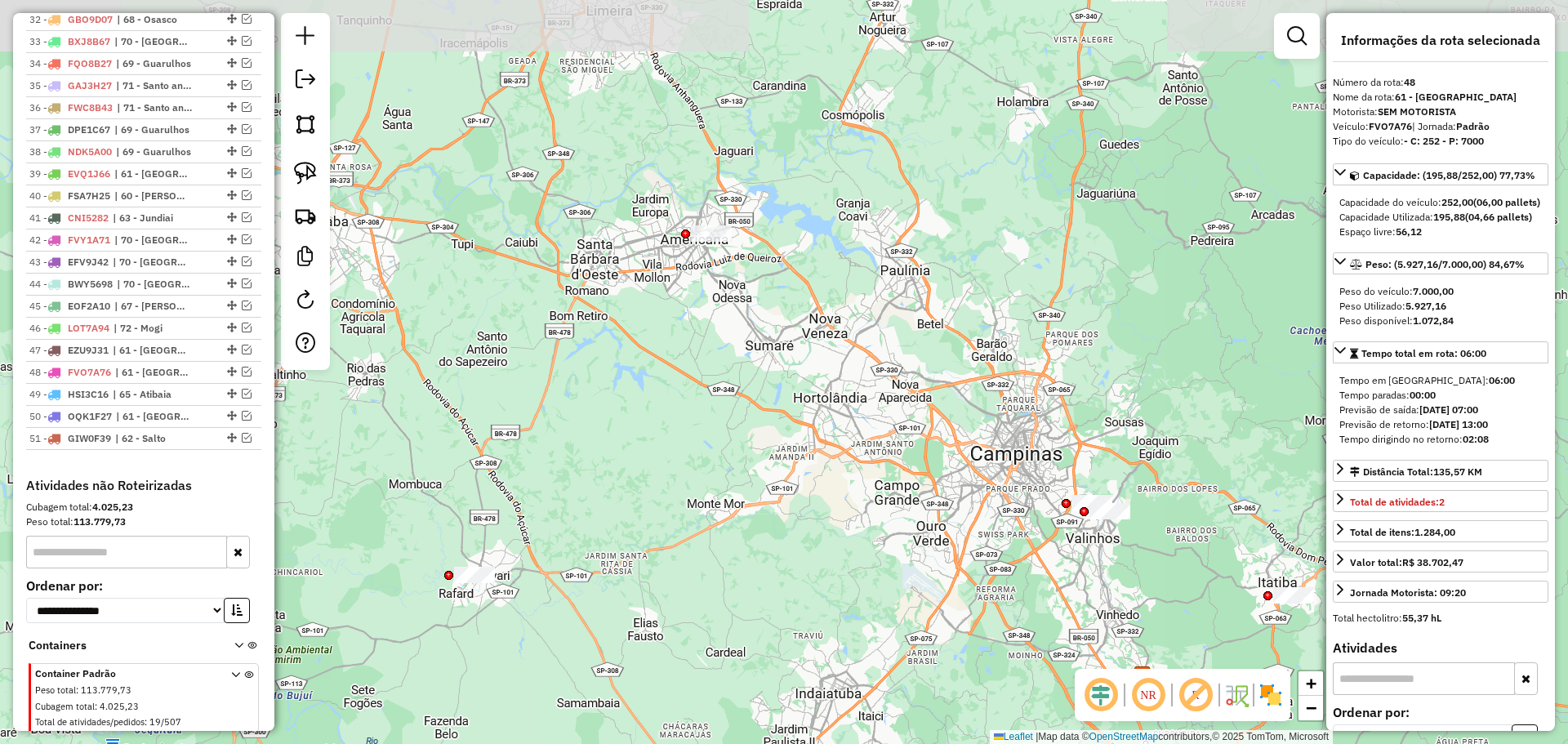
drag, startPoint x: 612, startPoint y: 496, endPoint x: 458, endPoint y: 292, distance: 255.6
click at [630, 495] on div "Janela de atendimento Grade de atendimento Capacidade Transportadoras Veículos …" at bounding box center [784, 372] width 1568 height 744
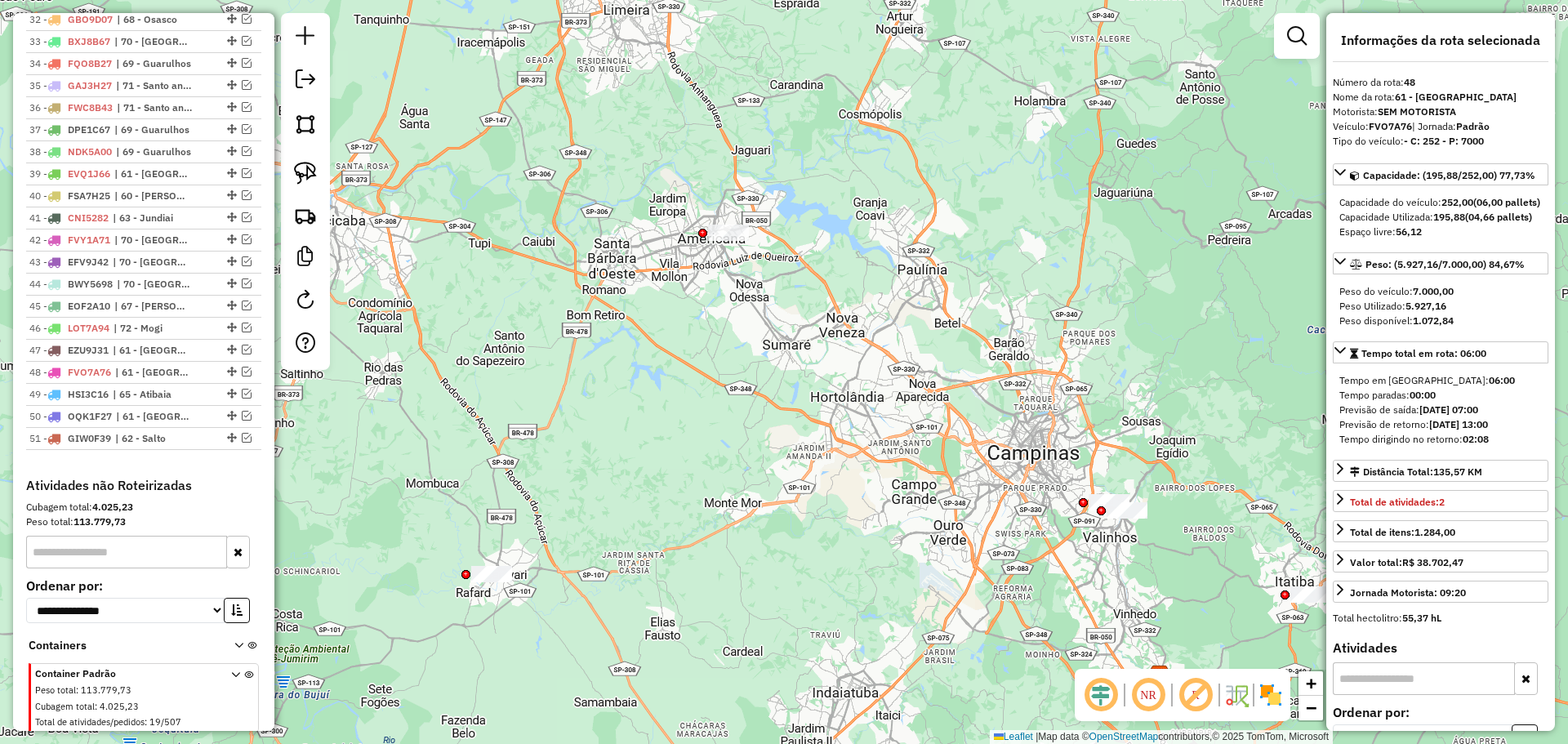
drag, startPoint x: 310, startPoint y: 168, endPoint x: 657, endPoint y: 204, distance: 348.9
click at [310, 168] on img at bounding box center [304, 172] width 23 height 23
drag, startPoint x: 725, startPoint y: 200, endPoint x: 765, endPoint y: 213, distance: 42.1
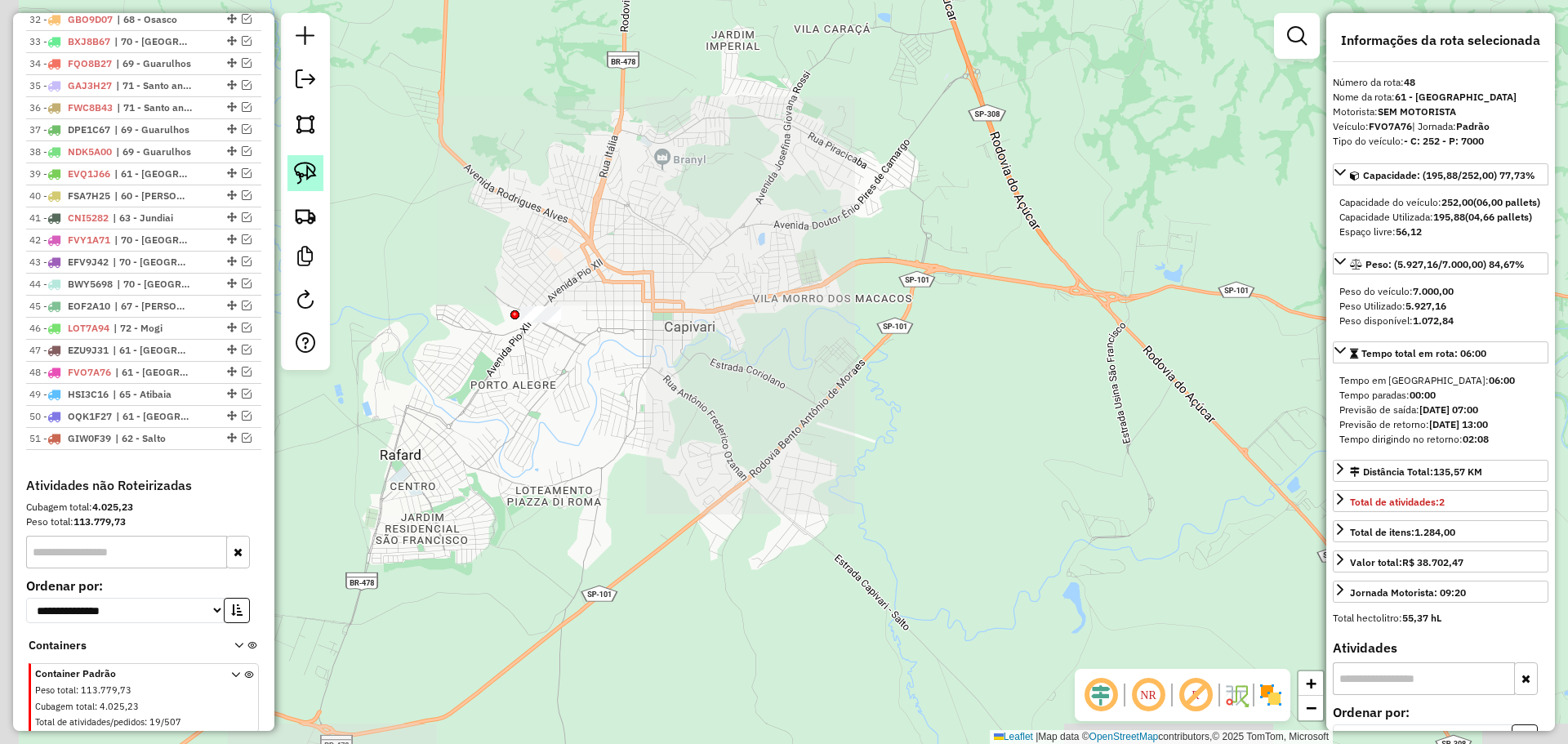
drag, startPoint x: 510, startPoint y: 456, endPoint x: 309, endPoint y: 170, distance: 349.6
click at [523, 444] on div "Janela de atendimento Grade de atendimento Capacidade Transportadoras Veículos …" at bounding box center [784, 372] width 1568 height 744
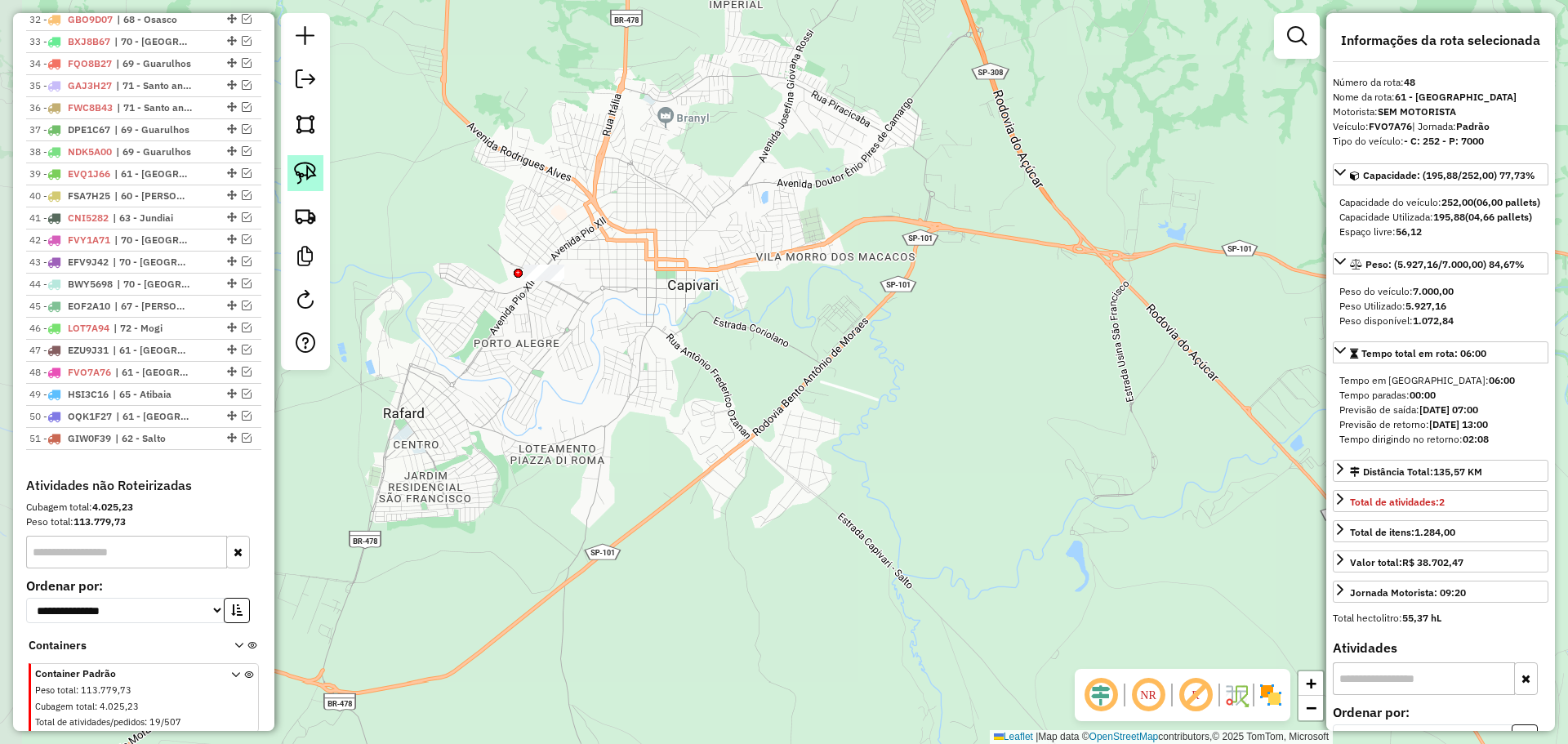
click at [304, 162] on img at bounding box center [304, 172] width 23 height 23
drag, startPoint x: 546, startPoint y: 220, endPoint x: 608, endPoint y: 250, distance: 68.9
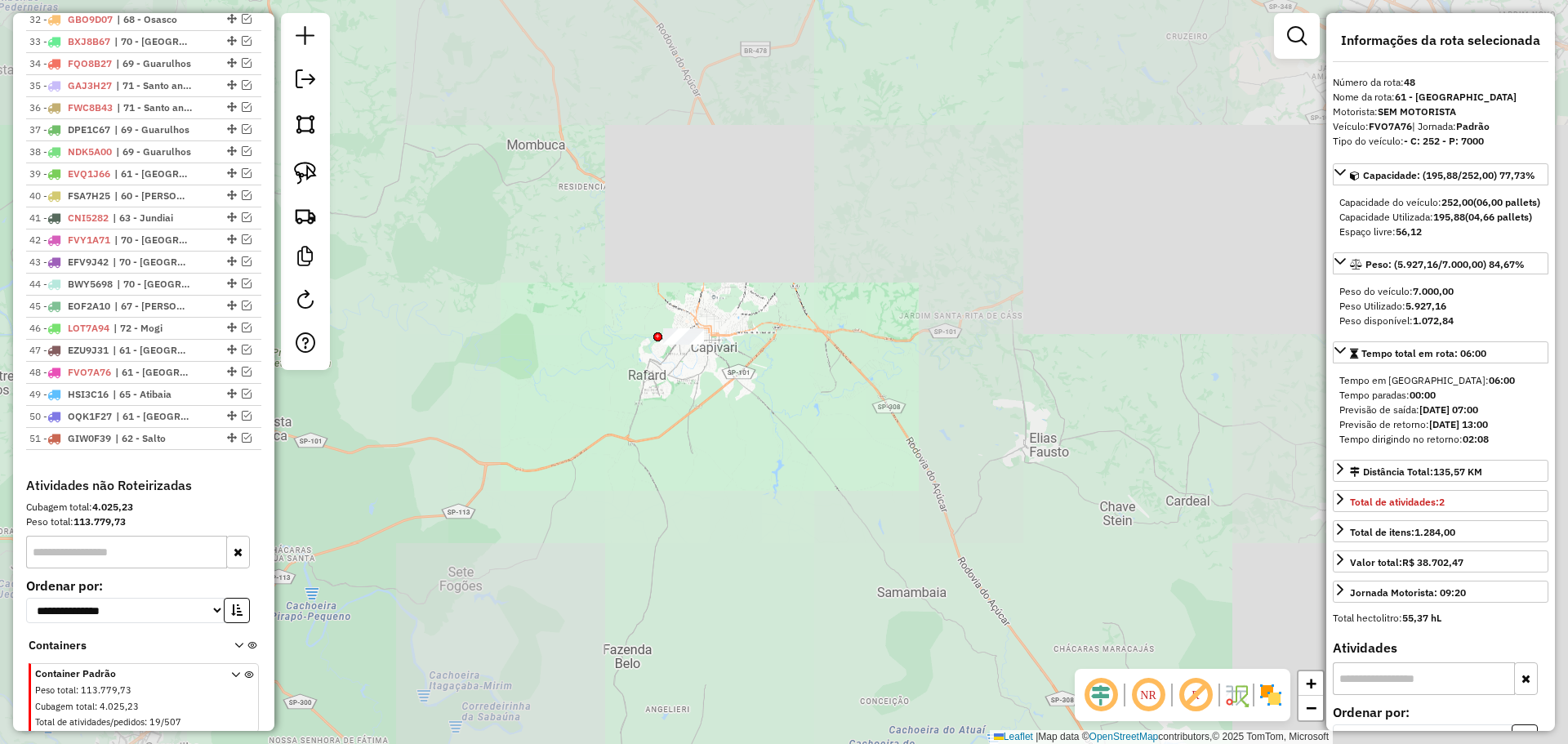
drag, startPoint x: 911, startPoint y: 373, endPoint x: 491, endPoint y: 304, distance: 425.6
click at [888, 386] on div "Janela de atendimento Grade de atendimento Capacidade Transportadoras Veículos …" at bounding box center [784, 372] width 1568 height 744
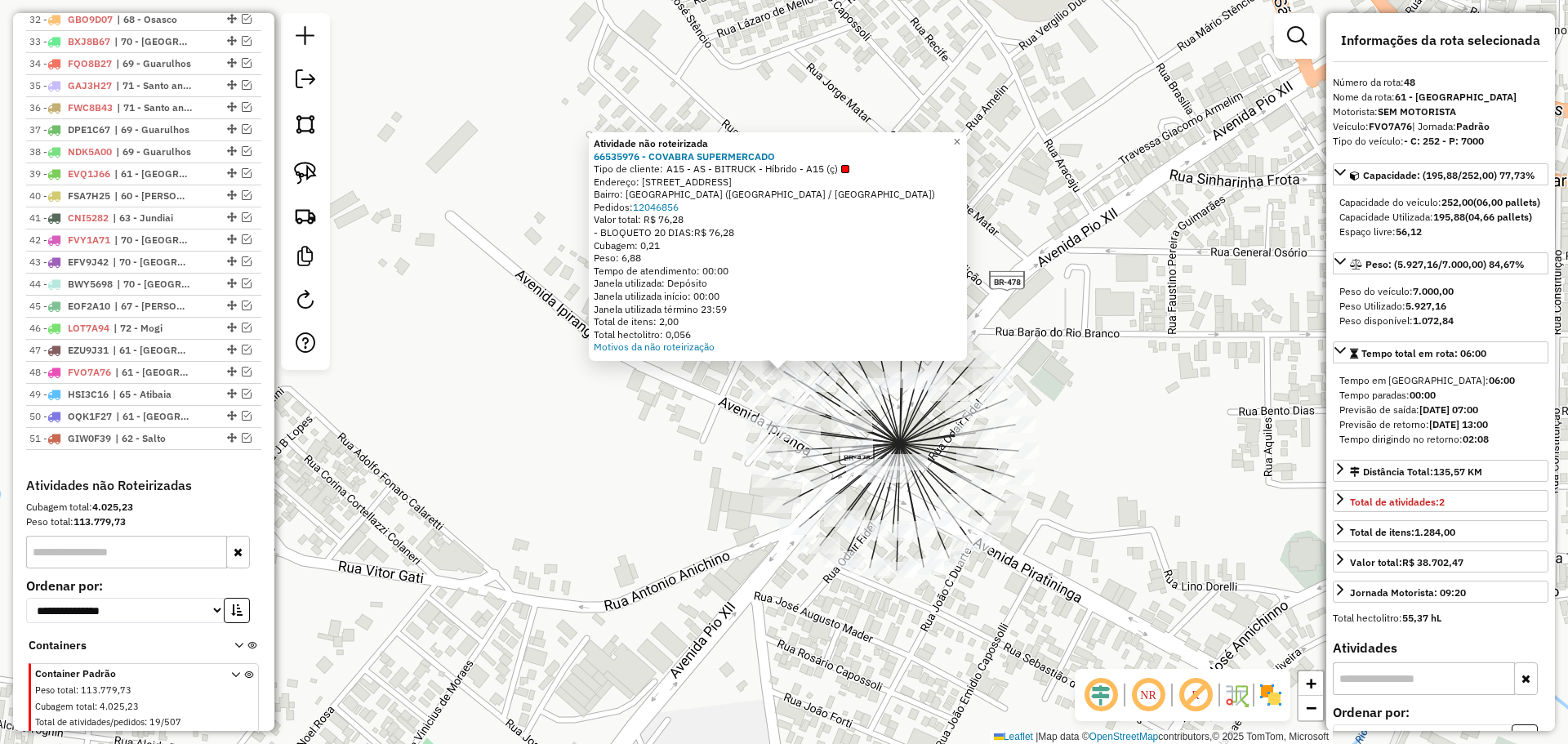
click at [605, 440] on div "Atividade não roteirizada 66535976 - COVABRA SUPERMERCADO Tipo de cliente: A15 …" at bounding box center [784, 372] width 1568 height 744
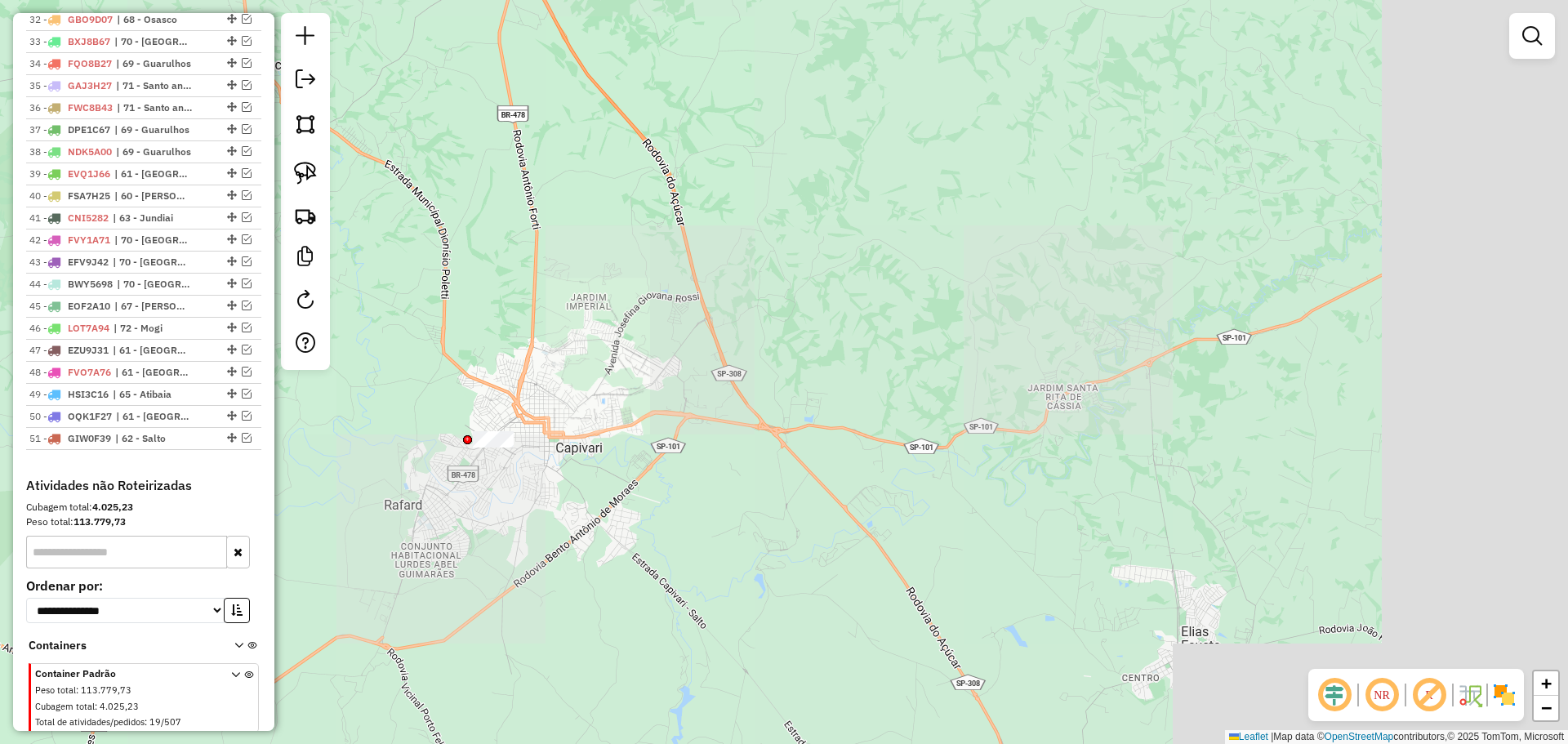
drag, startPoint x: 1000, startPoint y: 535, endPoint x: 657, endPoint y: 495, distance: 345.3
click at [657, 495] on div "Janela de atendimento Grade de atendimento Capacidade Transportadoras Veículos …" at bounding box center [784, 372] width 1568 height 744
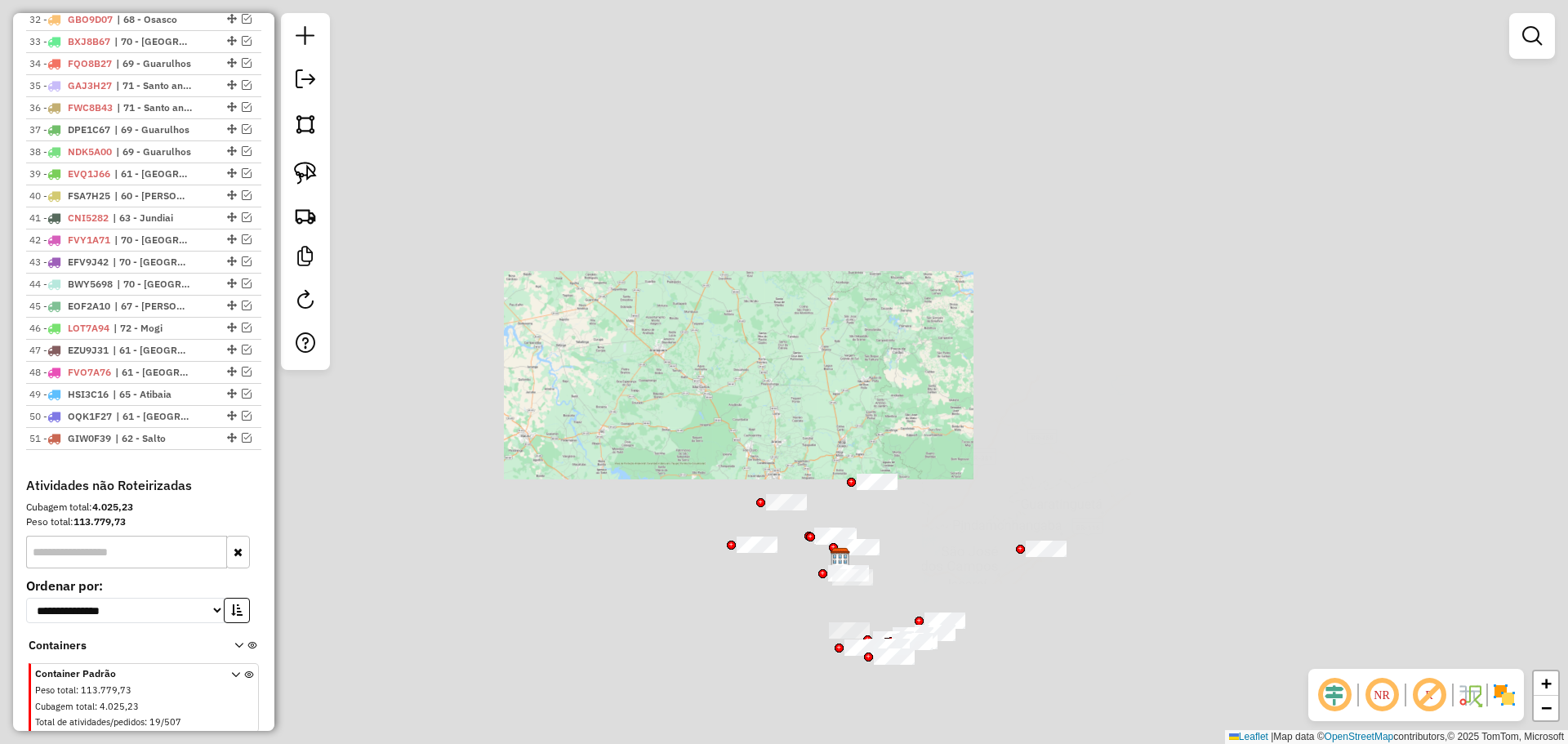
drag, startPoint x: 873, startPoint y: 584, endPoint x: 709, endPoint y: 525, distance: 174.3
click at [726, 574] on div "Janela de atendimento Grade de atendimento Capacidade Transportadoras Veículos …" at bounding box center [784, 372] width 1568 height 744
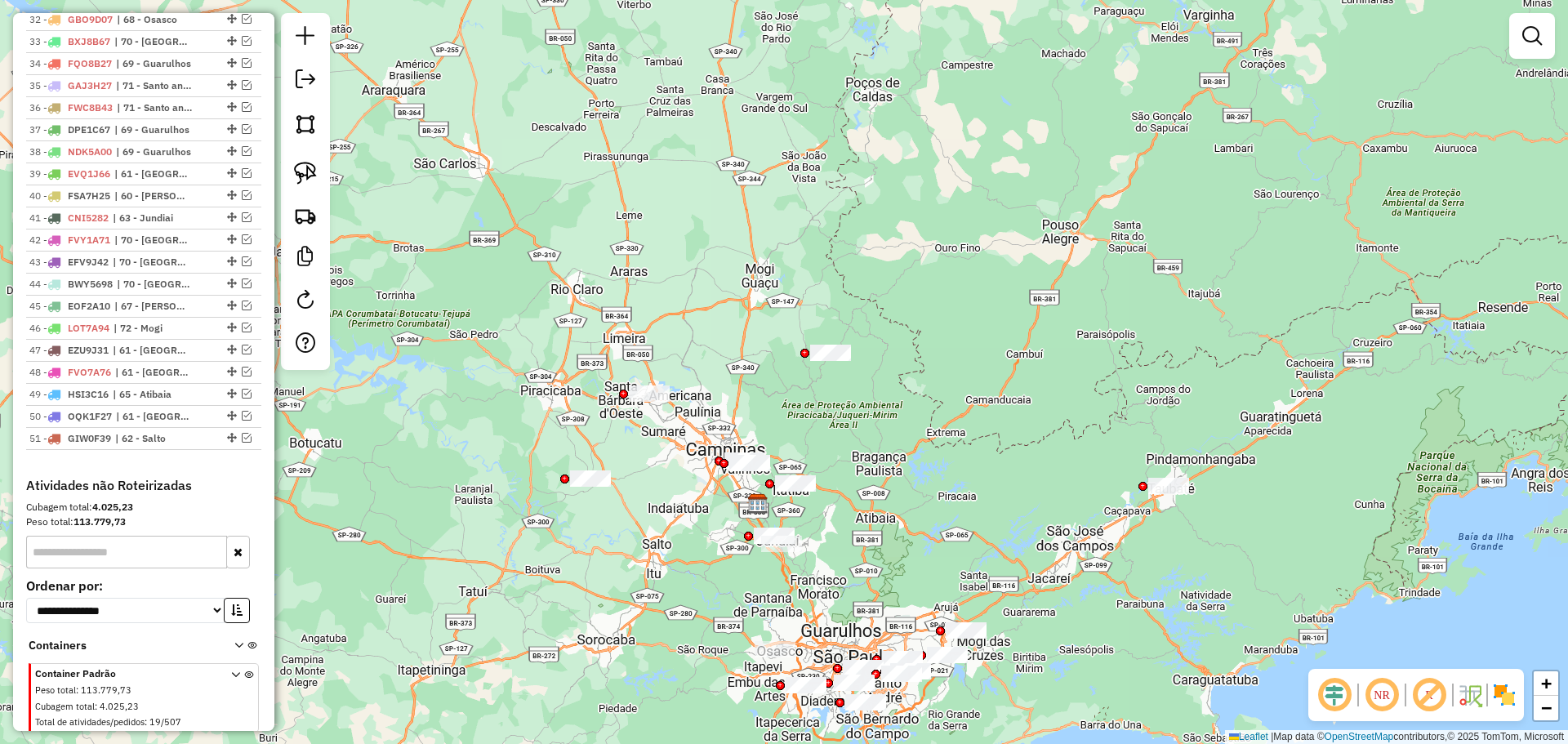
drag, startPoint x: 639, startPoint y: 522, endPoint x: 643, endPoint y: 507, distance: 15.5
click at [643, 507] on div "Janela de atendimento Grade de atendimento Capacidade Transportadoras Veículos …" at bounding box center [784, 372] width 1568 height 744
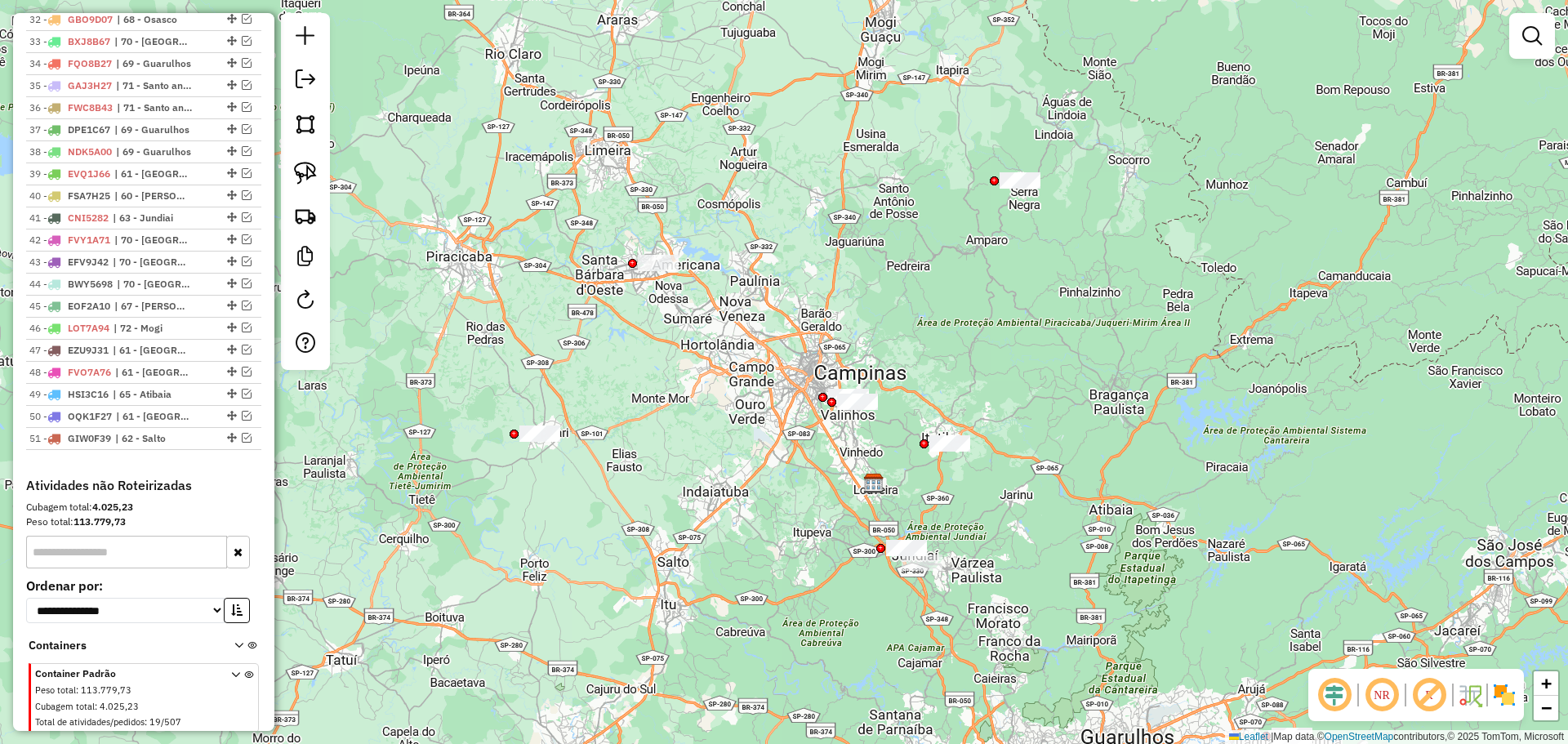
drag, startPoint x: 590, startPoint y: 180, endPoint x: 512, endPoint y: 170, distance: 78.6
click at [628, 209] on div "Janela de atendimento Grade de atendimento Capacidade Transportadoras Veículos …" at bounding box center [784, 372] width 1568 height 744
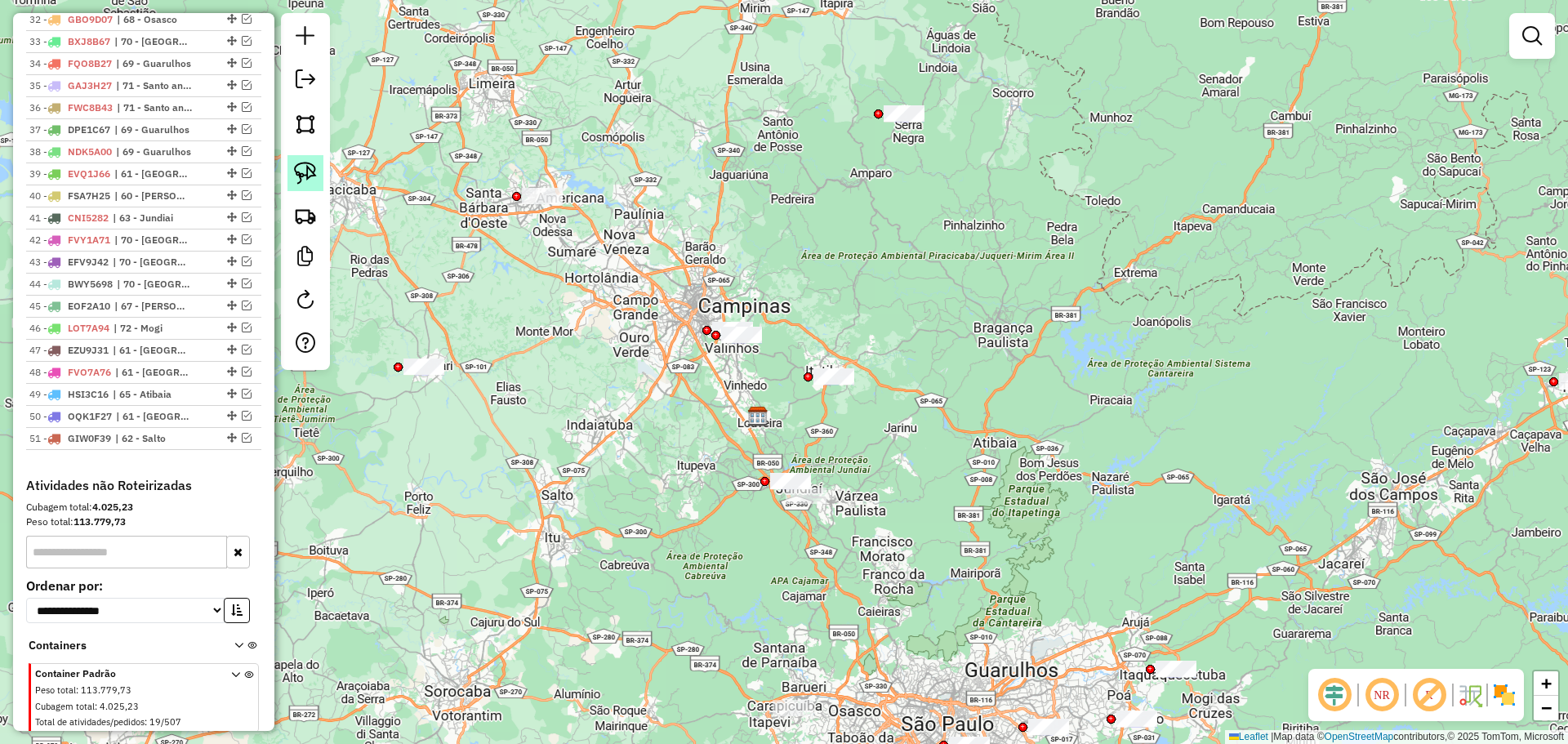
click at [293, 156] on link at bounding box center [305, 173] width 36 height 36
click at [307, 170] on img at bounding box center [304, 172] width 23 height 23
drag, startPoint x: 512, startPoint y: 178, endPoint x: 560, endPoint y: 182, distance: 48.2
click at [560, 257] on div at bounding box center [565, 261] width 9 height 9
click at [324, 181] on div at bounding box center [305, 192] width 49 height 357
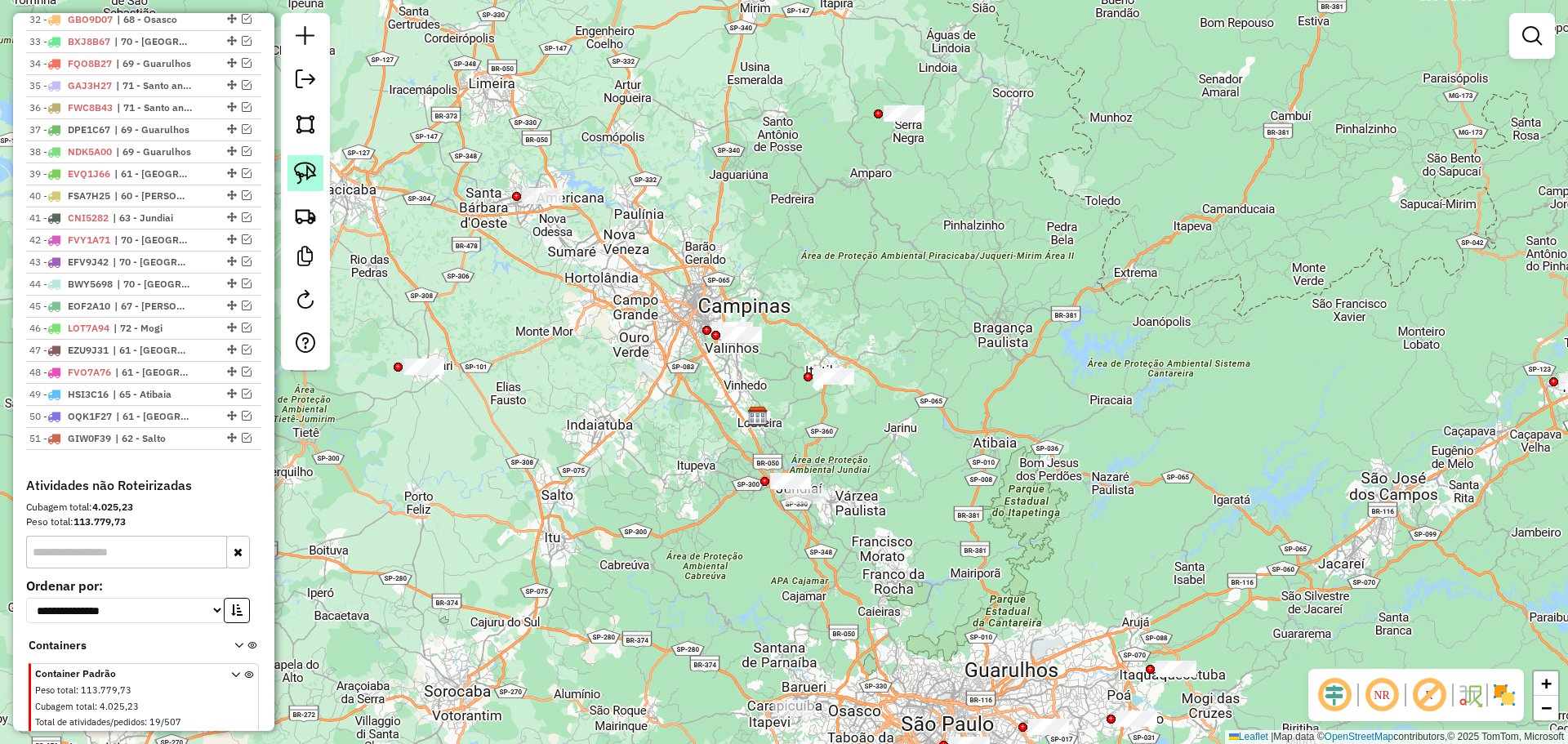
click at [310, 170] on img at bounding box center [304, 172] width 23 height 23
drag, startPoint x: 721, startPoint y: 300, endPoint x: 770, endPoint y: 304, distance: 49.2
click at [295, 165] on img at bounding box center [304, 172] width 23 height 23
drag, startPoint x: 896, startPoint y: 87, endPoint x: 935, endPoint y: 90, distance: 39.1
click at [293, 167] on link at bounding box center [305, 173] width 36 height 36
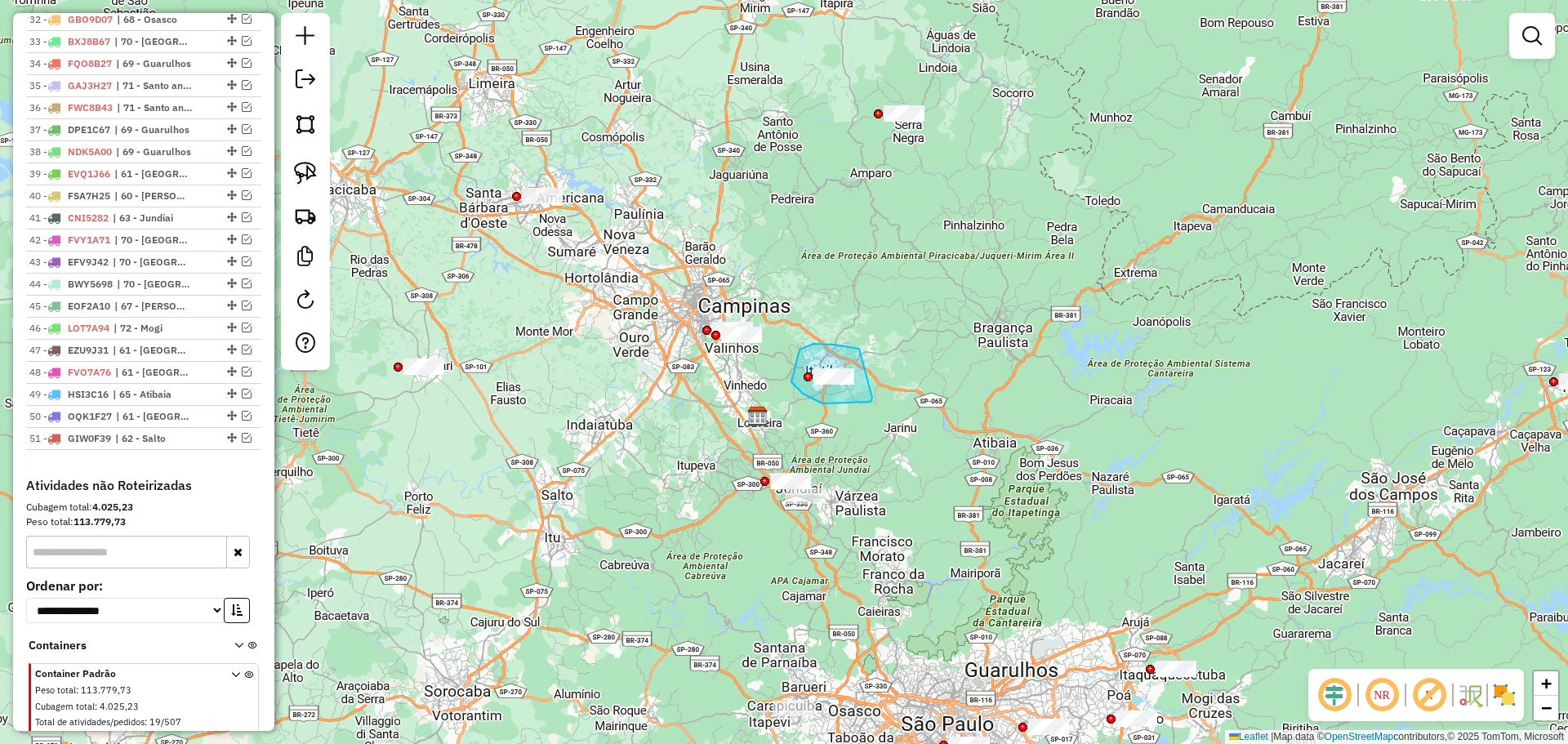
drag, startPoint x: 834, startPoint y: 345, endPoint x: 869, endPoint y: 360, distance: 38.1
click at [316, 180] on img at bounding box center [304, 172] width 23 height 23
drag, startPoint x: 857, startPoint y: 467, endPoint x: 839, endPoint y: 469, distance: 18.1
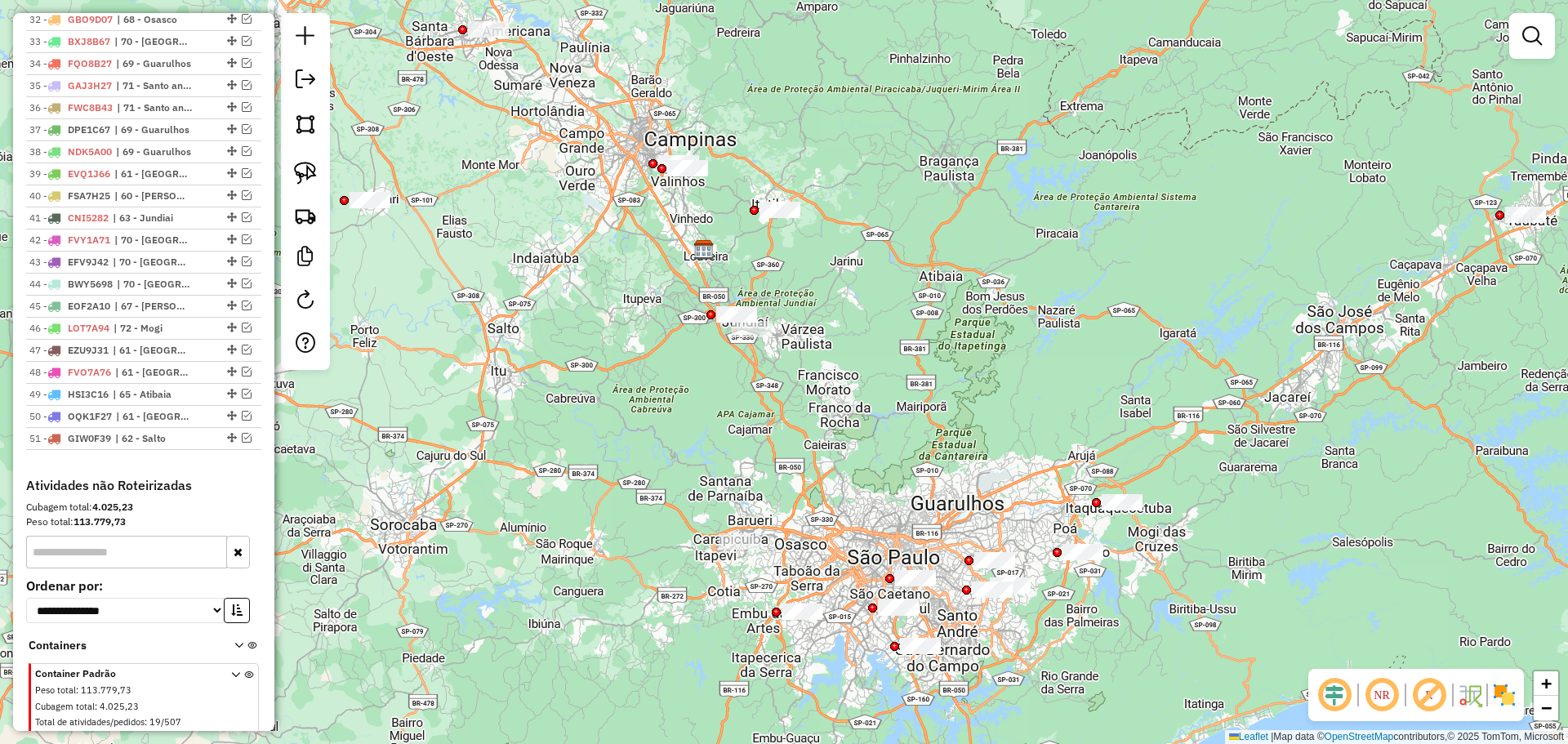
drag, startPoint x: 886, startPoint y: 558, endPoint x: 820, endPoint y: 356, distance: 212.5
click at [811, 340] on div "Janela de atendimento Grade de atendimento Capacidade Transportadoras Veículos …" at bounding box center [784, 372] width 1568 height 744
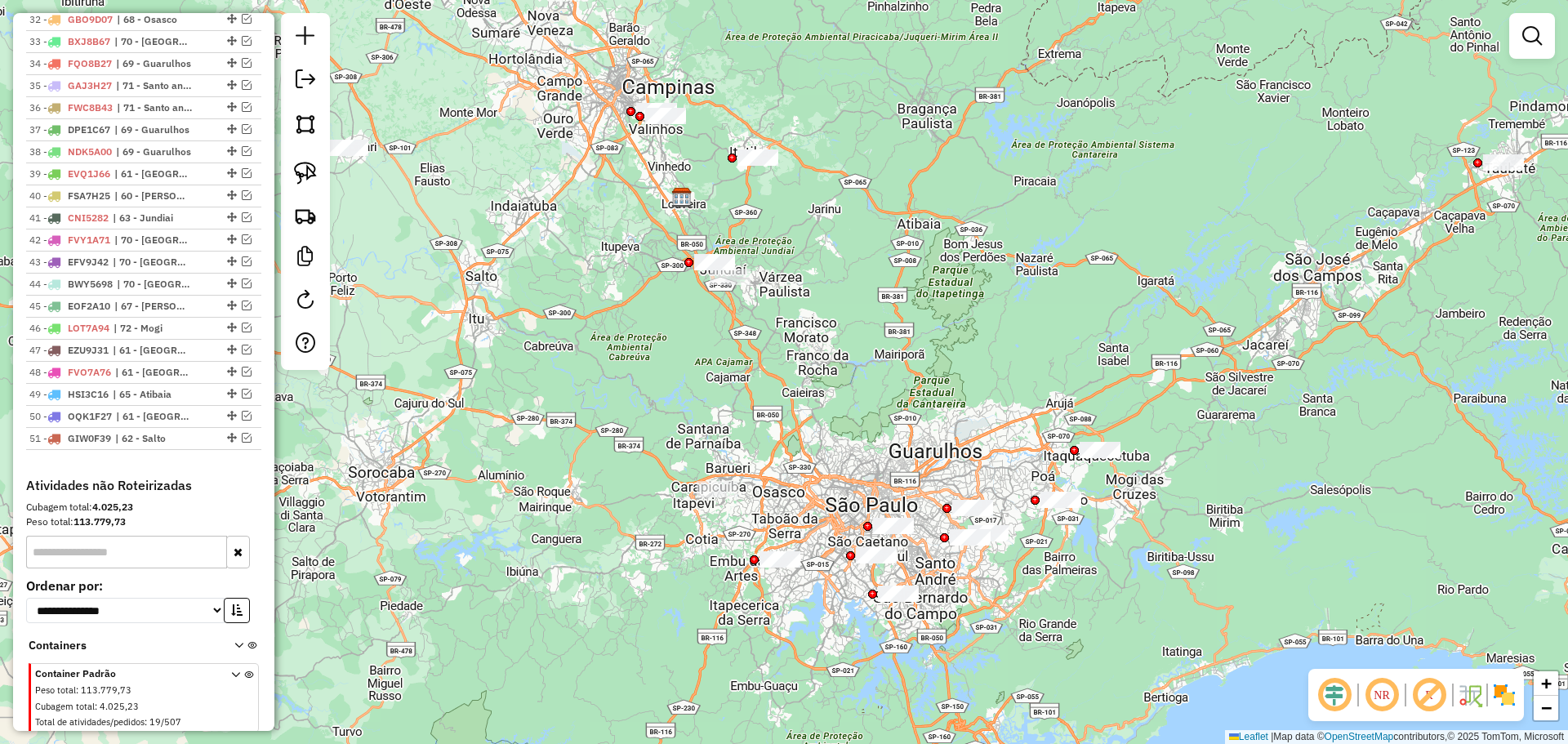
drag, startPoint x: 889, startPoint y: 476, endPoint x: 683, endPoint y: 448, distance: 207.9
click at [683, 448] on div "Janela de atendimento Grade de atendimento Capacidade Transportadoras Veículos …" at bounding box center [784, 372] width 1568 height 744
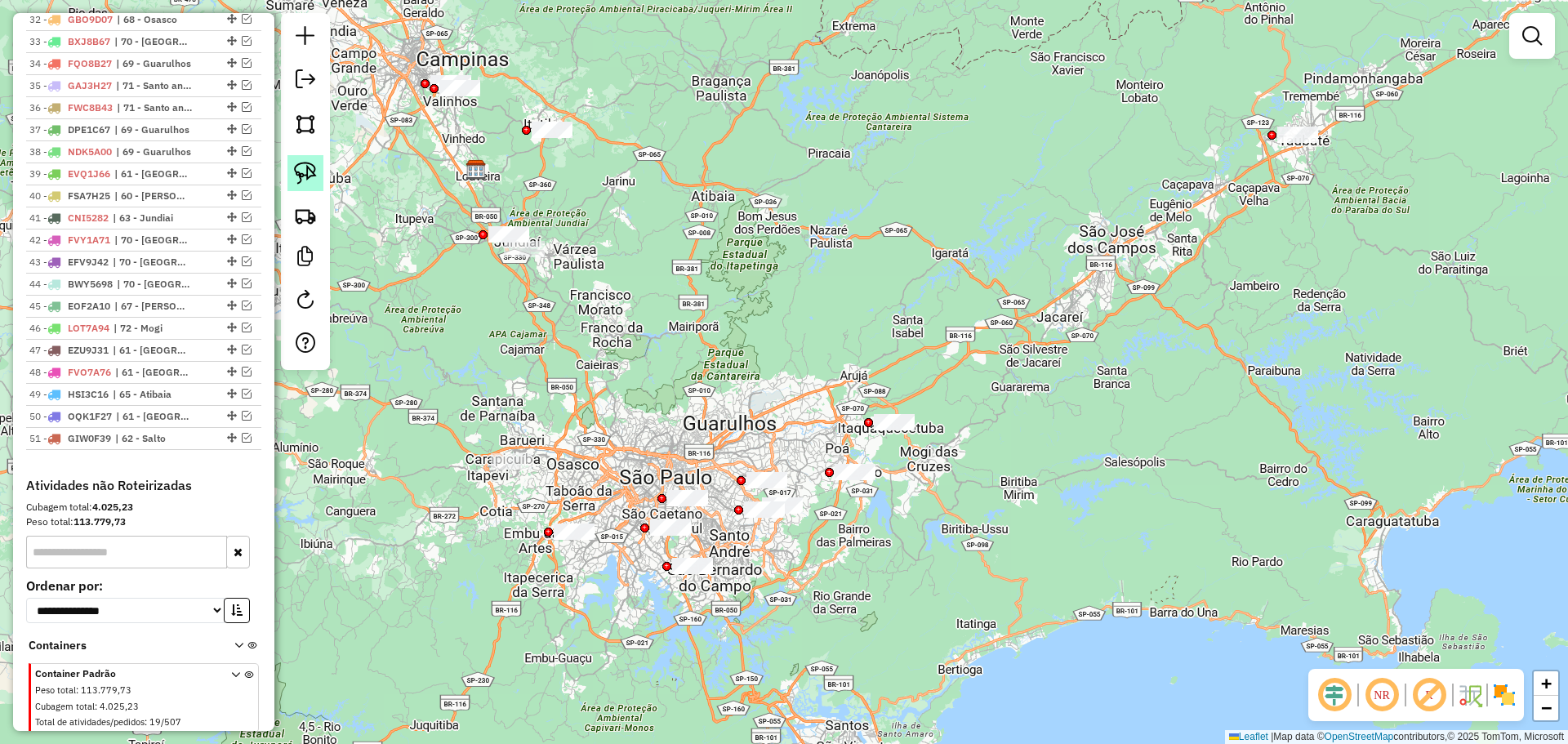
click at [314, 172] on img at bounding box center [304, 172] width 23 height 23
drag, startPoint x: 1270, startPoint y: 103, endPoint x: 1332, endPoint y: 109, distance: 62.3
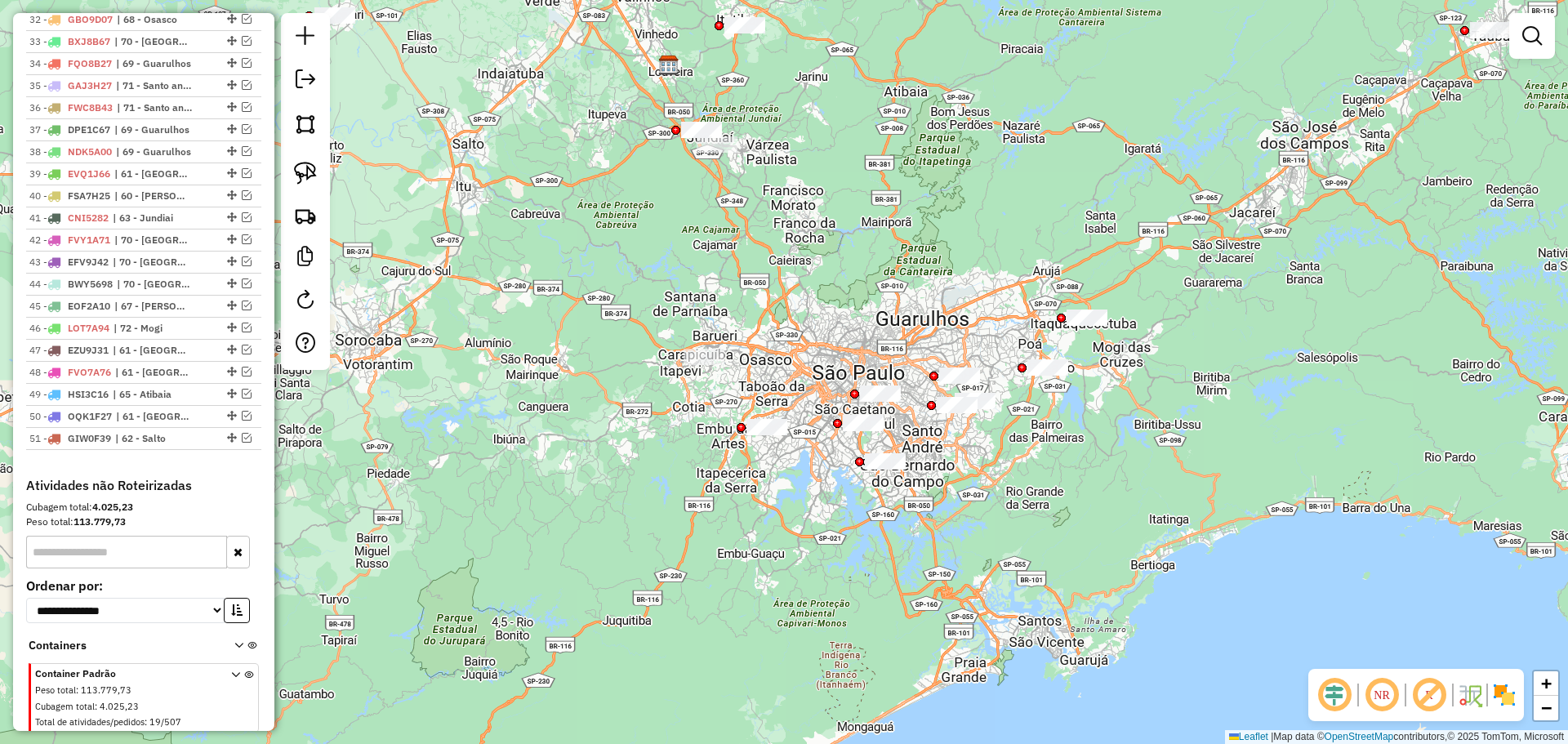
drag, startPoint x: 714, startPoint y: 425, endPoint x: 907, endPoint y: 321, distance: 219.2
click at [907, 321] on div "Janela de atendimento Grade de atendimento Capacidade Transportadoras Veículos …" at bounding box center [784, 372] width 1568 height 744
click at [302, 176] on img at bounding box center [304, 172] width 23 height 23
drag, startPoint x: 693, startPoint y: 330, endPoint x: 717, endPoint y: 334, distance: 24.3
drag, startPoint x: 295, startPoint y: 171, endPoint x: 332, endPoint y: 185, distance: 39.6
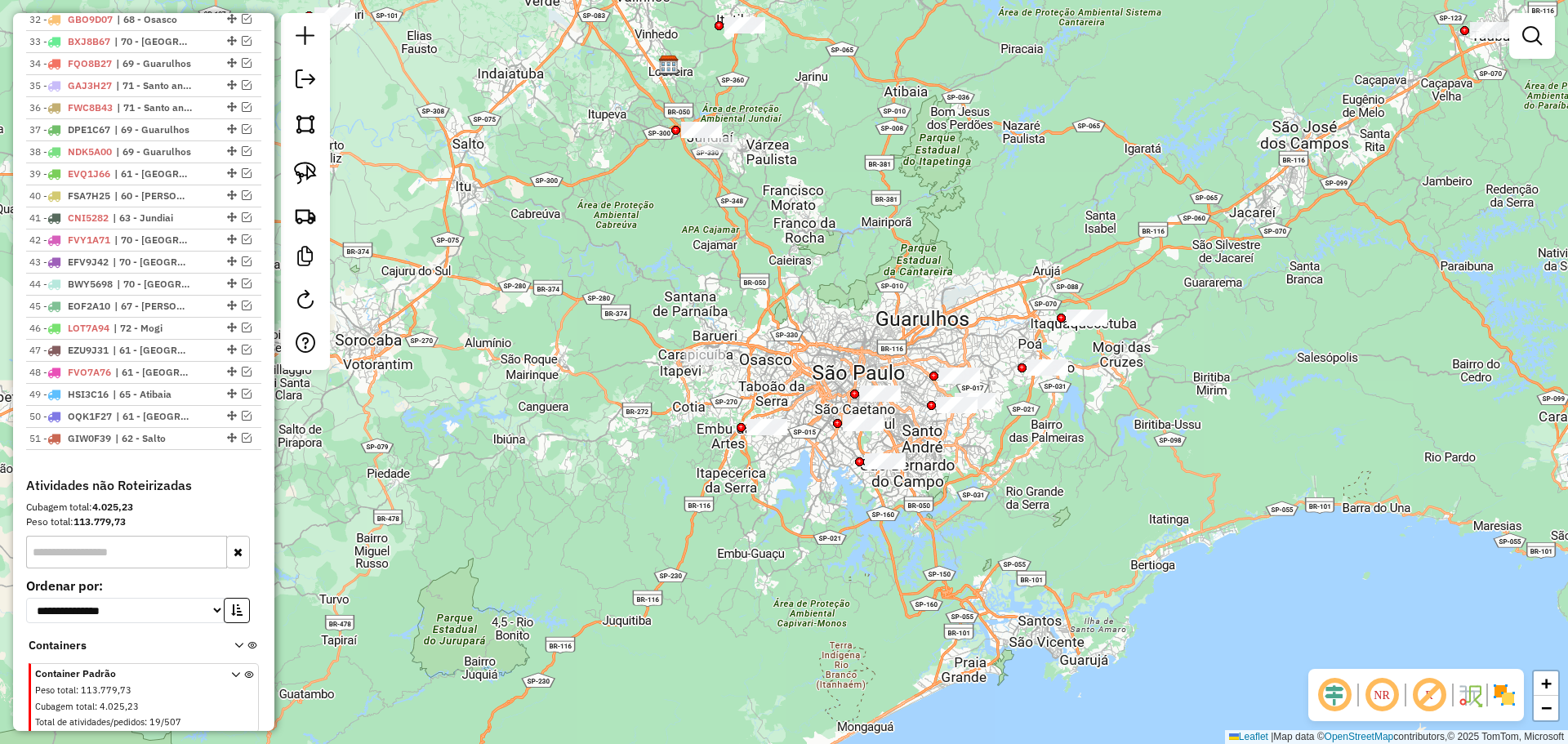
click at [295, 170] on img at bounding box center [304, 172] width 23 height 23
drag, startPoint x: 742, startPoint y: 404, endPoint x: 820, endPoint y: 409, distance: 78.2
click at [309, 171] on img at bounding box center [304, 172] width 23 height 23
drag, startPoint x: 873, startPoint y: 366, endPoint x: 898, endPoint y: 377, distance: 27.3
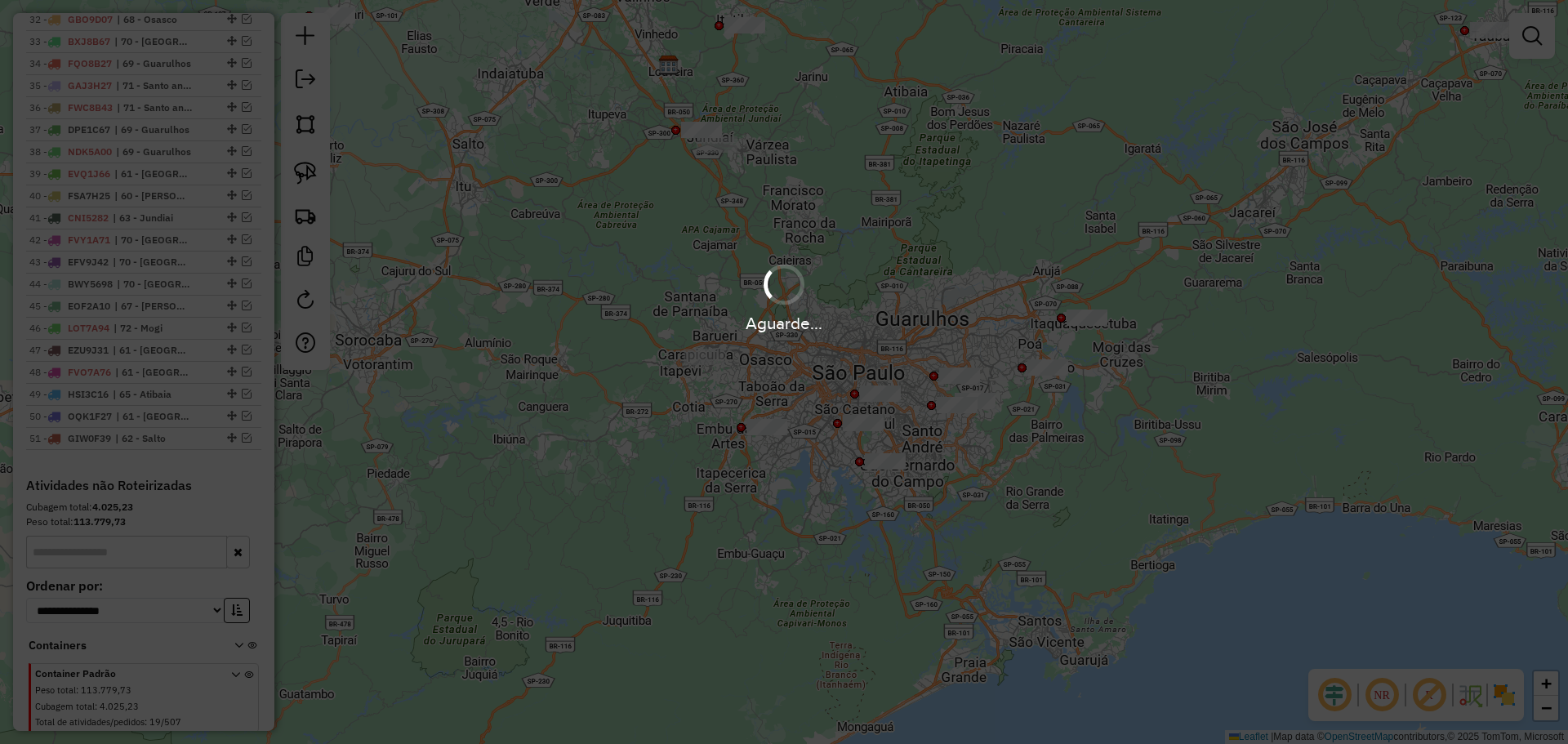
click at [310, 174] on div "Aguarde..." at bounding box center [784, 372] width 1568 height 744
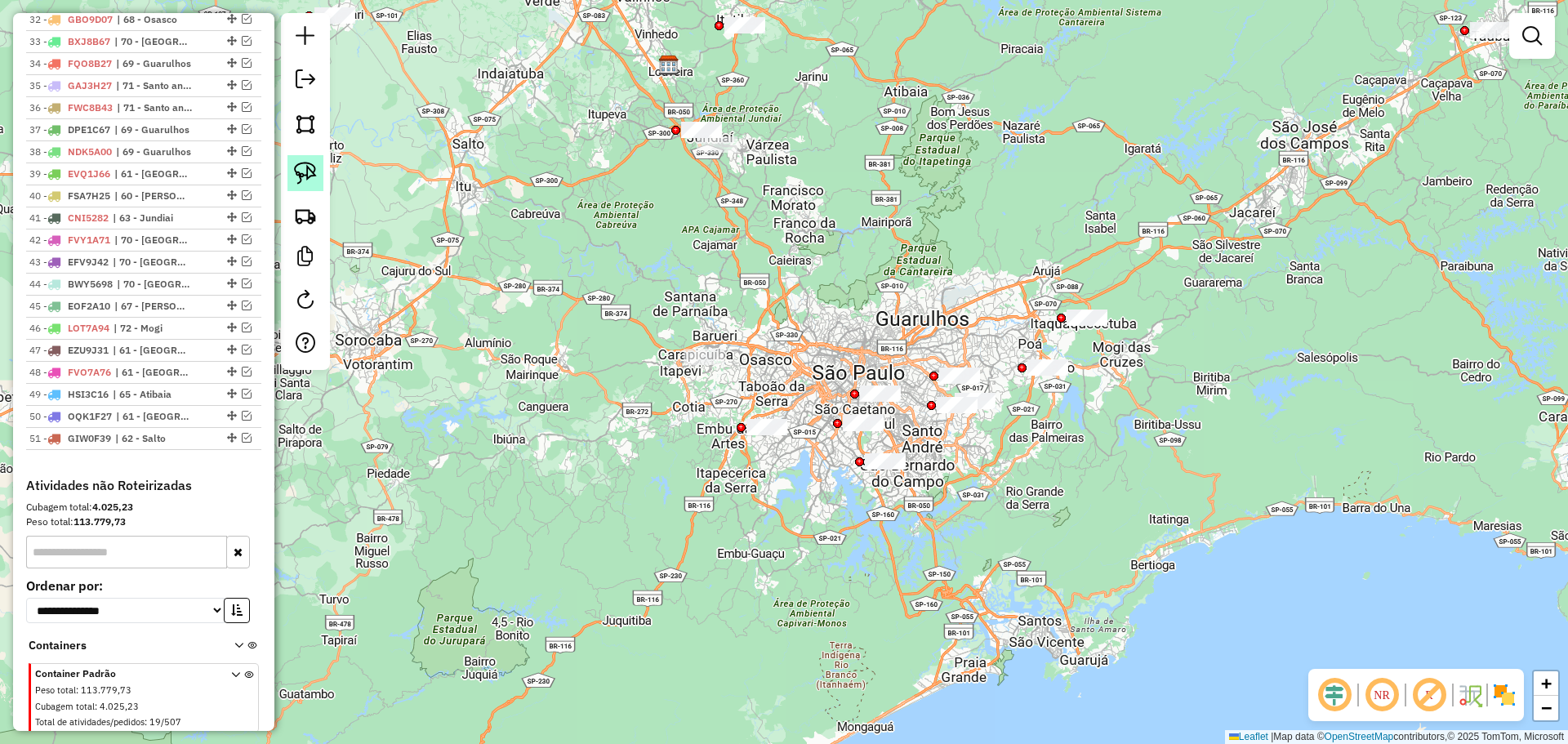
click at [299, 170] on img at bounding box center [304, 172] width 23 height 23
drag, startPoint x: 871, startPoint y: 371, endPoint x: 910, endPoint y: 381, distance: 40.3
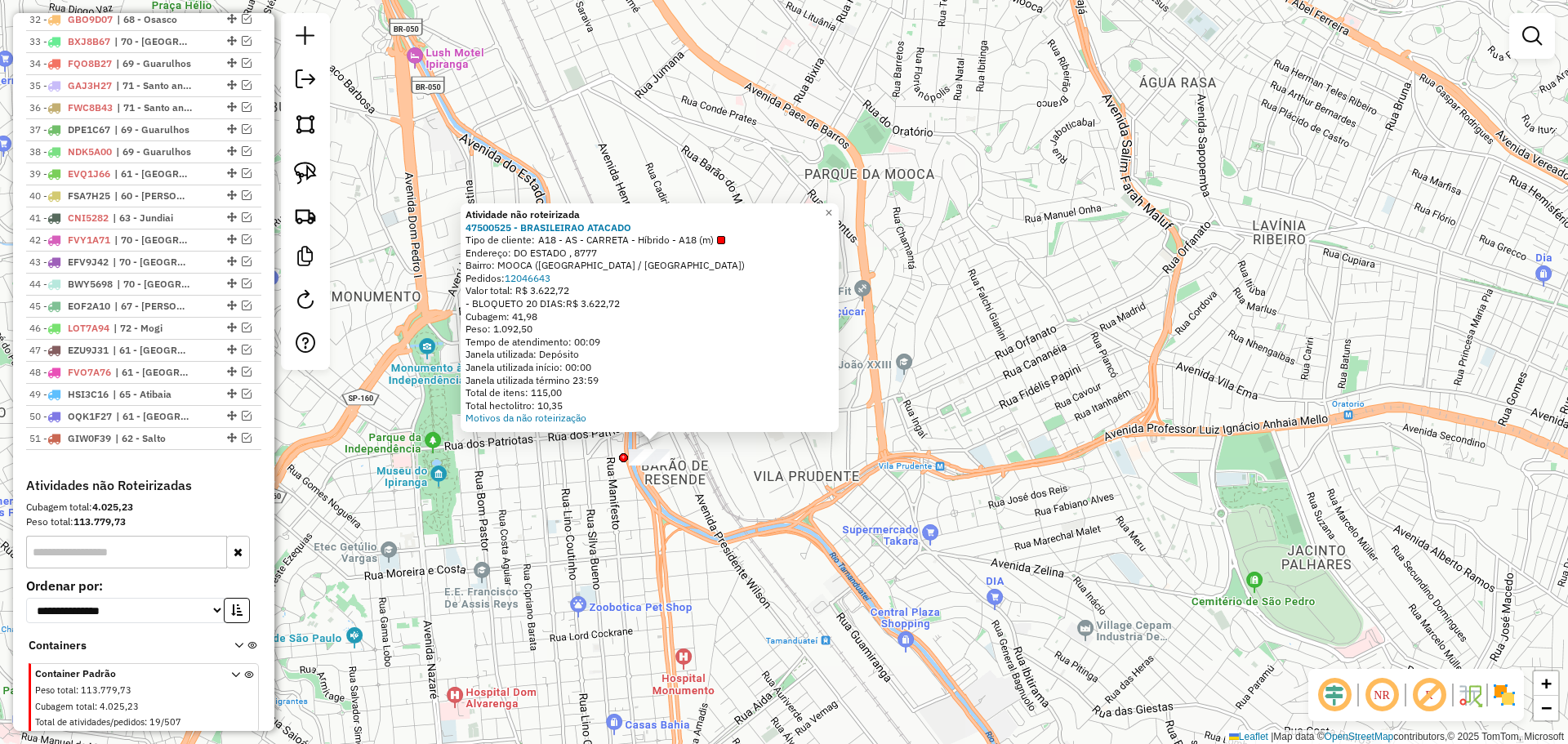
click at [488, 535] on div "Atividade não roteirizada 47500525 - BRASILEIRAO ATACADO Tipo de cliente: A18 -…" at bounding box center [784, 372] width 1568 height 744
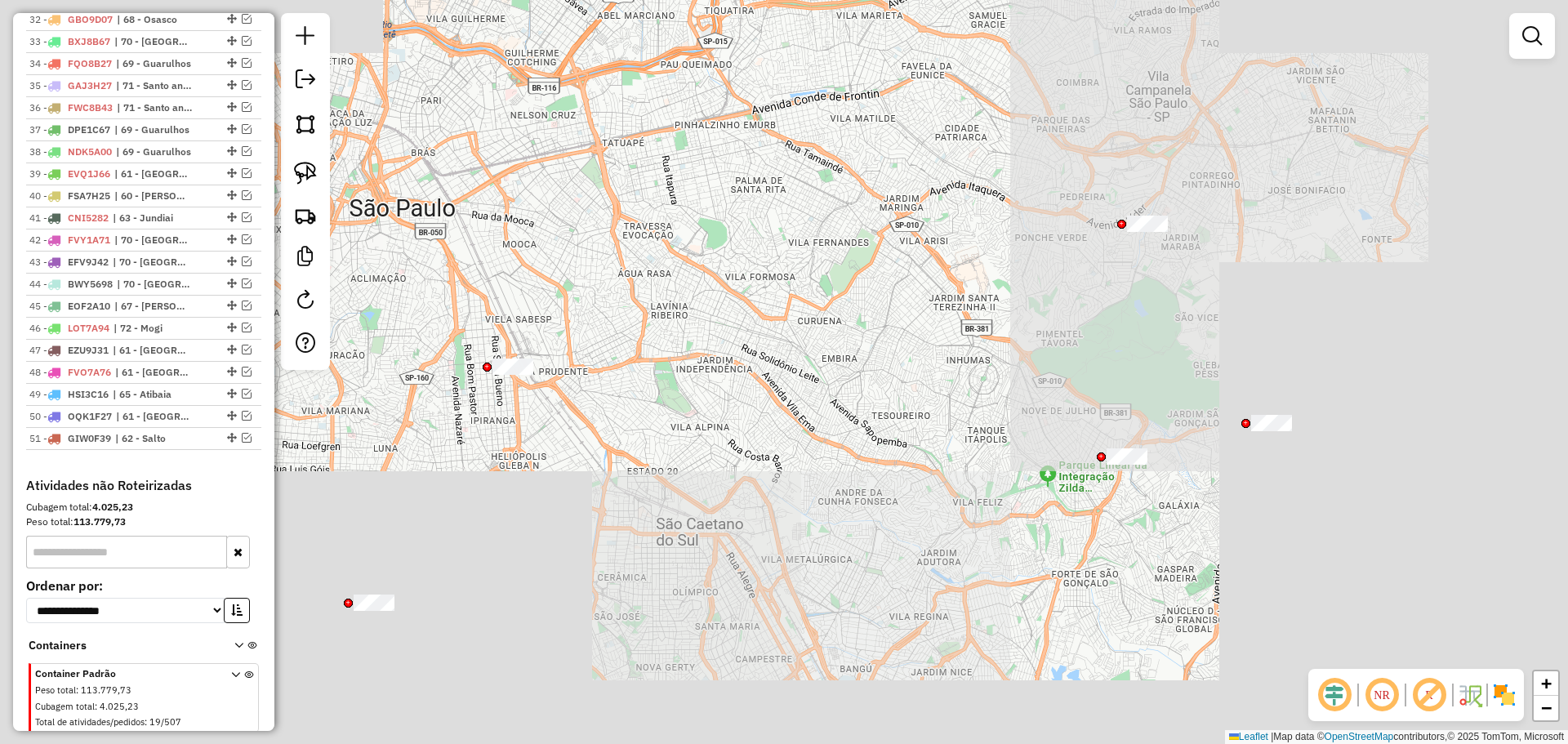
drag, startPoint x: 583, startPoint y: 588, endPoint x: 560, endPoint y: 420, distance: 169.6
click at [558, 416] on div "Janela de atendimento Grade de atendimento Capacidade Transportadoras Veículos …" at bounding box center [784, 372] width 1568 height 744
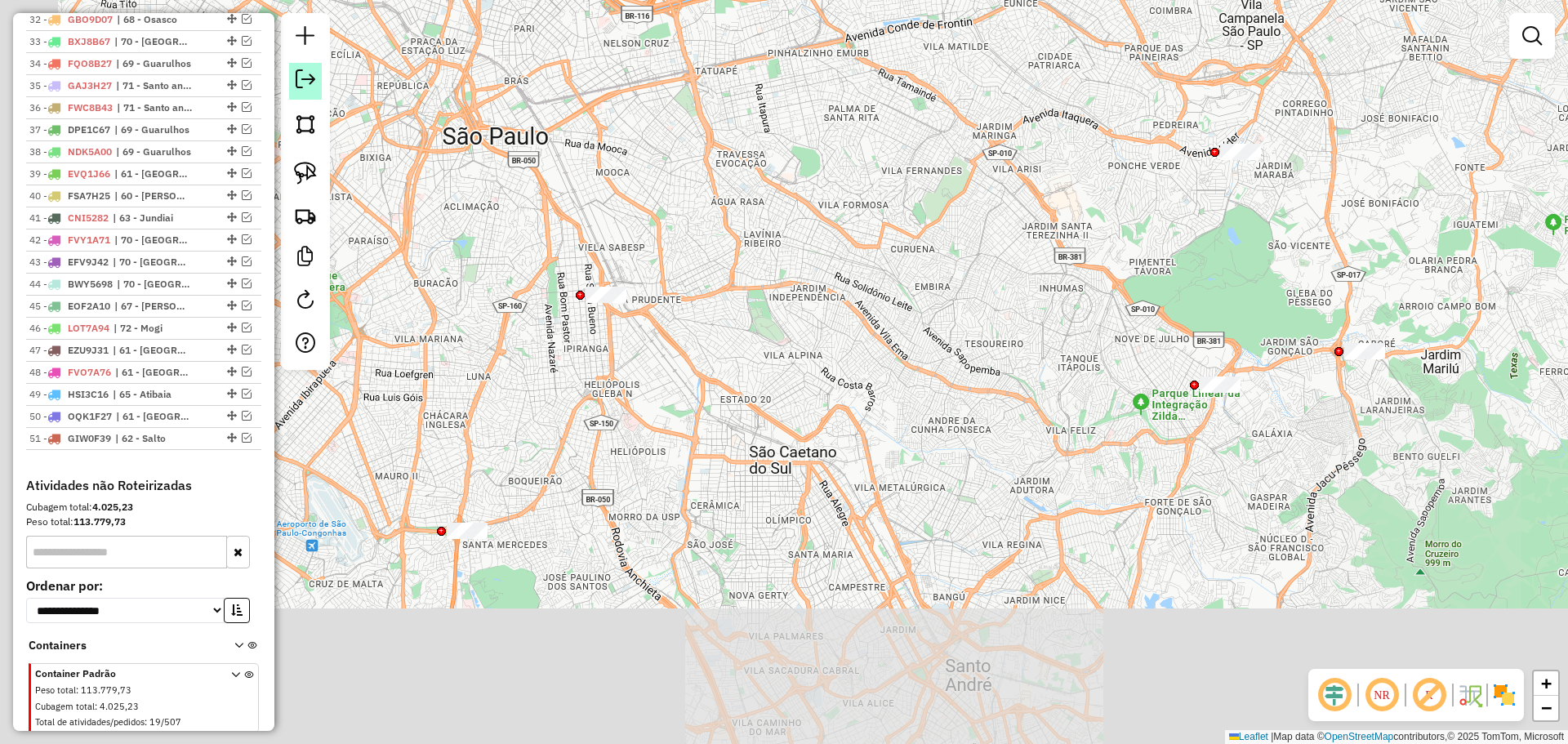
drag, startPoint x: 644, startPoint y: 455, endPoint x: 314, endPoint y: 91, distance: 491.3
click at [644, 449] on div "Janela de atendimento Grade de atendimento Capacidade Transportadoras Veículos …" at bounding box center [784, 372] width 1568 height 744
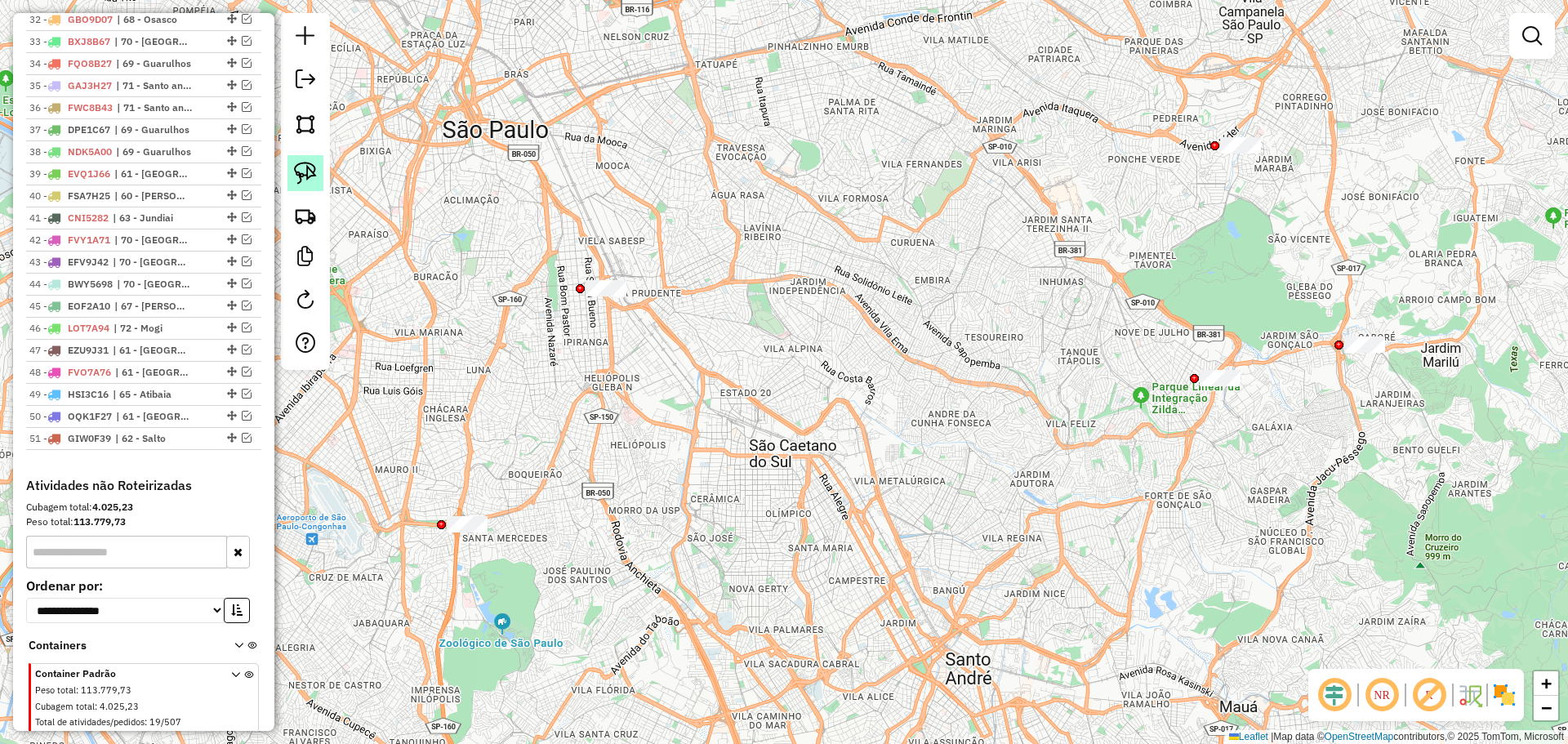
click at [308, 161] on img at bounding box center [304, 172] width 23 height 23
drag, startPoint x: 456, startPoint y: 493, endPoint x: 515, endPoint y: 508, distance: 60.9
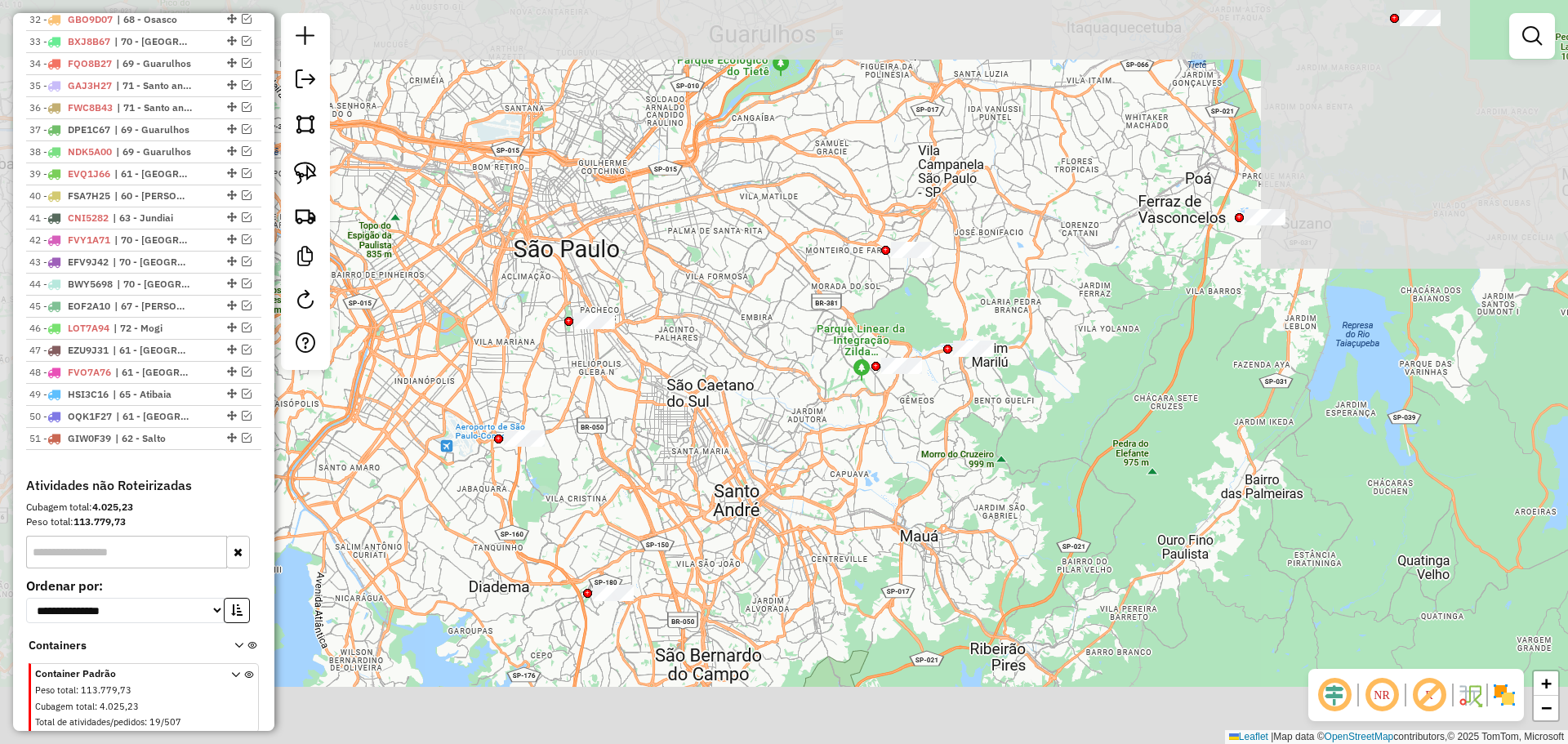
drag, startPoint x: 736, startPoint y: 509, endPoint x: 696, endPoint y: 358, distance: 156.2
click at [695, 358] on div "Janela de atendimento Grade de atendimento Capacidade Transportadoras Veículos …" at bounding box center [784, 372] width 1568 height 744
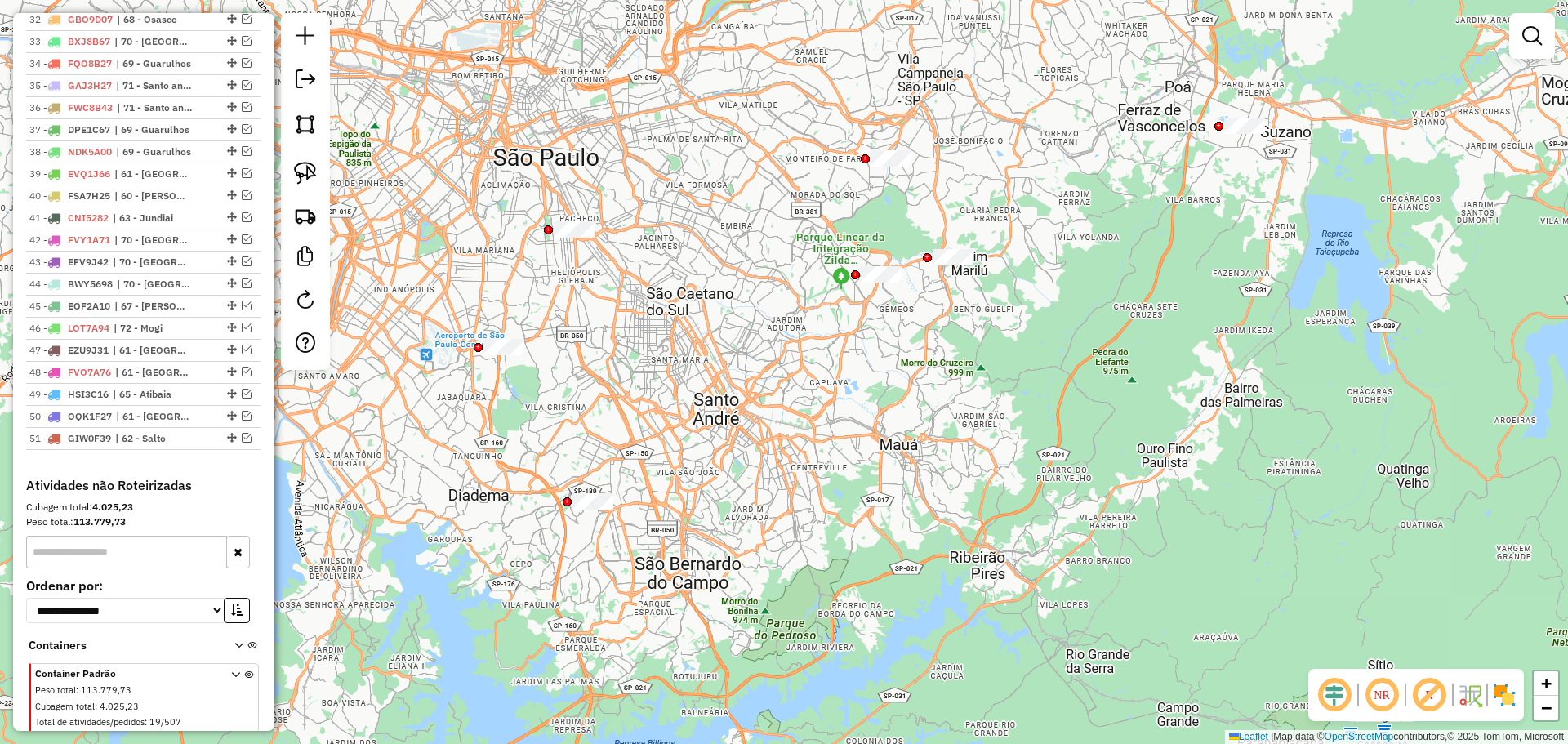
drag, startPoint x: 309, startPoint y: 168, endPoint x: 416, endPoint y: 313, distance: 180.2
click at [310, 168] on img at bounding box center [304, 172] width 23 height 23
drag, startPoint x: 620, startPoint y: 462, endPoint x: 644, endPoint y: 485, distance: 33.2
click at [302, 158] on link at bounding box center [305, 173] width 36 height 36
drag, startPoint x: 852, startPoint y: 164, endPoint x: 912, endPoint y: 141, distance: 64.3
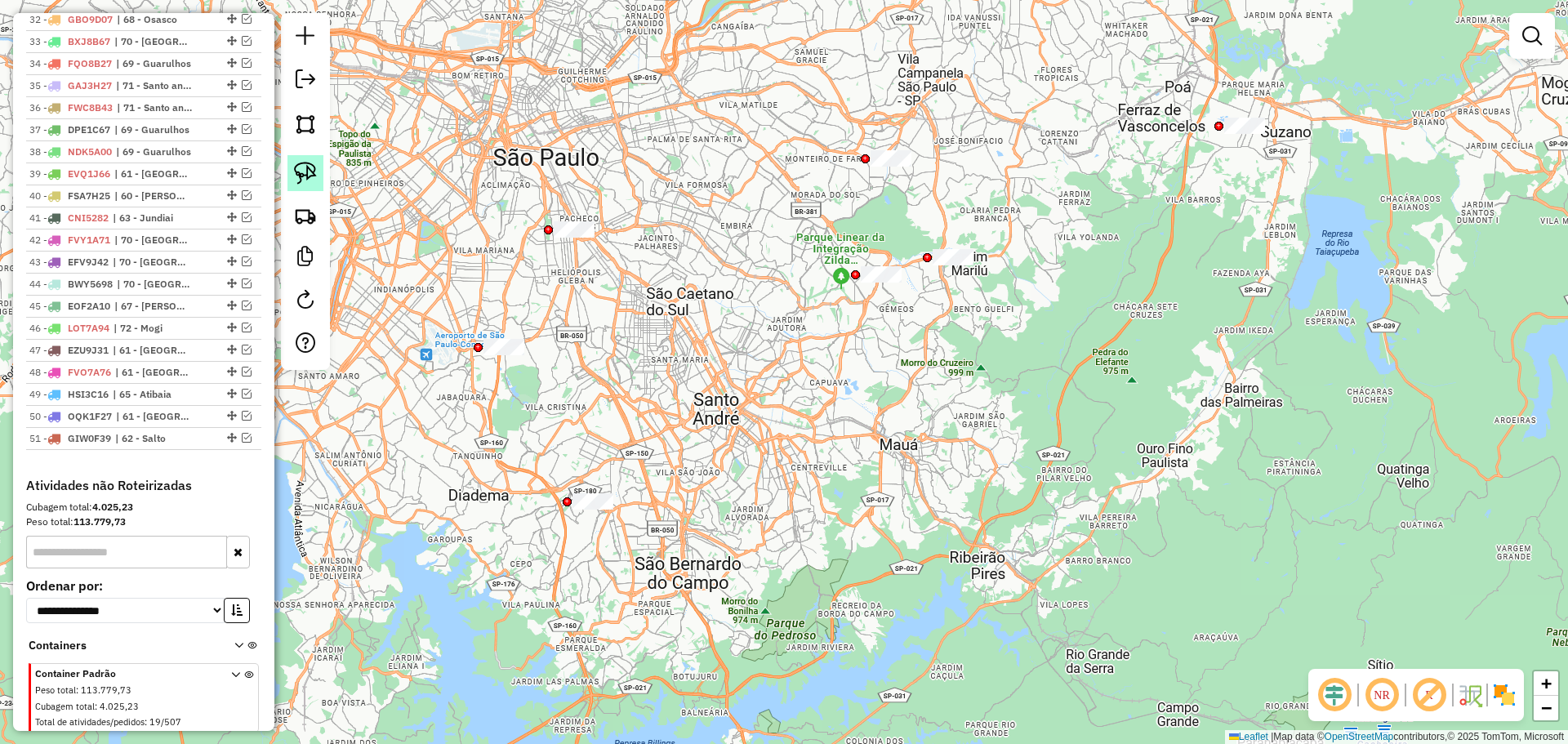
click at [304, 166] on img at bounding box center [304, 172] width 23 height 23
drag, startPoint x: 831, startPoint y: 269, endPoint x: 907, endPoint y: 256, distance: 77.1
click at [306, 170] on img at bounding box center [304, 172] width 23 height 23
drag, startPoint x: 953, startPoint y: 230, endPoint x: 992, endPoint y: 238, distance: 39.8
click at [305, 171] on img at bounding box center [304, 172] width 23 height 23
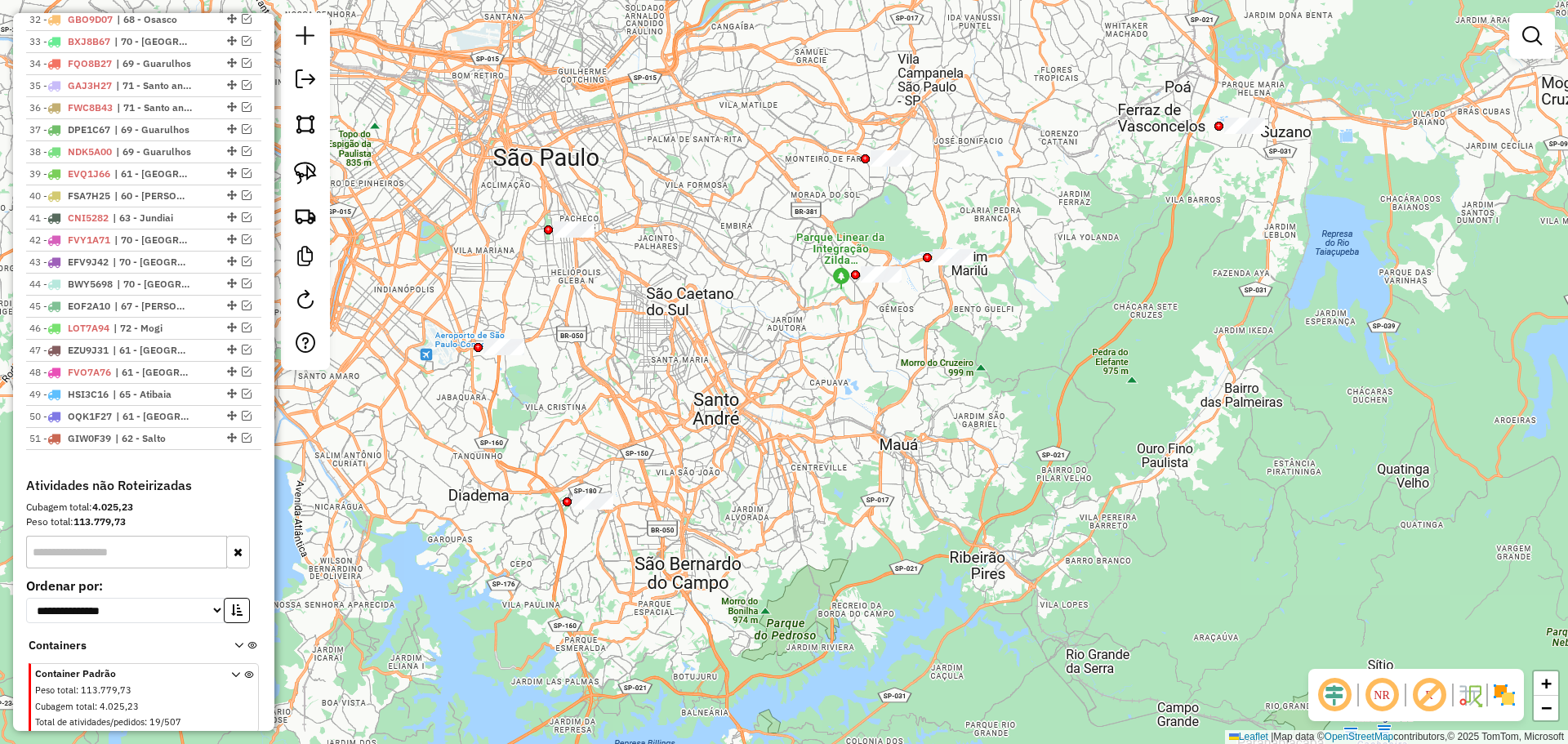
drag, startPoint x: 305, startPoint y: 171, endPoint x: 378, endPoint y: 171, distance: 73.0
click at [306, 171] on img at bounding box center [304, 172] width 23 height 23
drag, startPoint x: 1240, startPoint y: 95, endPoint x: 1280, endPoint y: 104, distance: 41.0
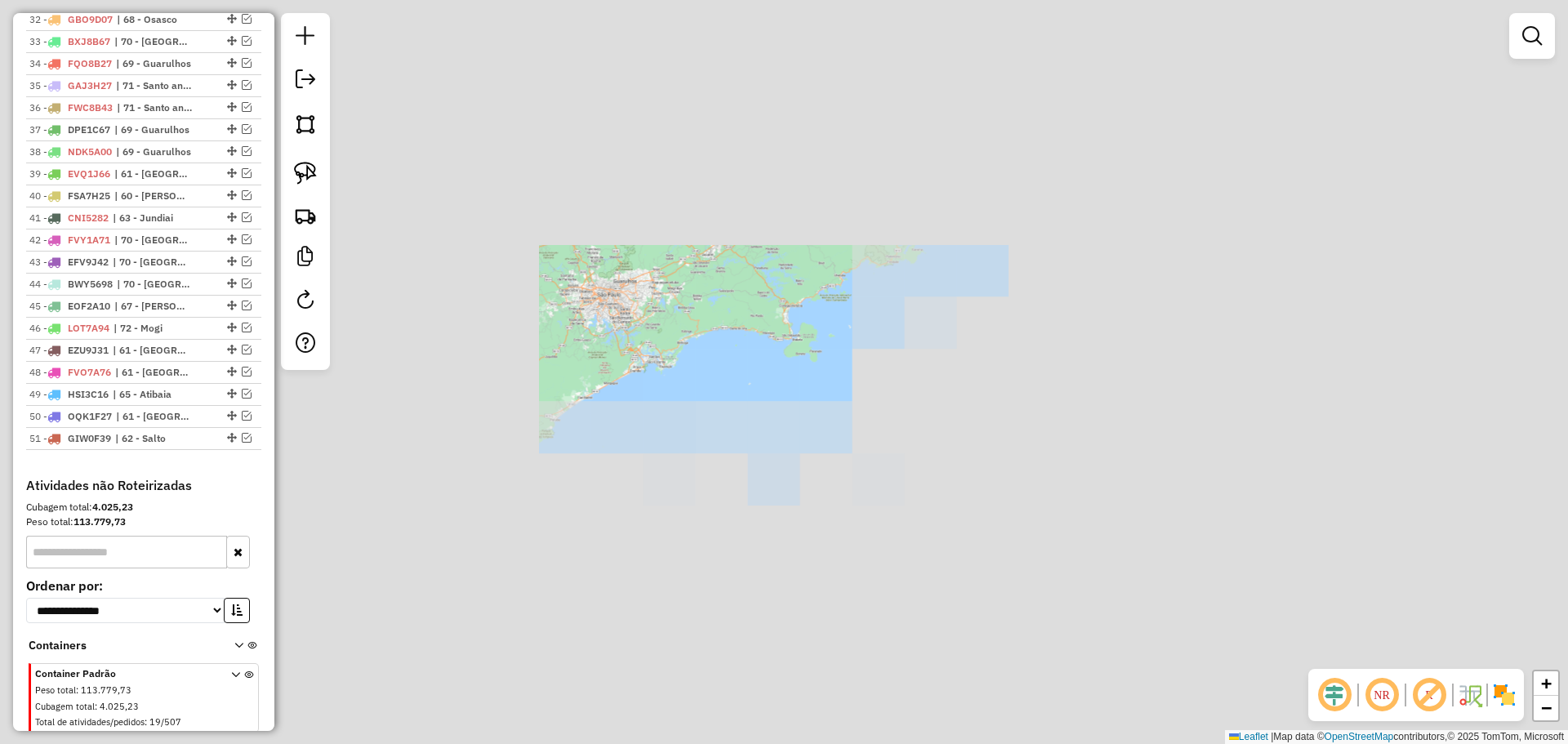
drag, startPoint x: 576, startPoint y: 313, endPoint x: 875, endPoint y: 397, distance: 310.6
click at [875, 397] on div "Janela de atendimento Grade de atendimento Capacidade Transportadoras Veículos …" at bounding box center [784, 372] width 1568 height 744
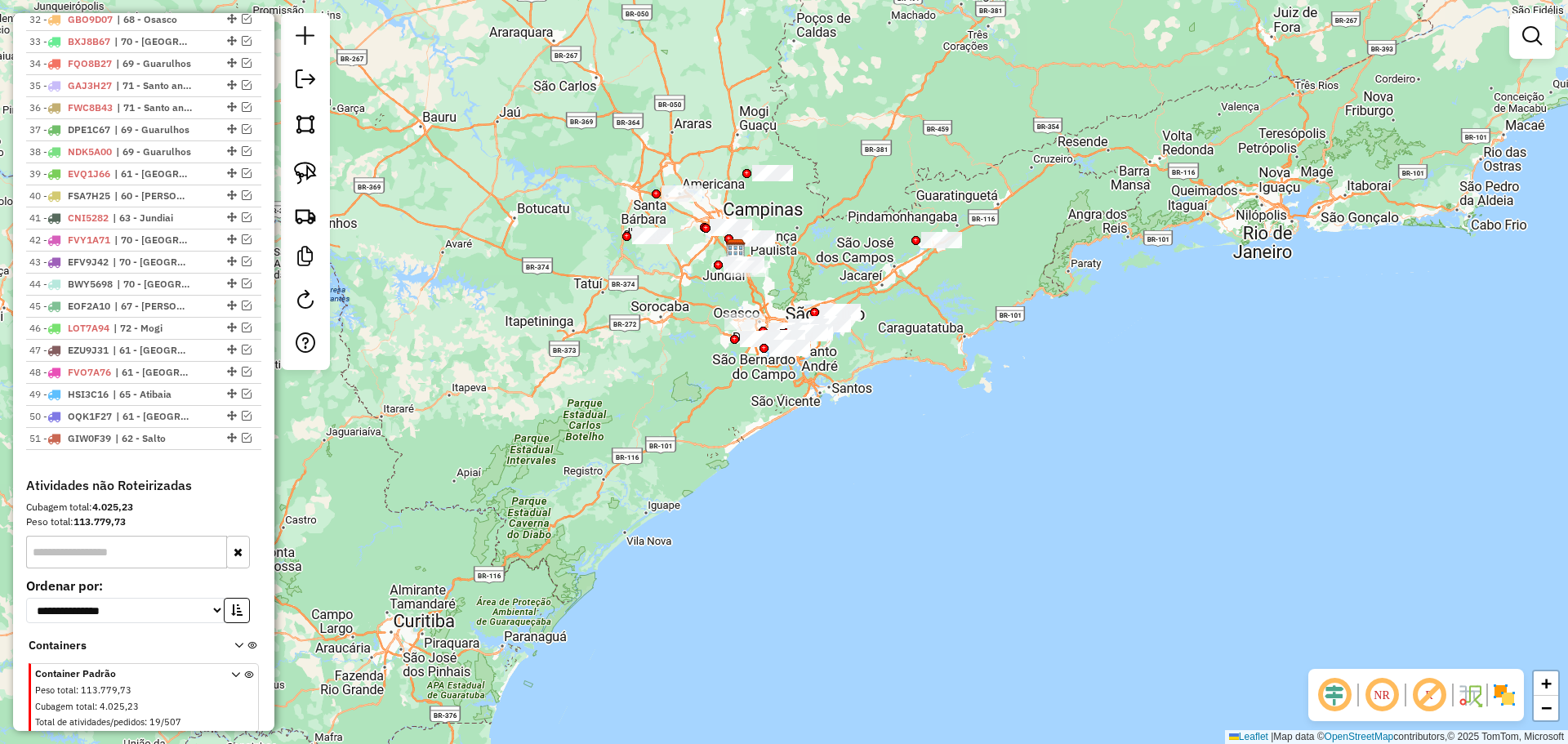
drag, startPoint x: 633, startPoint y: 361, endPoint x: 814, endPoint y: 383, distance: 182.3
click at [852, 406] on div "Janela de atendimento Grade de atendimento Capacidade Transportadoras Veículos …" at bounding box center [784, 372] width 1568 height 744
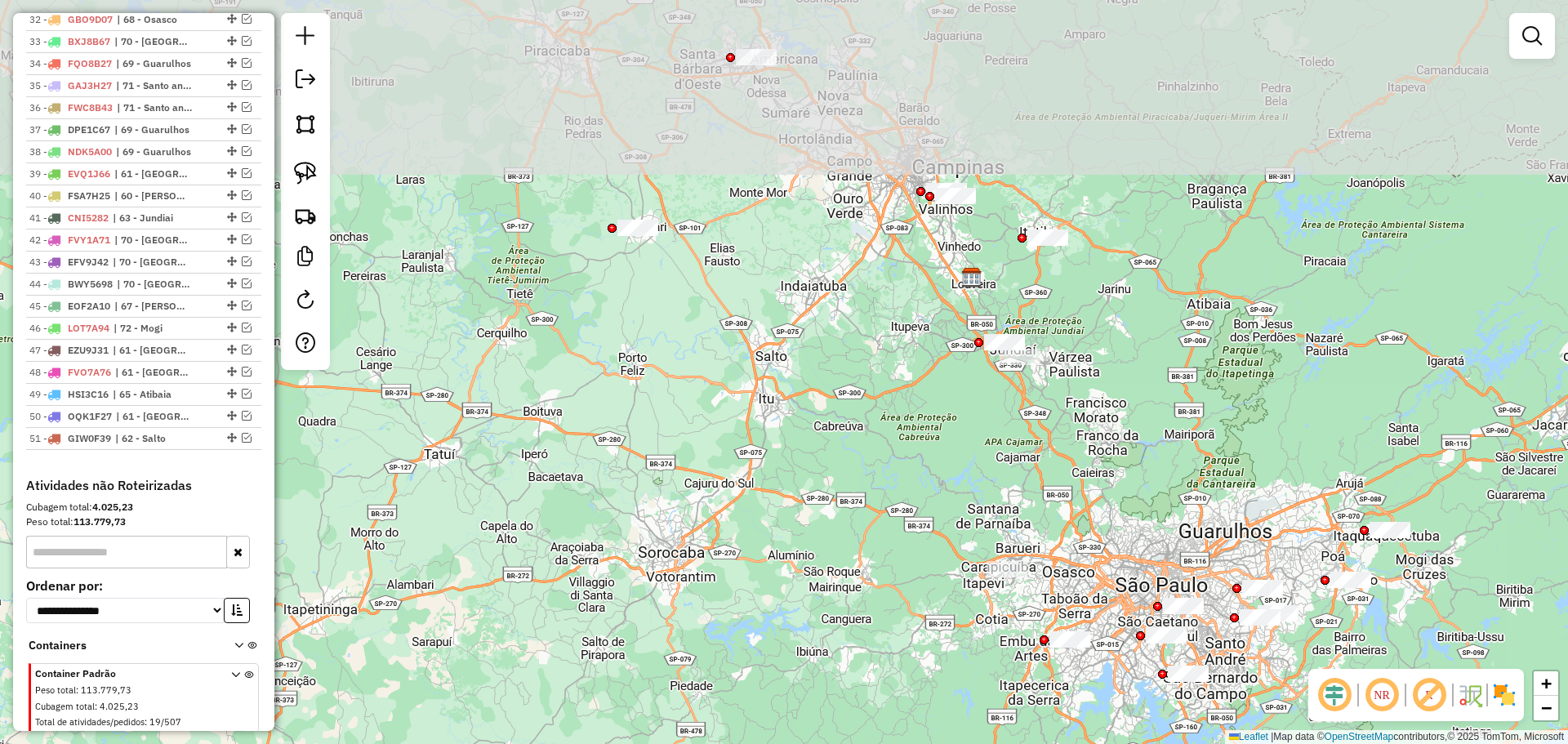
drag, startPoint x: 691, startPoint y: 186, endPoint x: 699, endPoint y: 371, distance: 185.2
click at [724, 389] on div "Janela de atendimento Grade de atendimento Capacidade Transportadoras Veículos …" at bounding box center [784, 372] width 1568 height 744
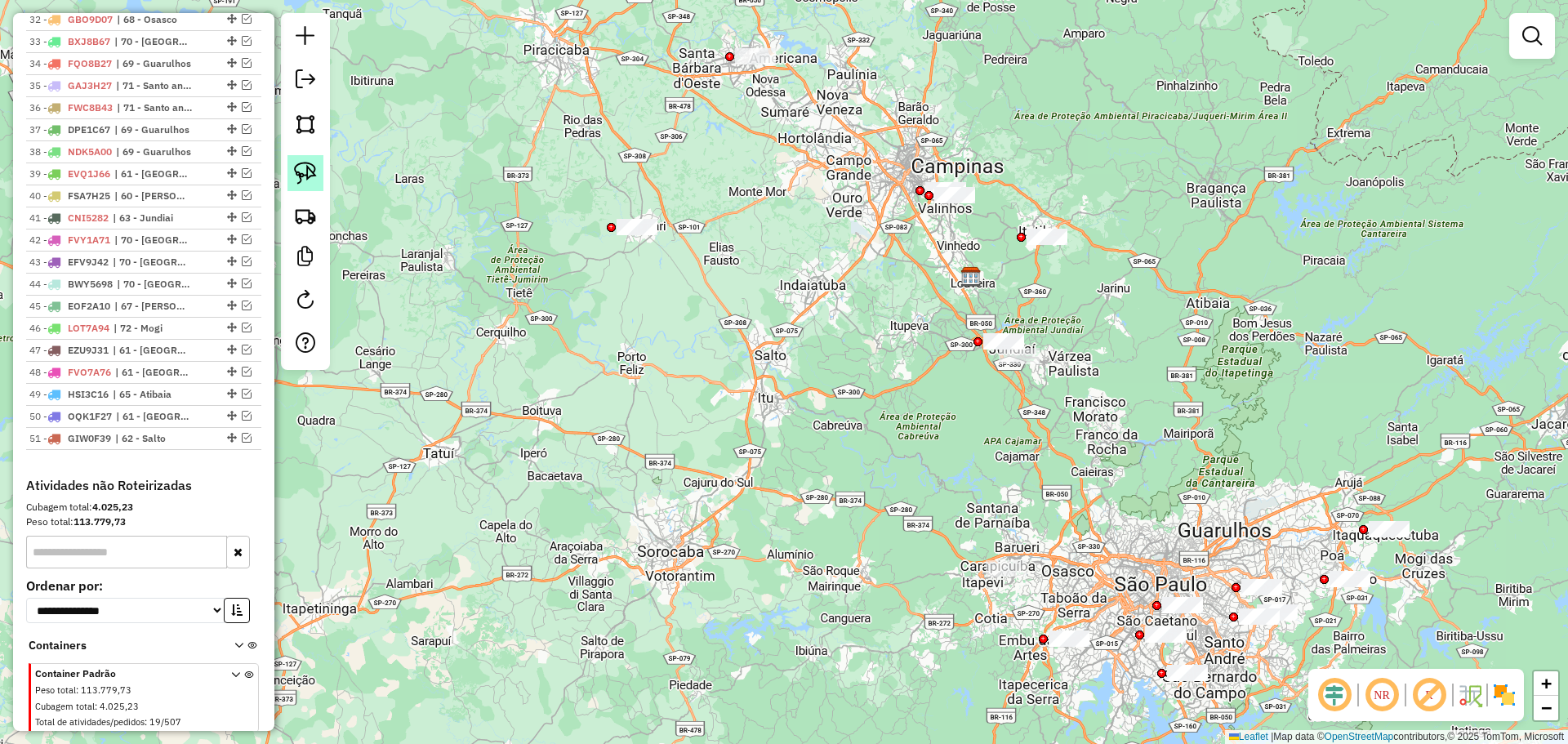
click at [309, 180] on img at bounding box center [304, 172] width 23 height 23
drag, startPoint x: 603, startPoint y: 186, endPoint x: 692, endPoint y: 175, distance: 89.7
click at [305, 166] on img at bounding box center [304, 172] width 23 height 23
drag, startPoint x: 717, startPoint y: 38, endPoint x: 785, endPoint y: 33, distance: 68.2
click at [304, 169] on img at bounding box center [304, 172] width 23 height 23
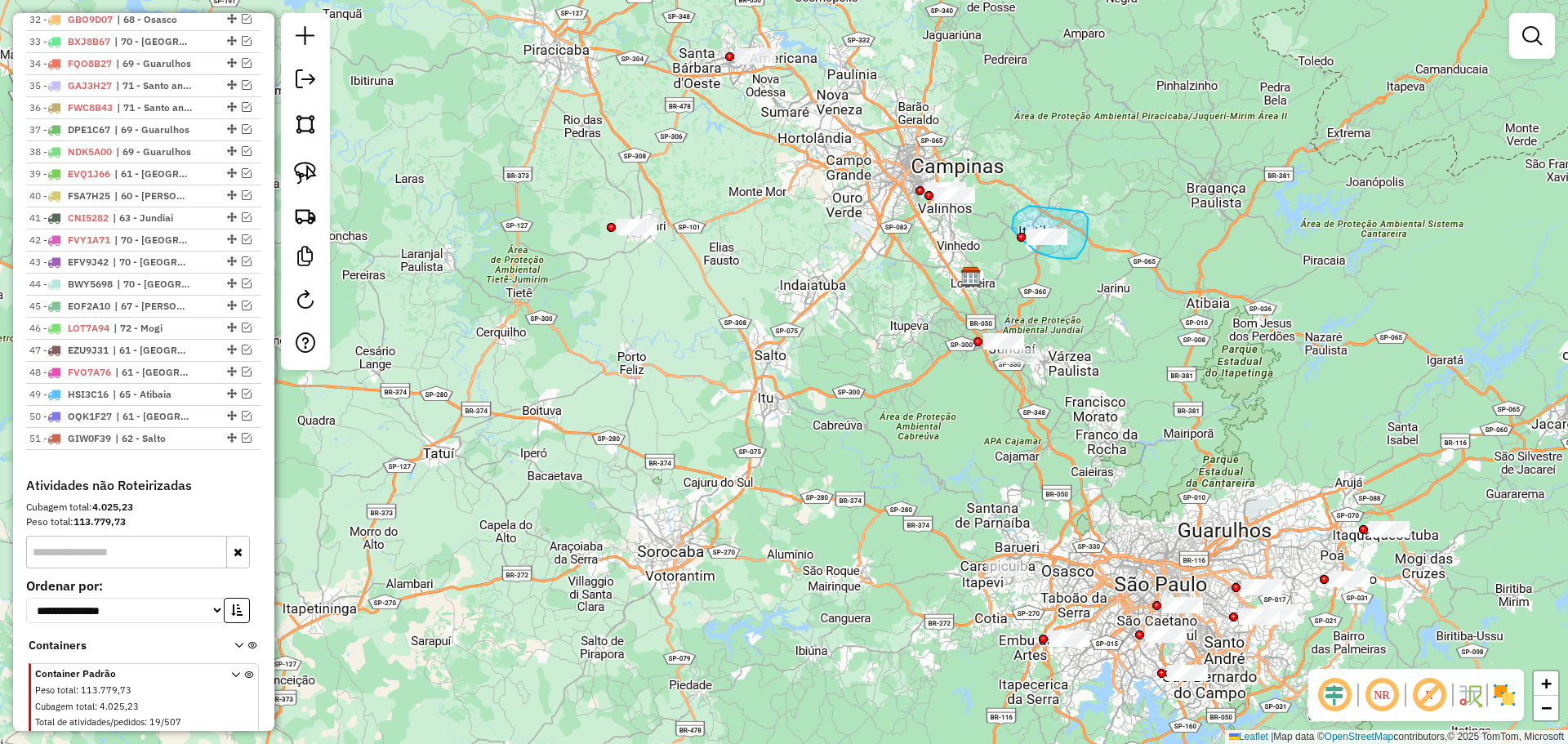
drag, startPoint x: 1029, startPoint y: 205, endPoint x: 1079, endPoint y: 210, distance: 50.2
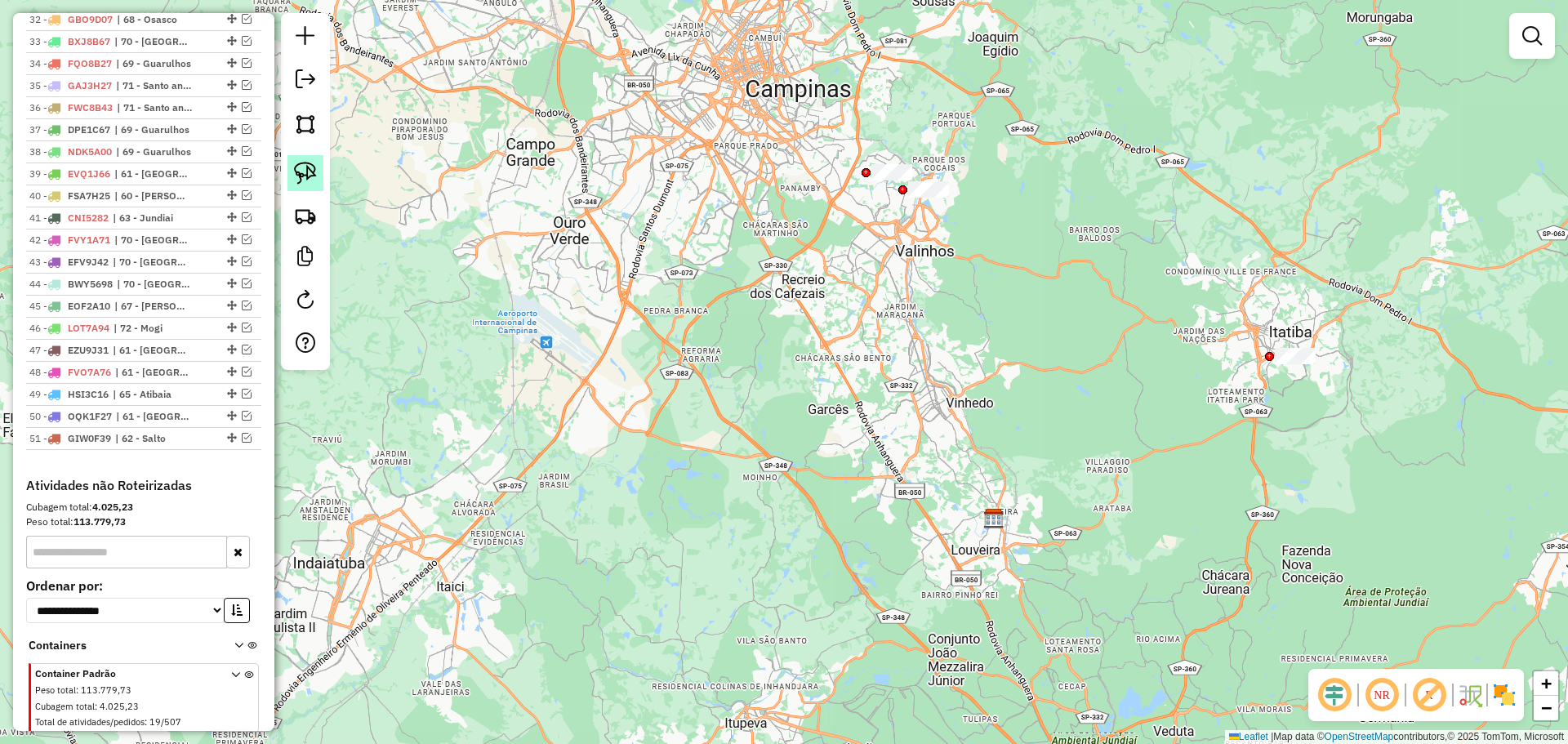
click at [306, 173] on img at bounding box center [304, 172] width 23 height 23
drag, startPoint x: 853, startPoint y: 149, endPoint x: 908, endPoint y: 140, distance: 55.7
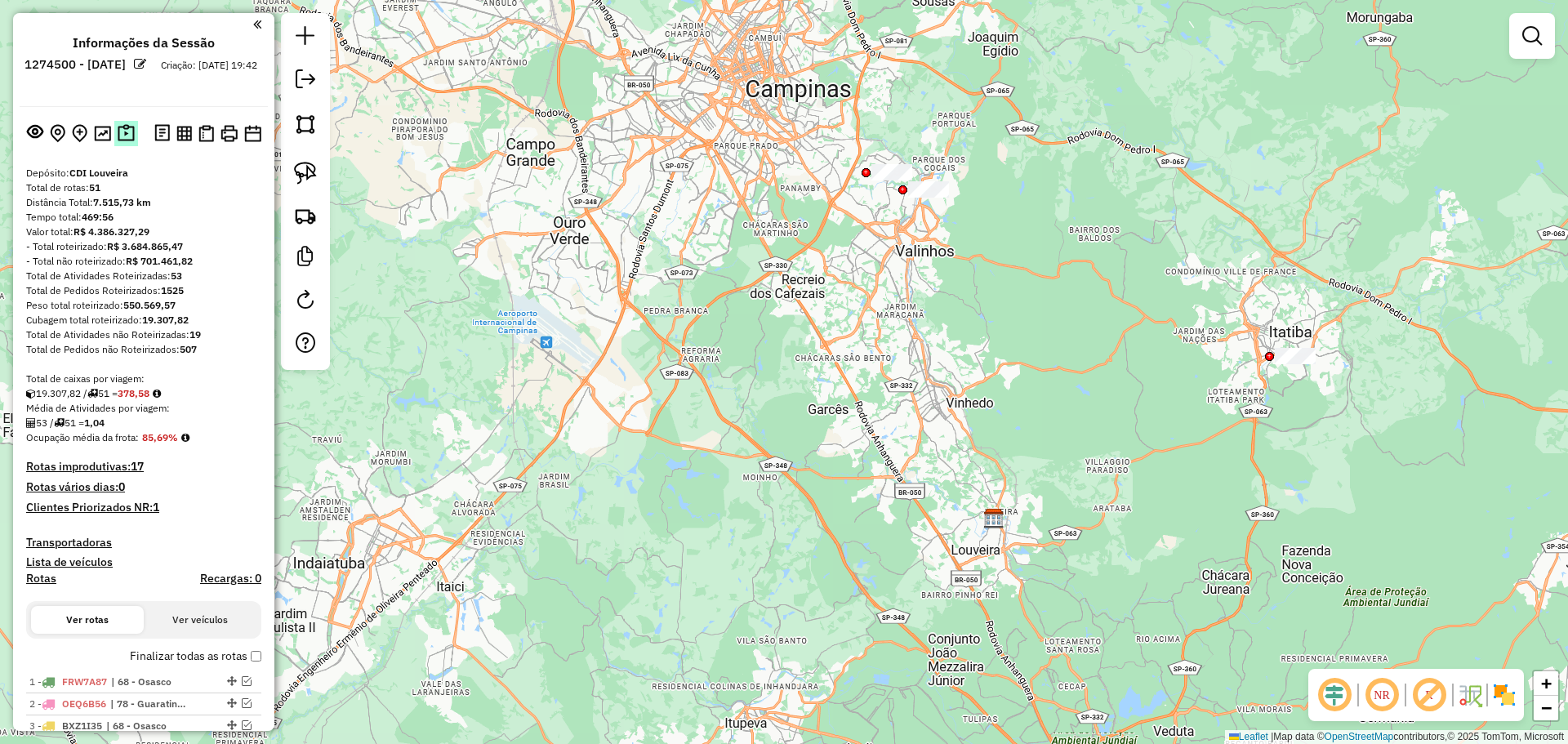
click at [122, 130] on img at bounding box center [126, 133] width 17 height 19
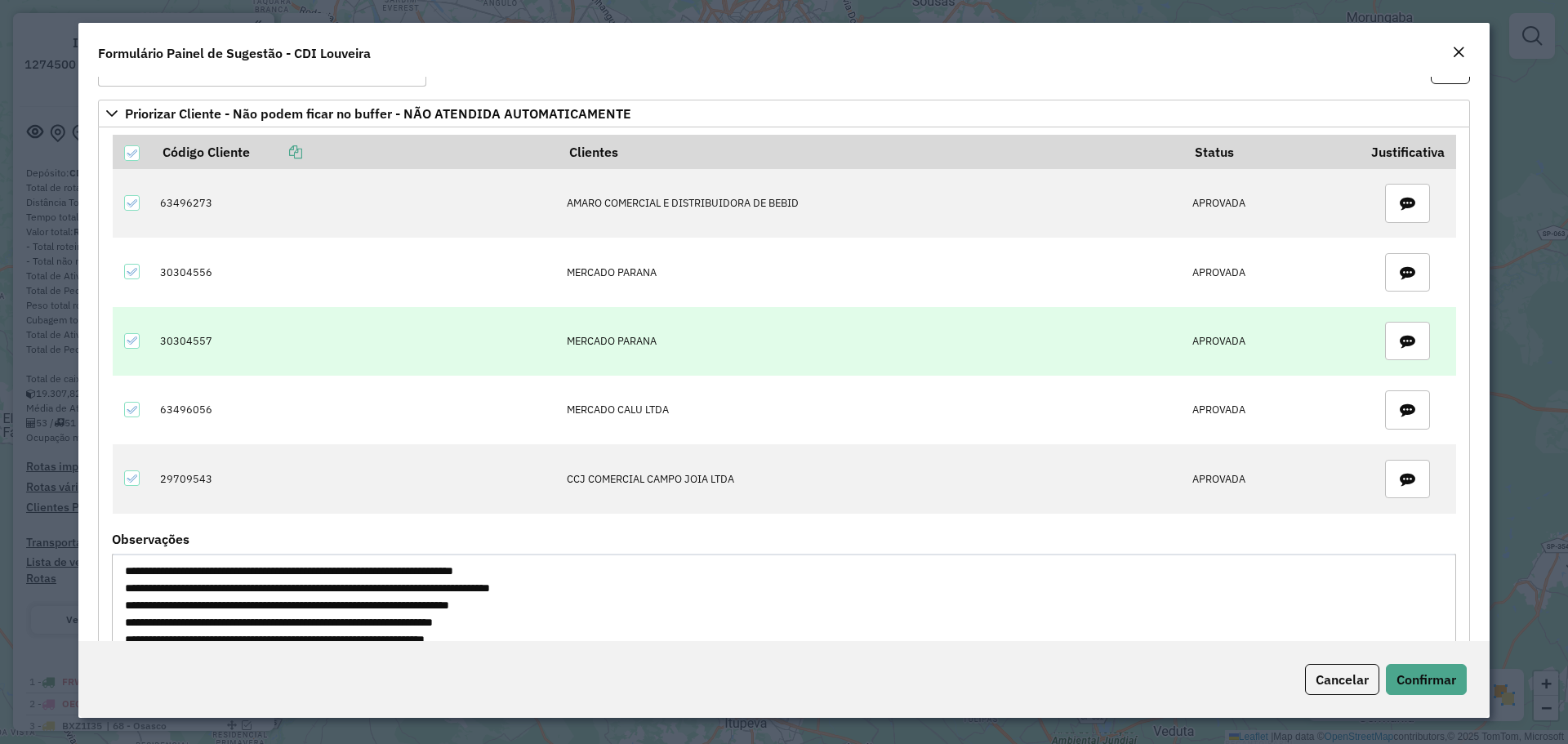
scroll to position [82, 0]
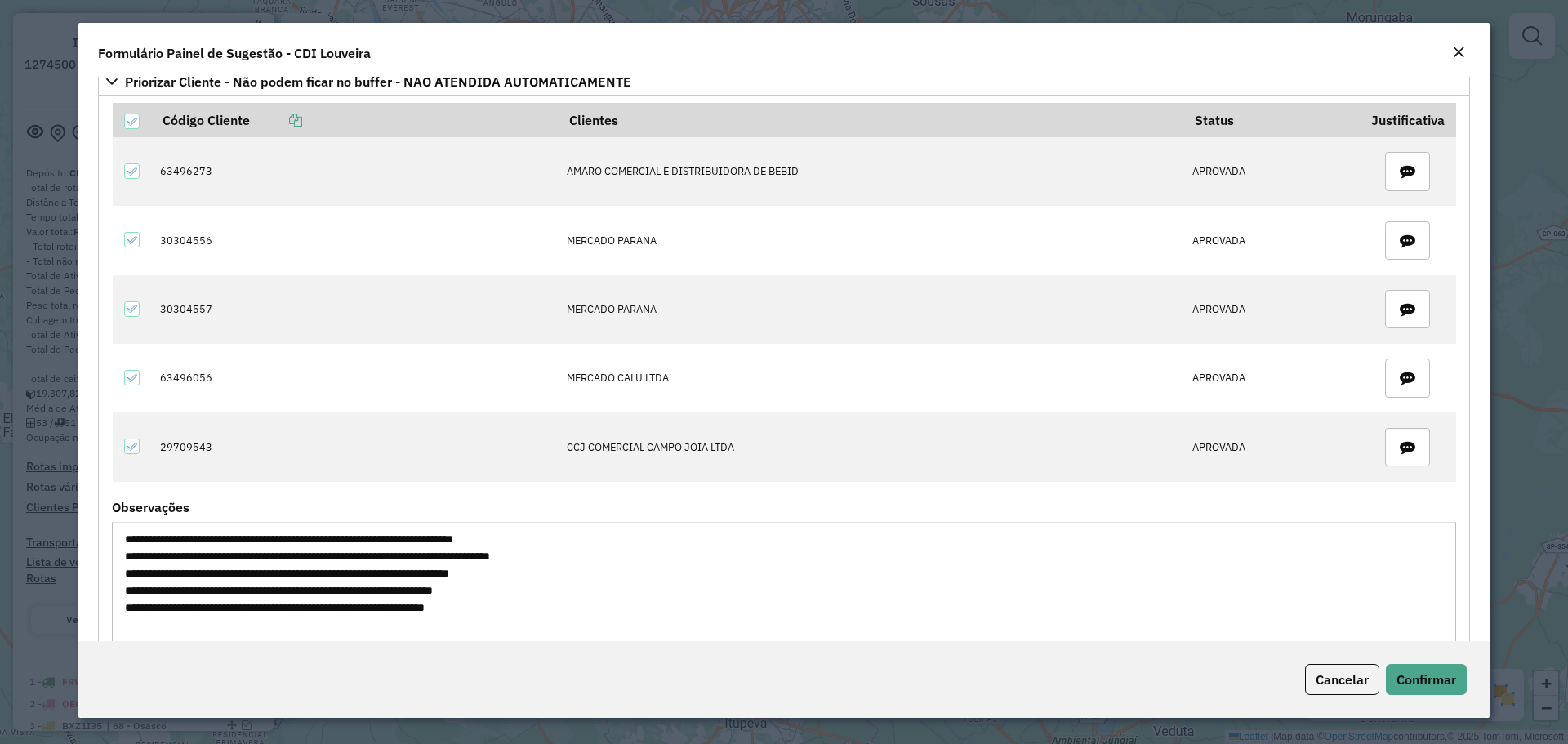
drag, startPoint x: 246, startPoint y: 573, endPoint x: 231, endPoint y: 583, distance: 18.0
click at [246, 573] on textarea "**********" at bounding box center [784, 590] width 1344 height 138
click at [219, 594] on textarea "**********" at bounding box center [784, 590] width 1344 height 138
click at [207, 608] on textarea "**********" at bounding box center [784, 590] width 1344 height 138
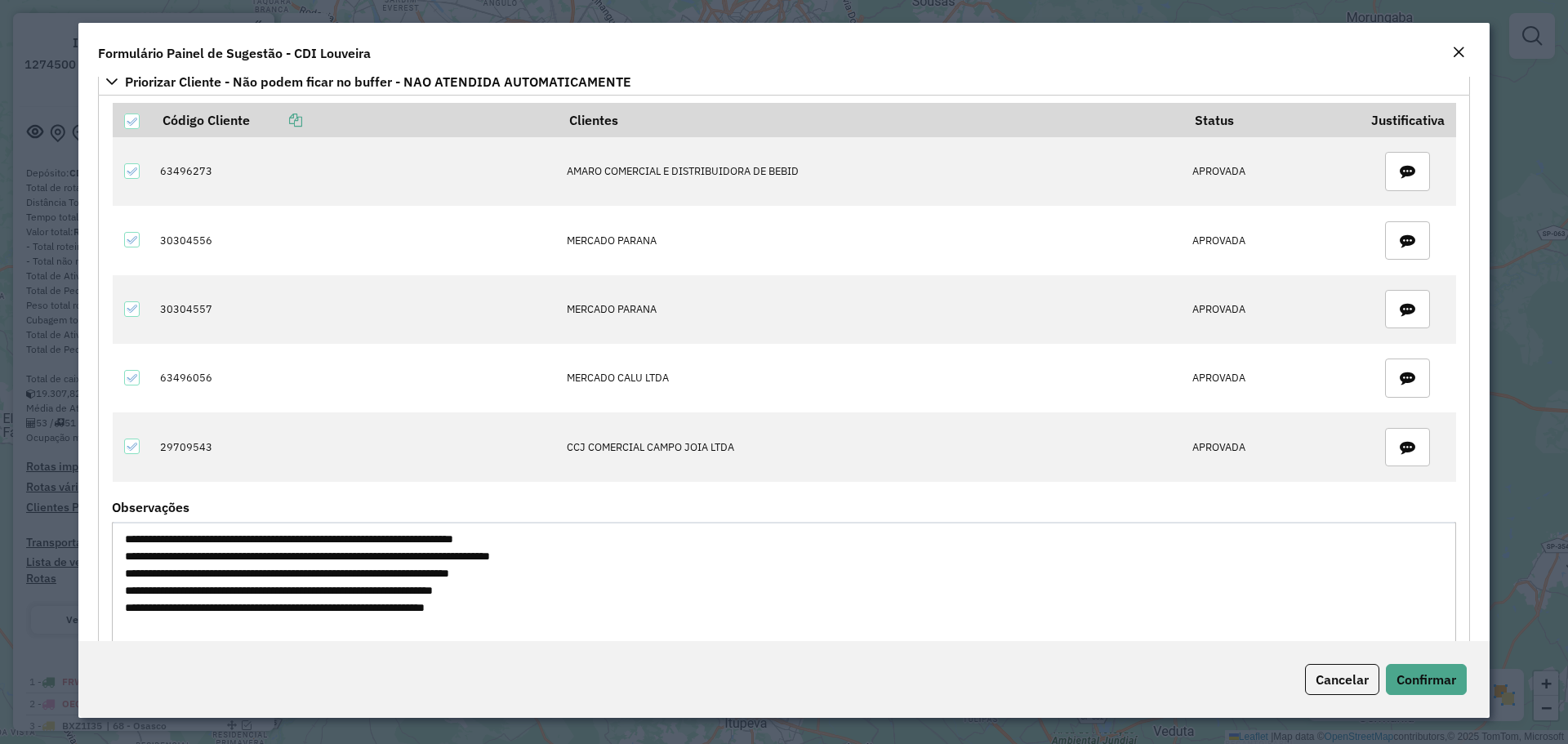
click at [207, 608] on textarea "**********" at bounding box center [784, 590] width 1344 height 138
click at [209, 591] on textarea "**********" at bounding box center [784, 590] width 1344 height 138
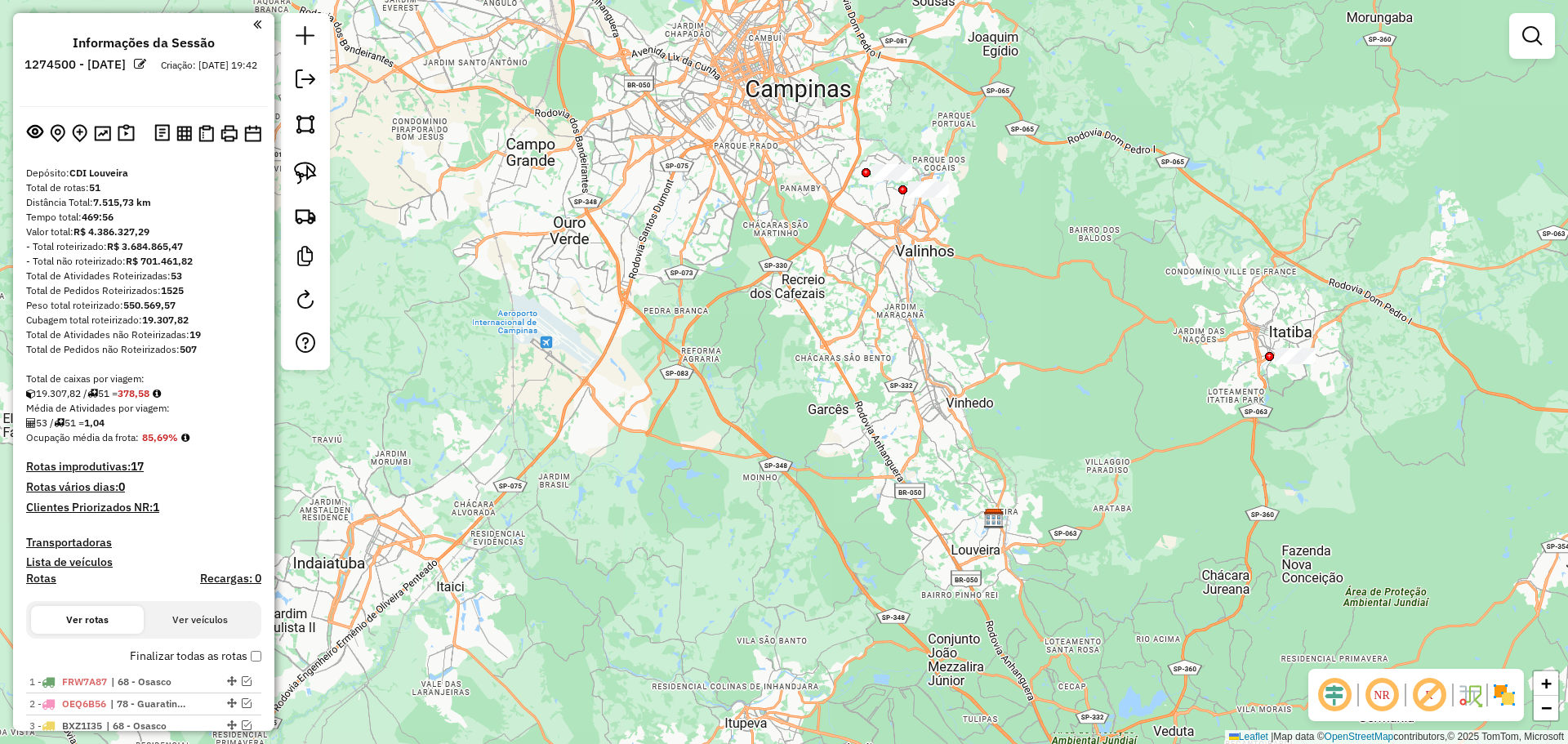
click at [469, 652] on div "Janela de atendimento Grade de atendimento Capacidade Transportadoras Veículos …" at bounding box center [784, 372] width 1568 height 744
paste input "*****"
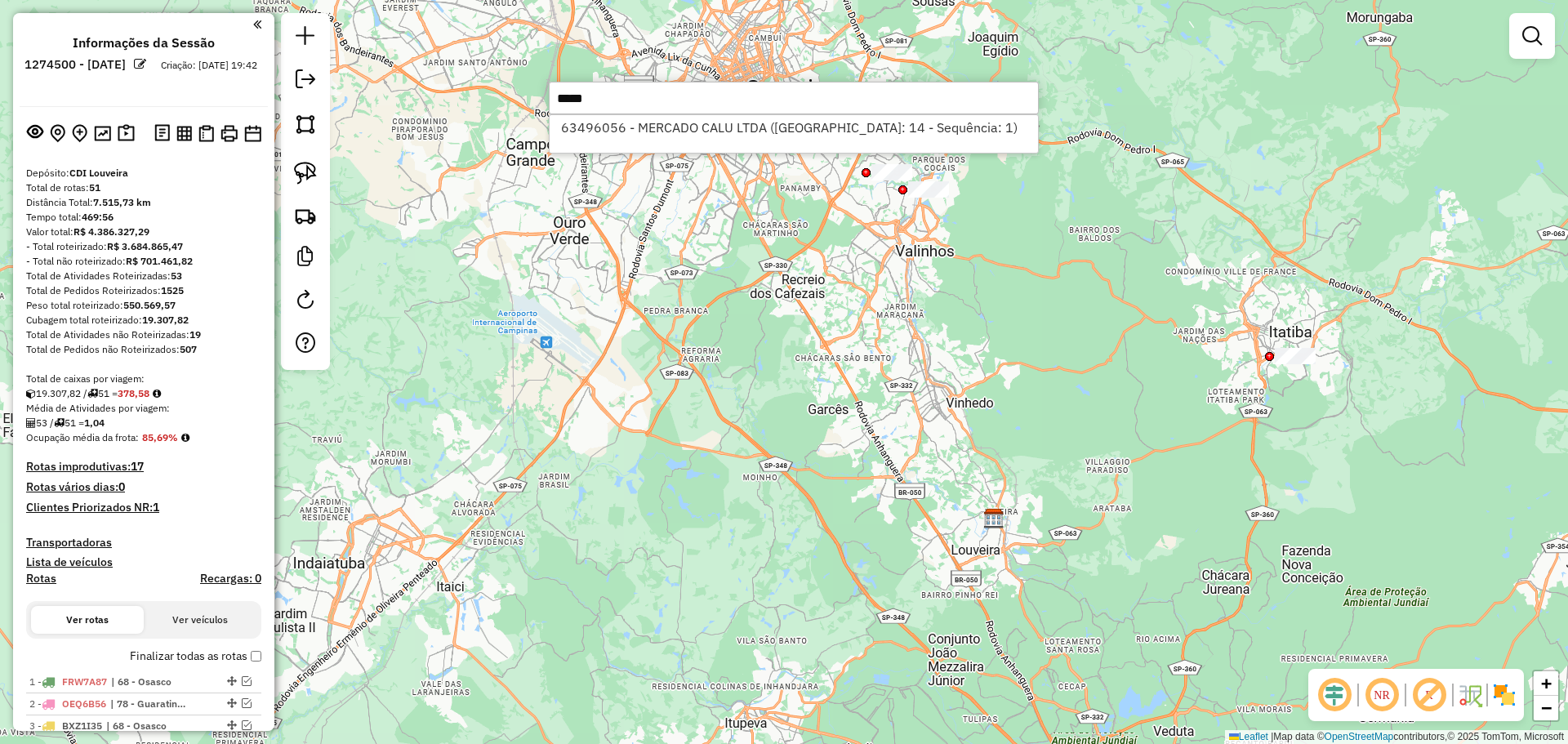
click at [661, 98] on input "*****" at bounding box center [793, 98] width 490 height 32
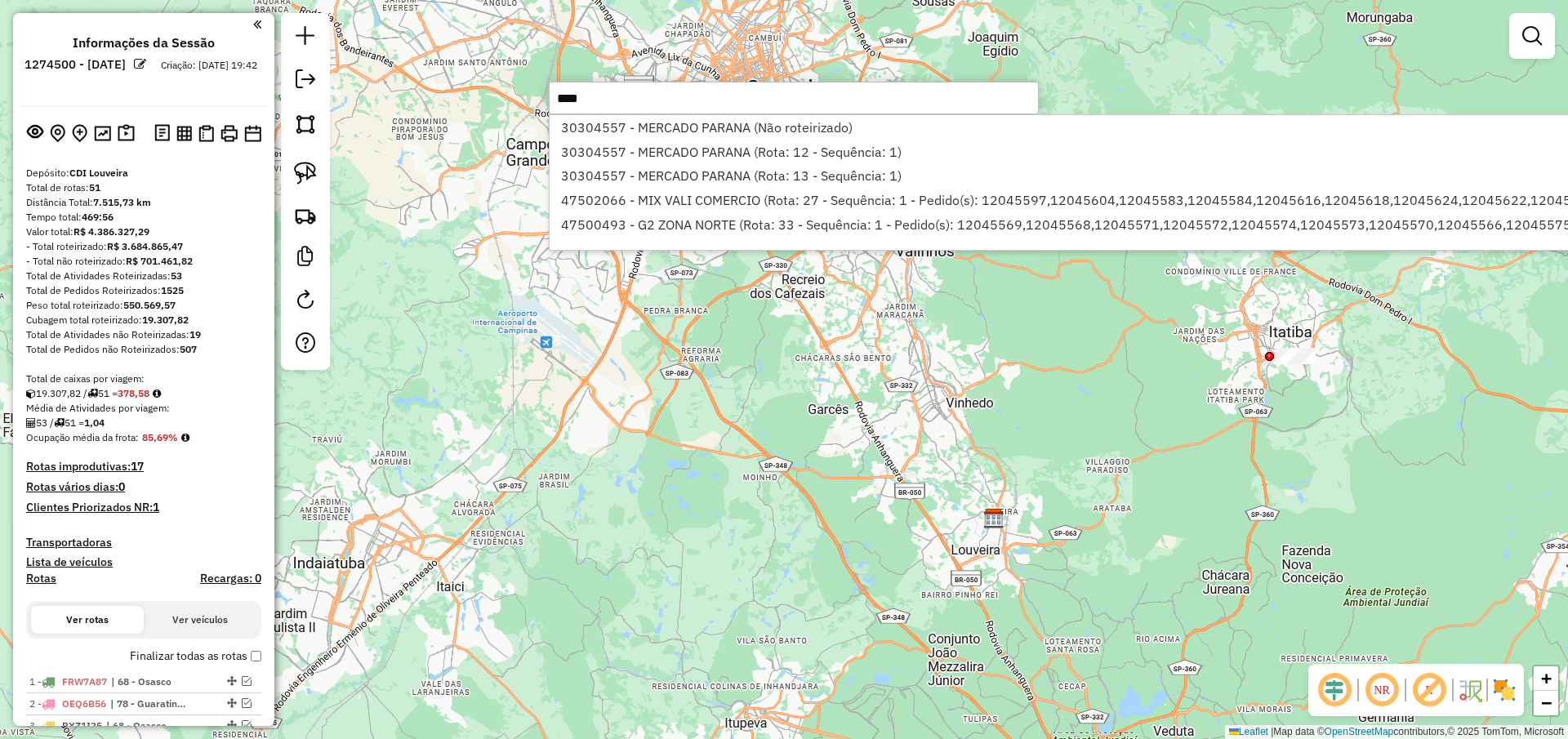
click at [816, 101] on input "****" at bounding box center [793, 98] width 490 height 32
type input "*"
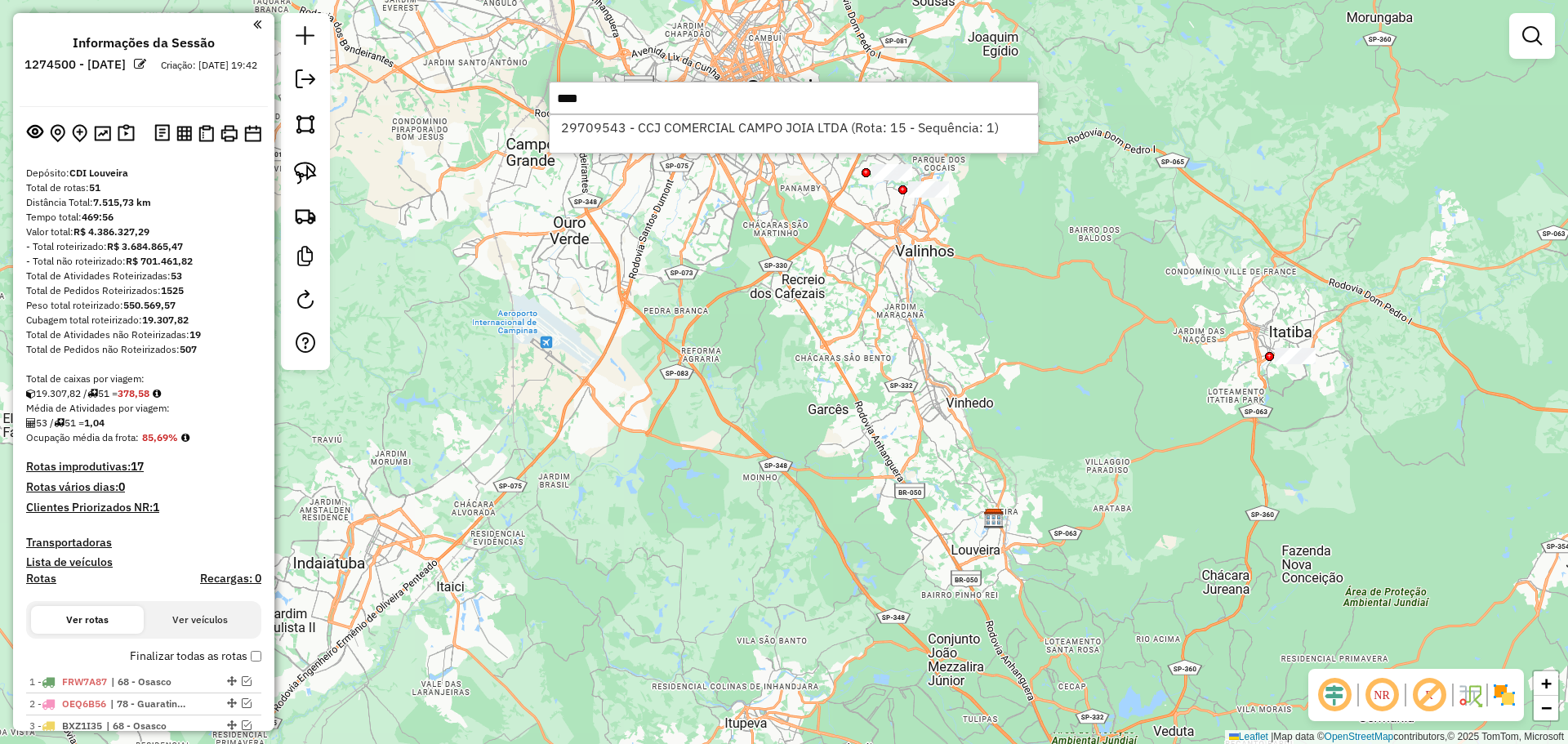
type input "****"
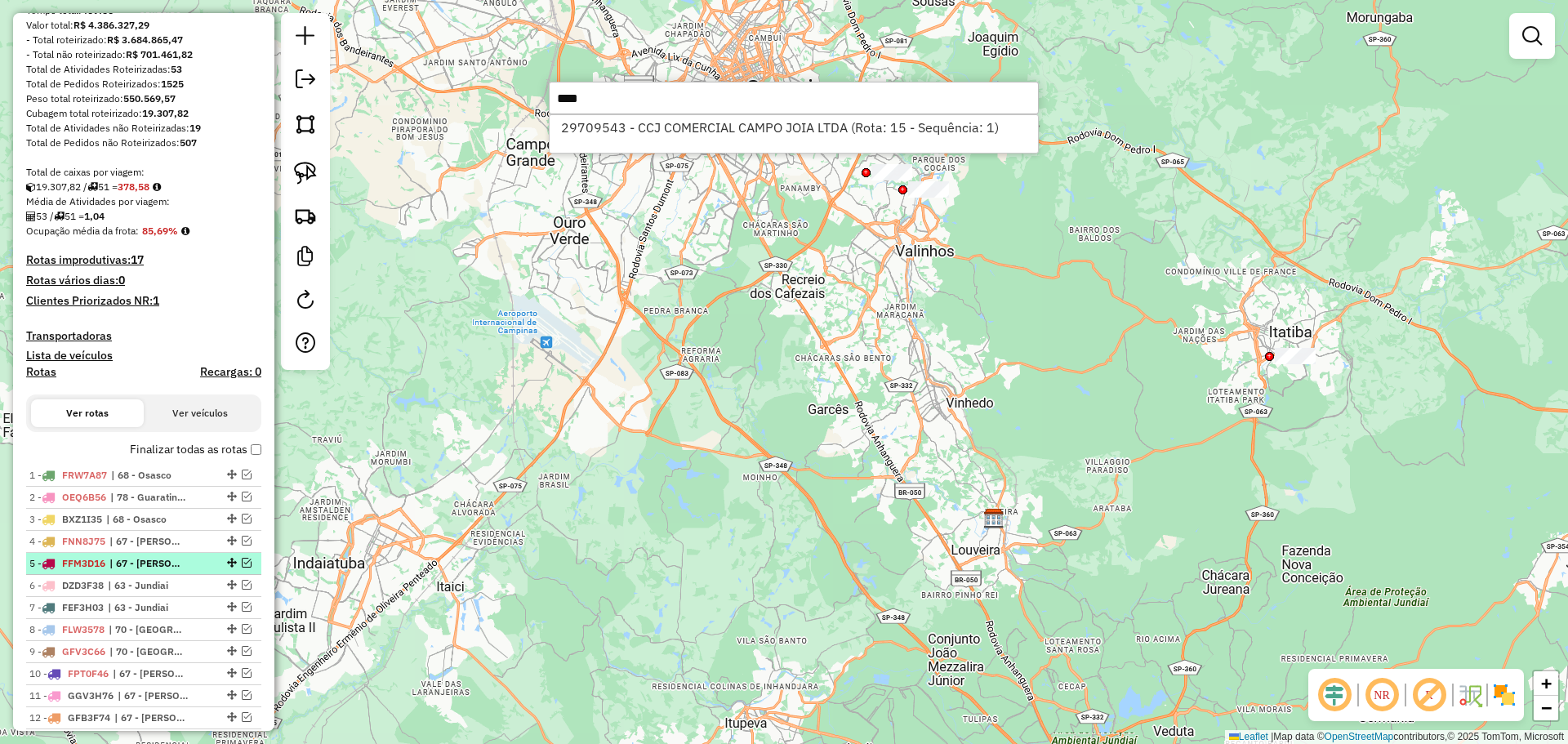
scroll to position [245, 0]
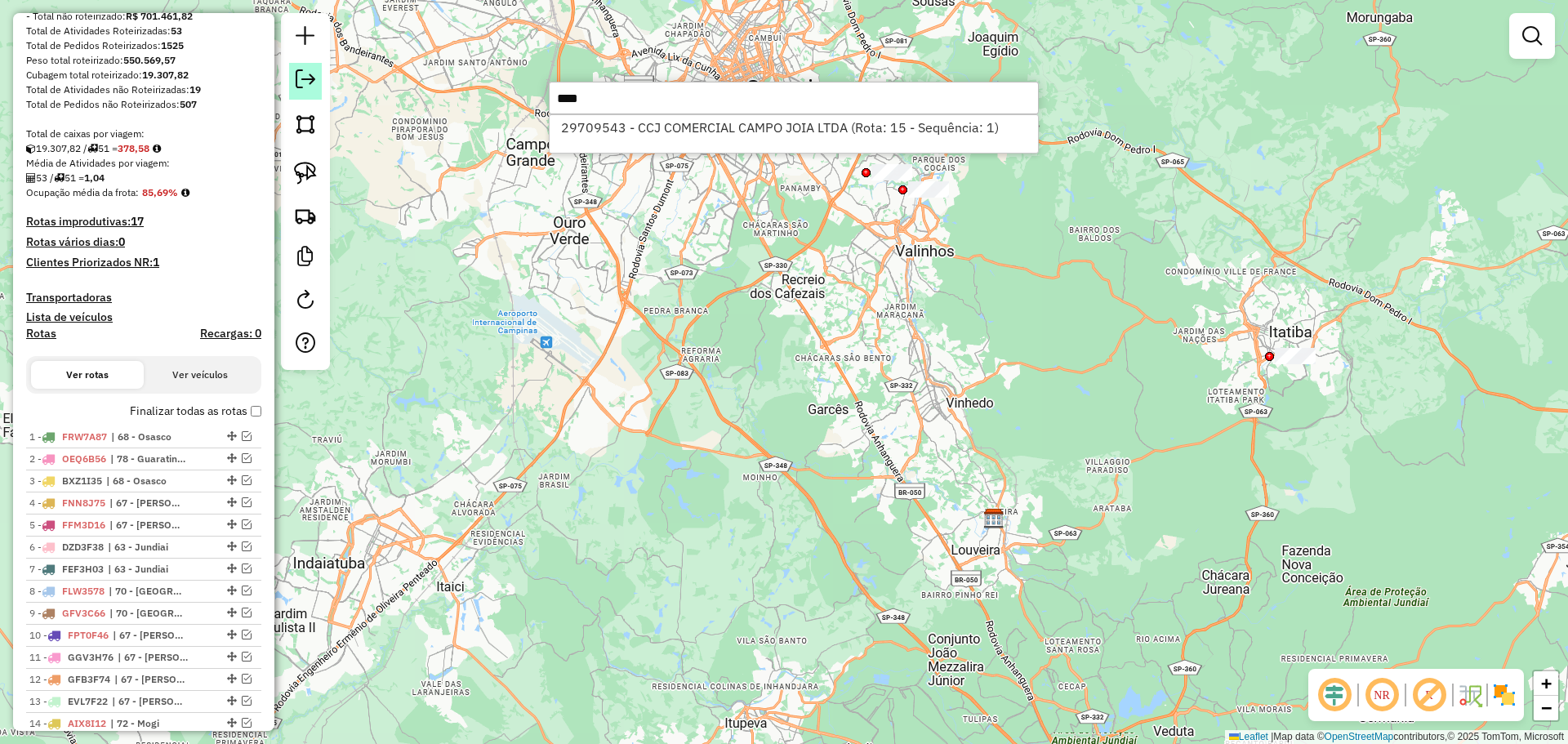
click at [302, 77] on em at bounding box center [305, 79] width 20 height 20
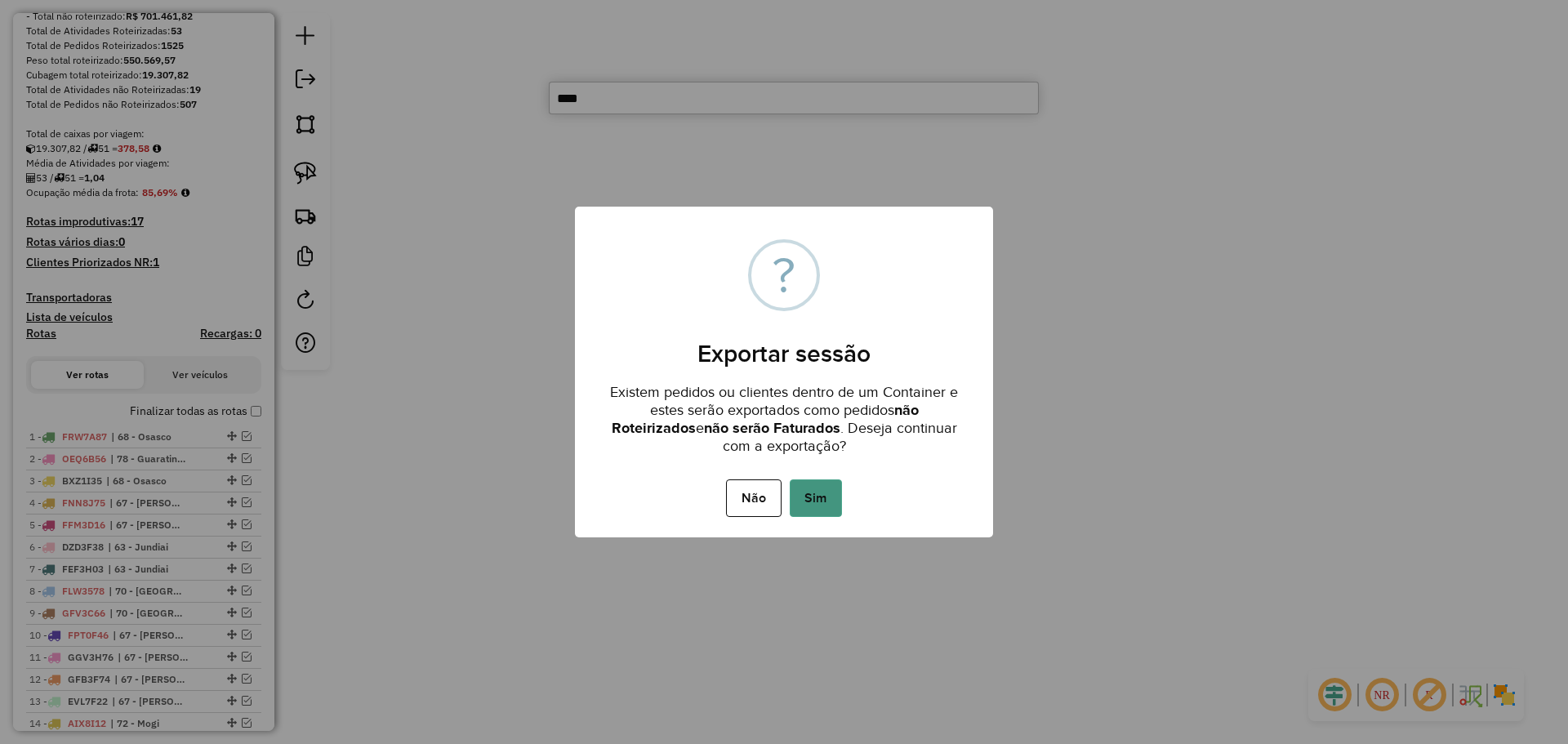
click at [802, 494] on button "Sim" at bounding box center [816, 498] width 52 height 38
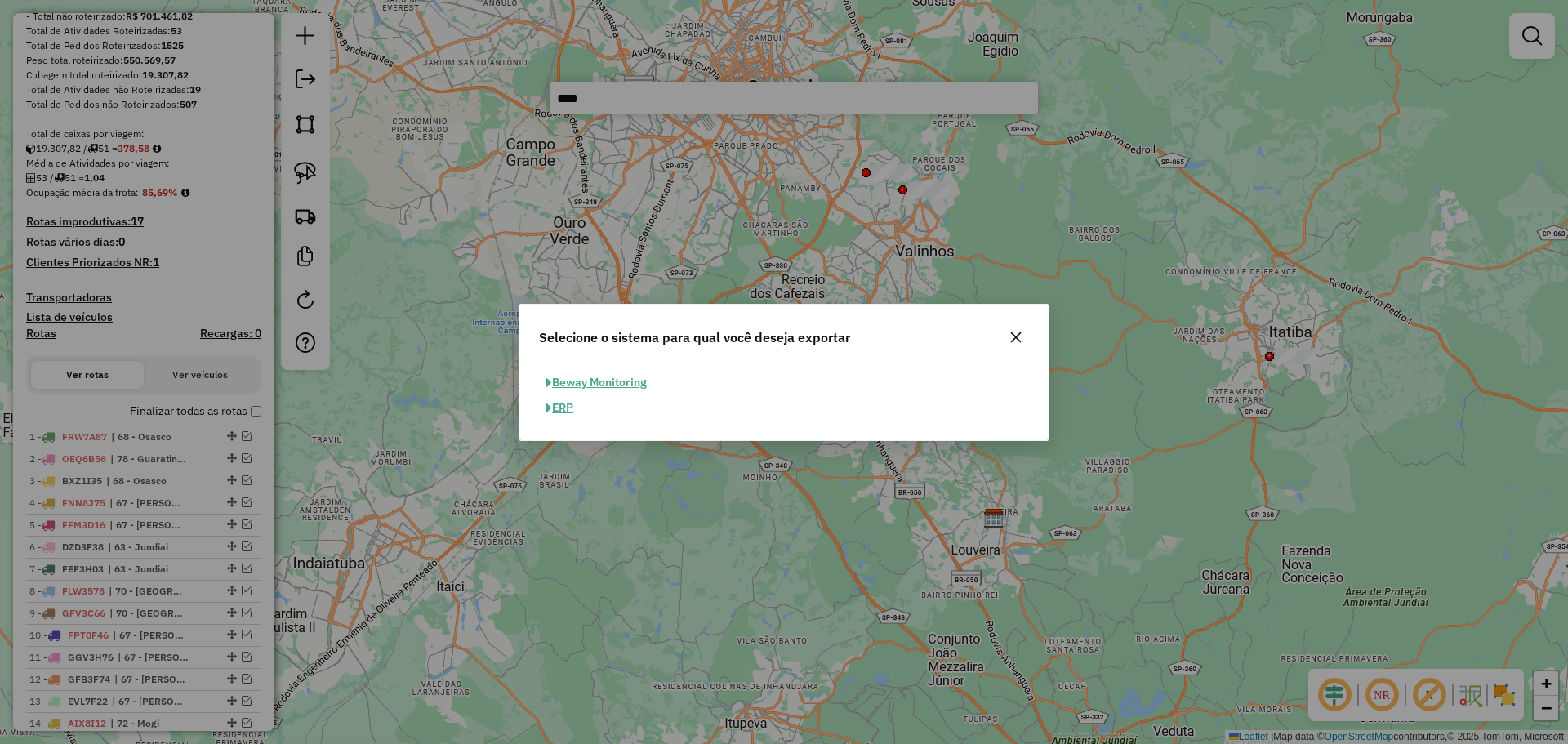
click at [576, 404] on button "ERP" at bounding box center [559, 408] width 41 height 25
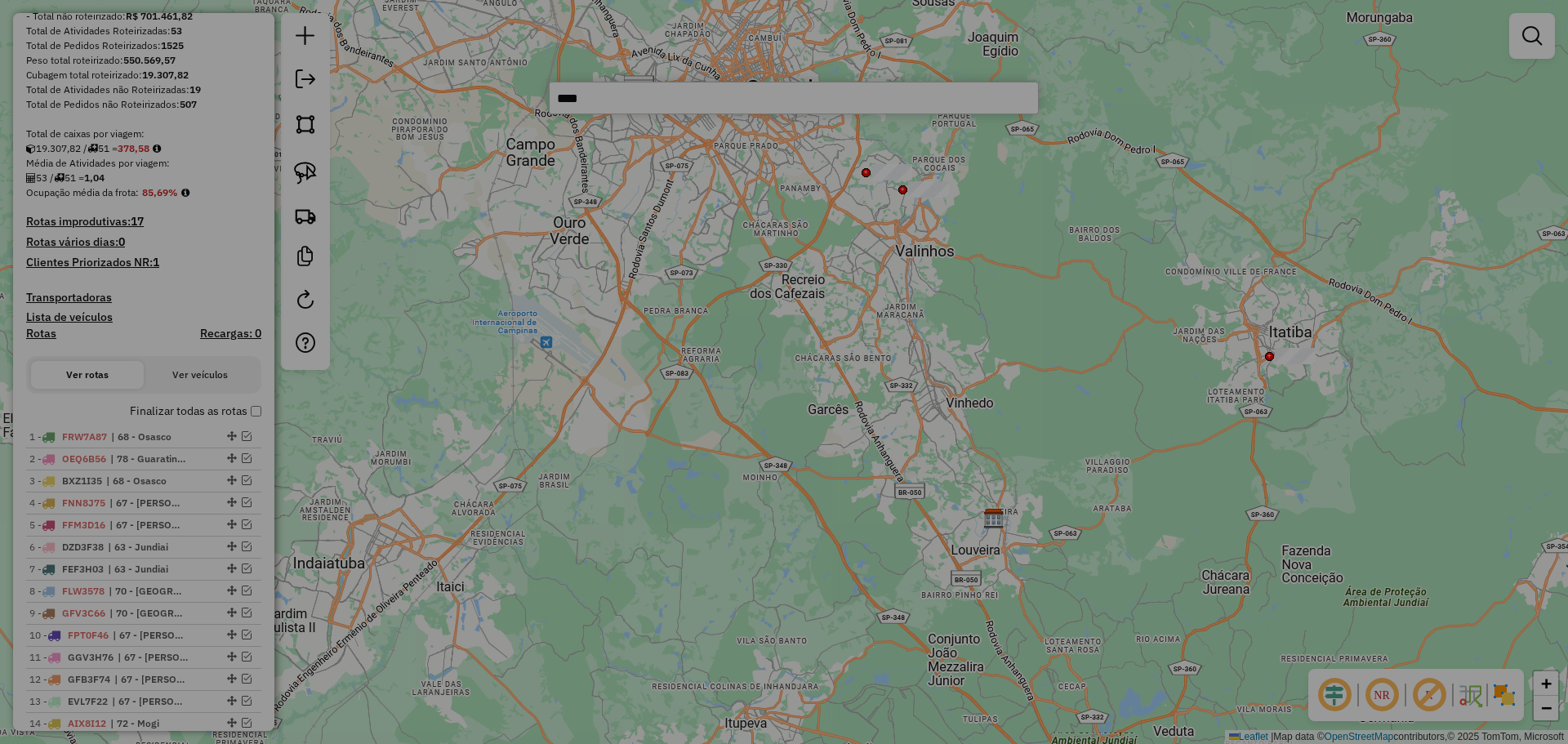
select select "**"
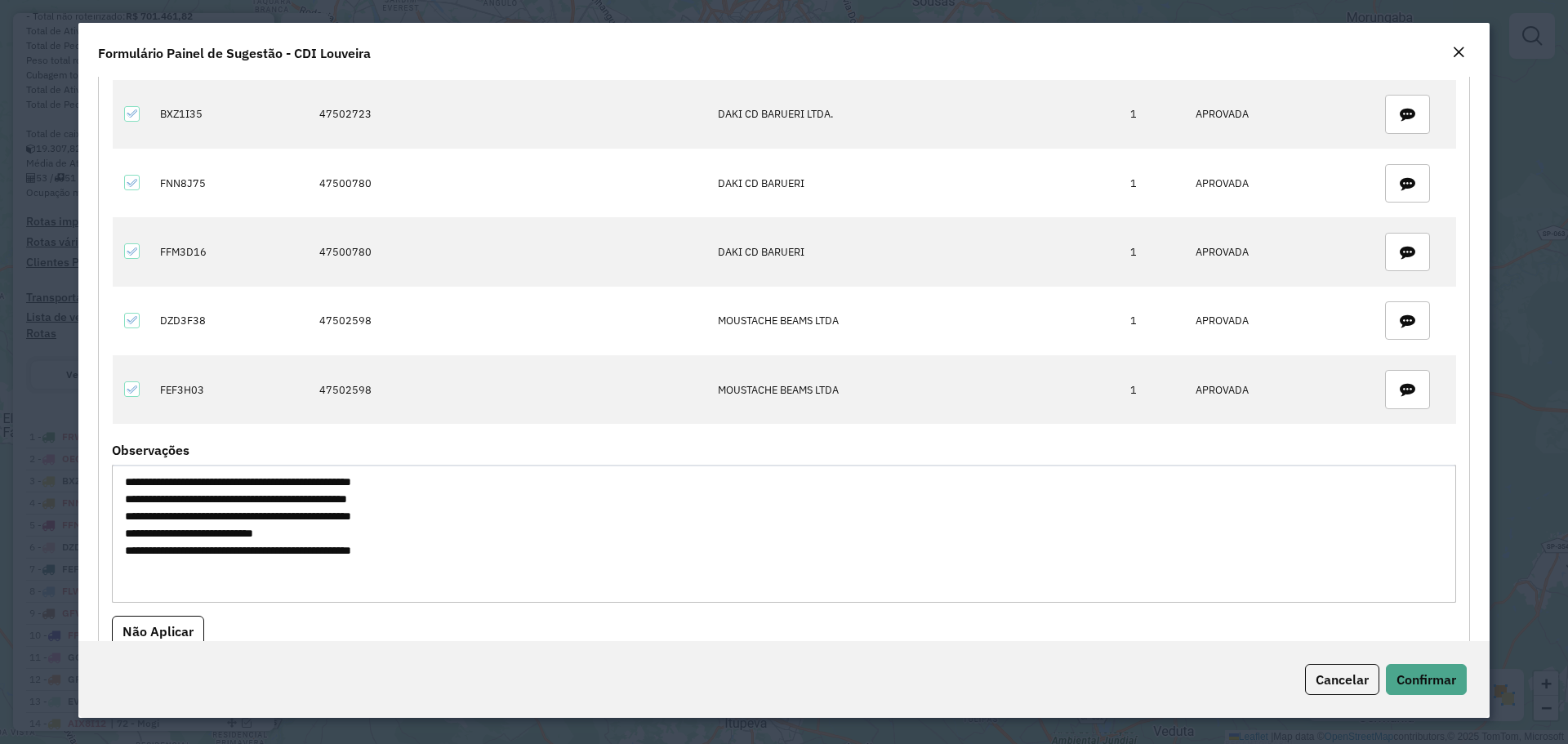
scroll to position [1072, 0]
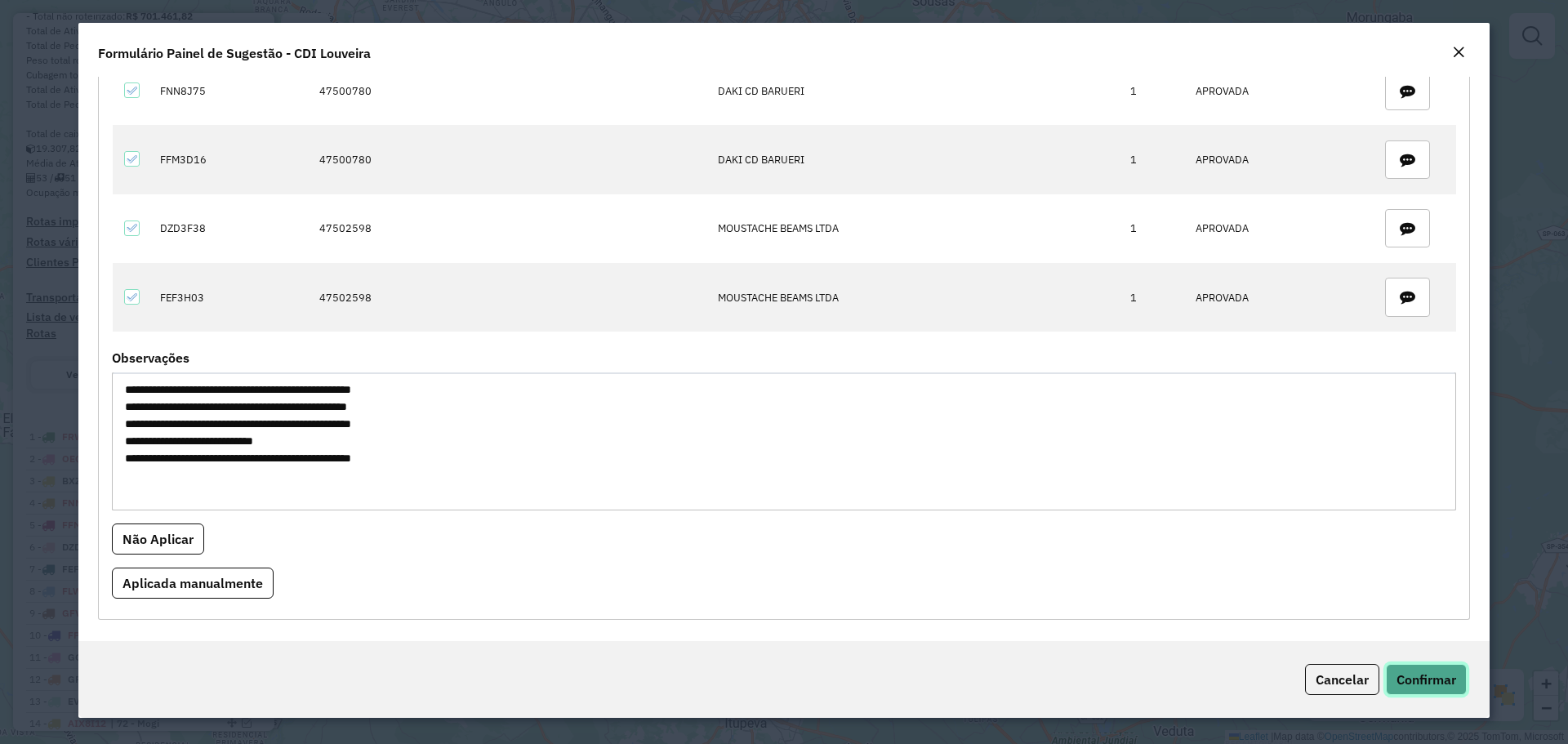
click at [1410, 680] on span "Confirmar" at bounding box center [1426, 679] width 59 height 16
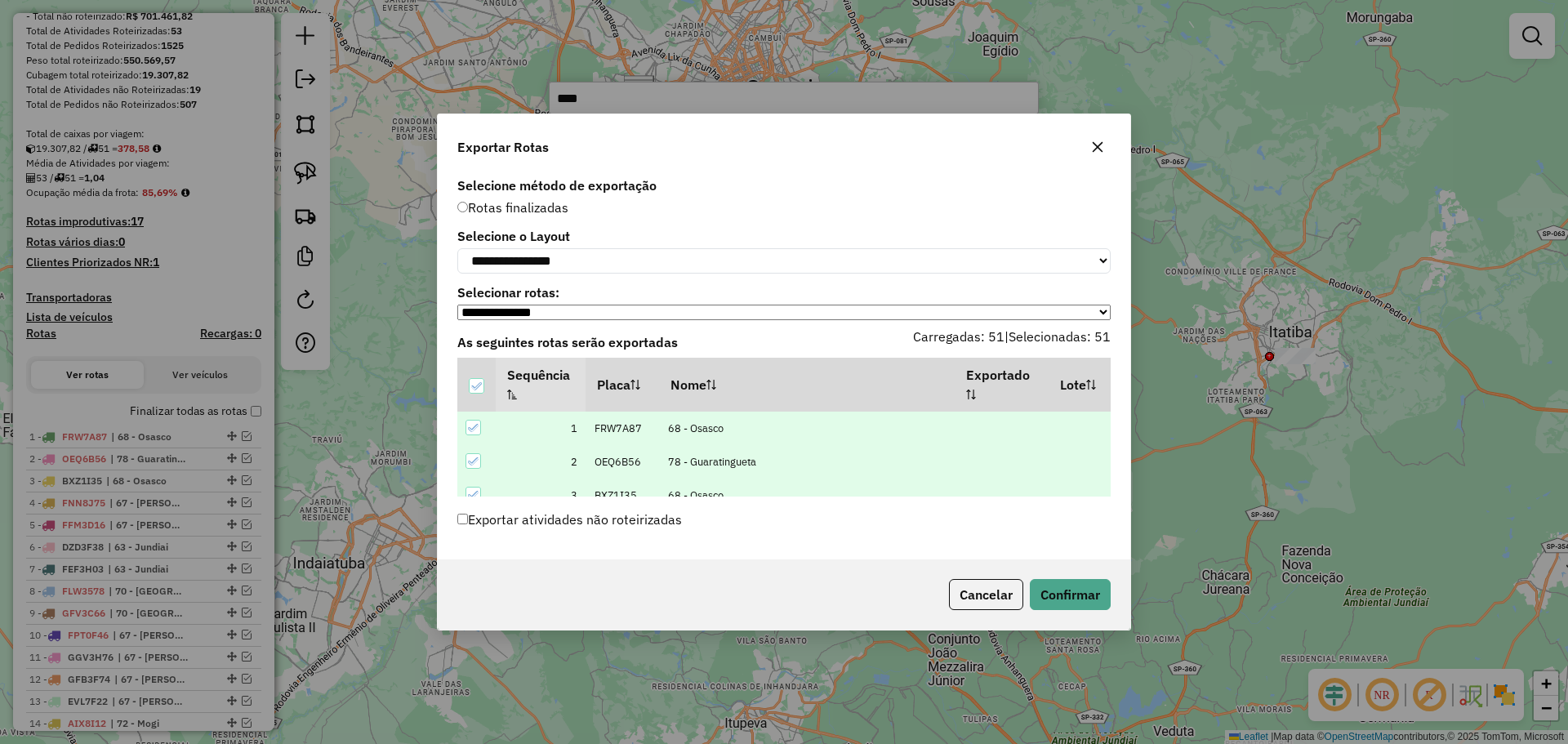
click at [606, 518] on label "Exportar atividades não roteirizadas" at bounding box center [569, 519] width 224 height 31
click at [603, 249] on select "**********" at bounding box center [784, 261] width 653 height 25
select select "*********"
click at [458, 249] on select "**********" at bounding box center [784, 261] width 653 height 25
click at [1087, 598] on button "Confirmar" at bounding box center [1070, 594] width 81 height 31
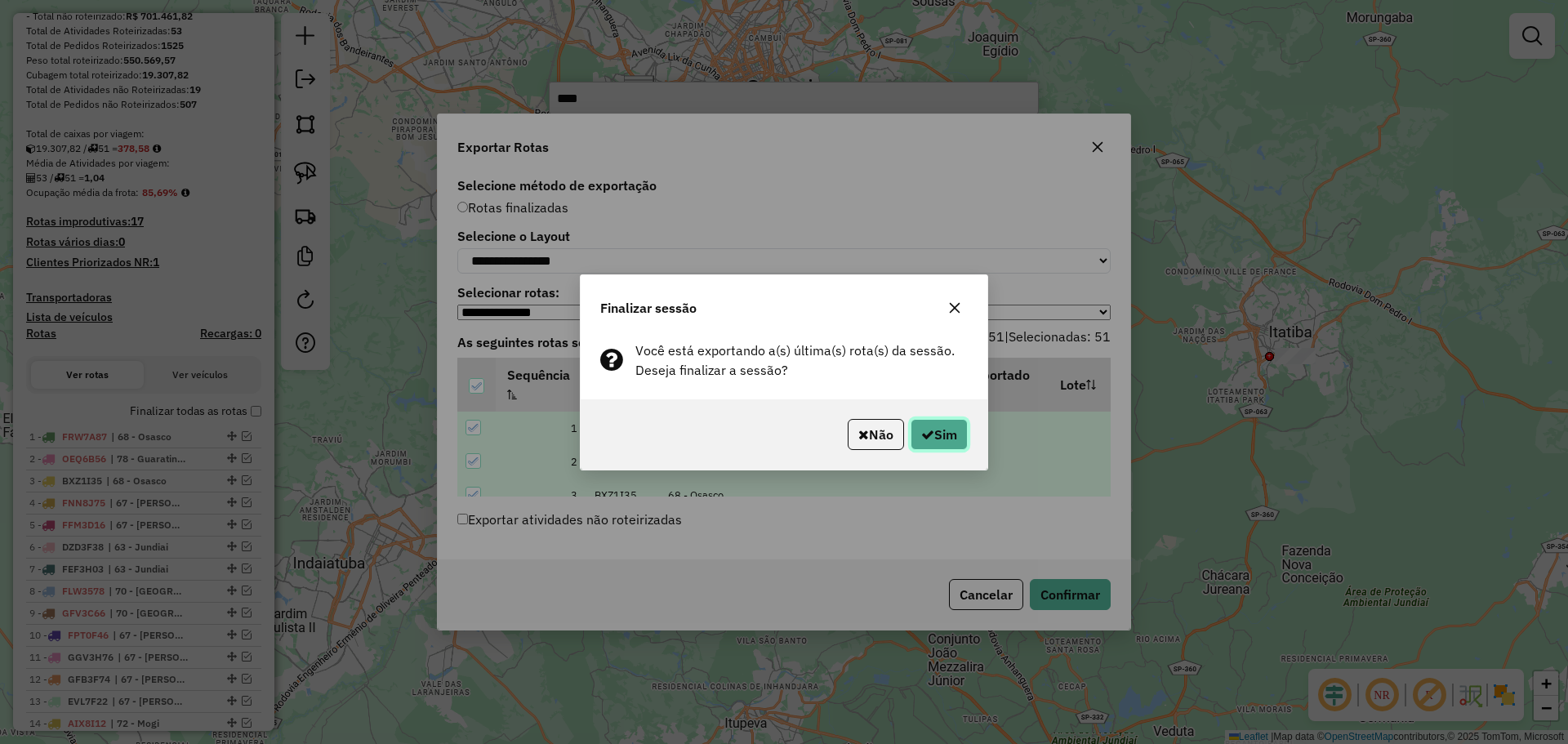
click at [921, 440] on button "Sim" at bounding box center [938, 434] width 57 height 31
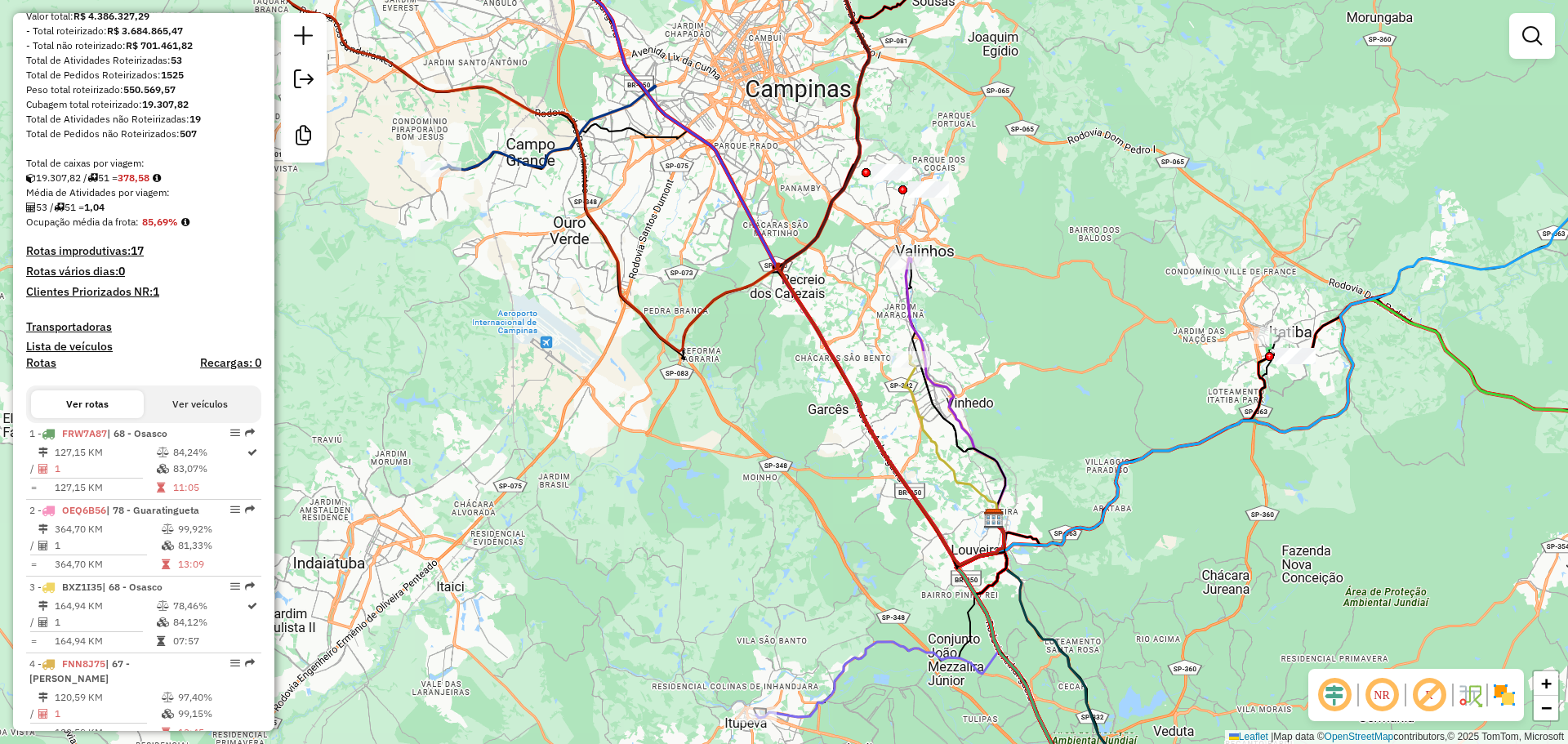
scroll to position [289, 0]
